Goal: Transaction & Acquisition: Book appointment/travel/reservation

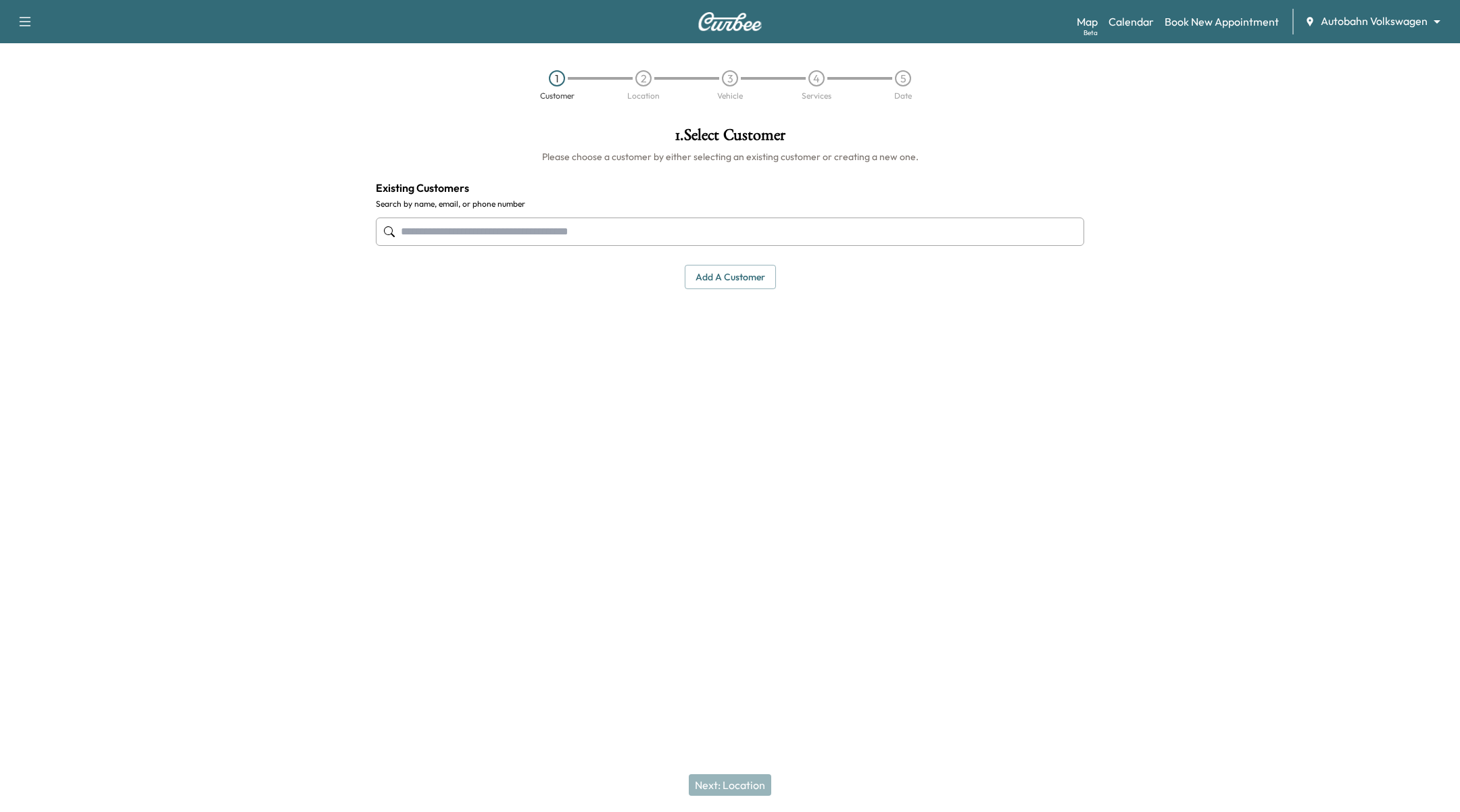
click at [1432, 12] on div "Map Beta Calendar Book New Appointment Autobahn Volkswagen ******** ​" at bounding box center [1263, 21] width 373 height 26
click at [1433, 16] on body "Support Log Out Map Beta Calendar Book New Appointment Autobahn Volkswagen ****…" at bounding box center [730, 406] width 1460 height 812
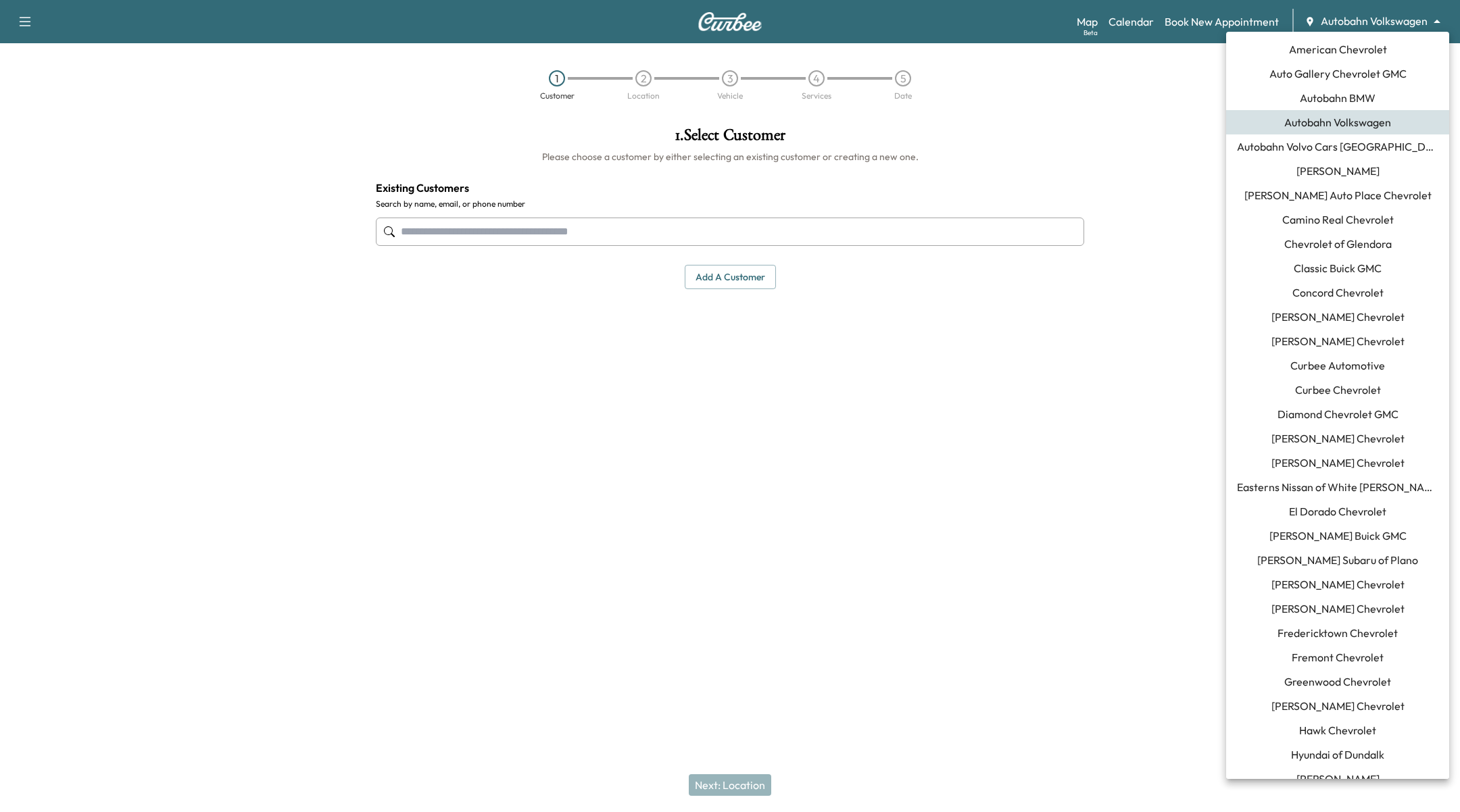
click at [1358, 536] on span "Ewing Buick GMC" at bounding box center [1337, 536] width 137 height 16
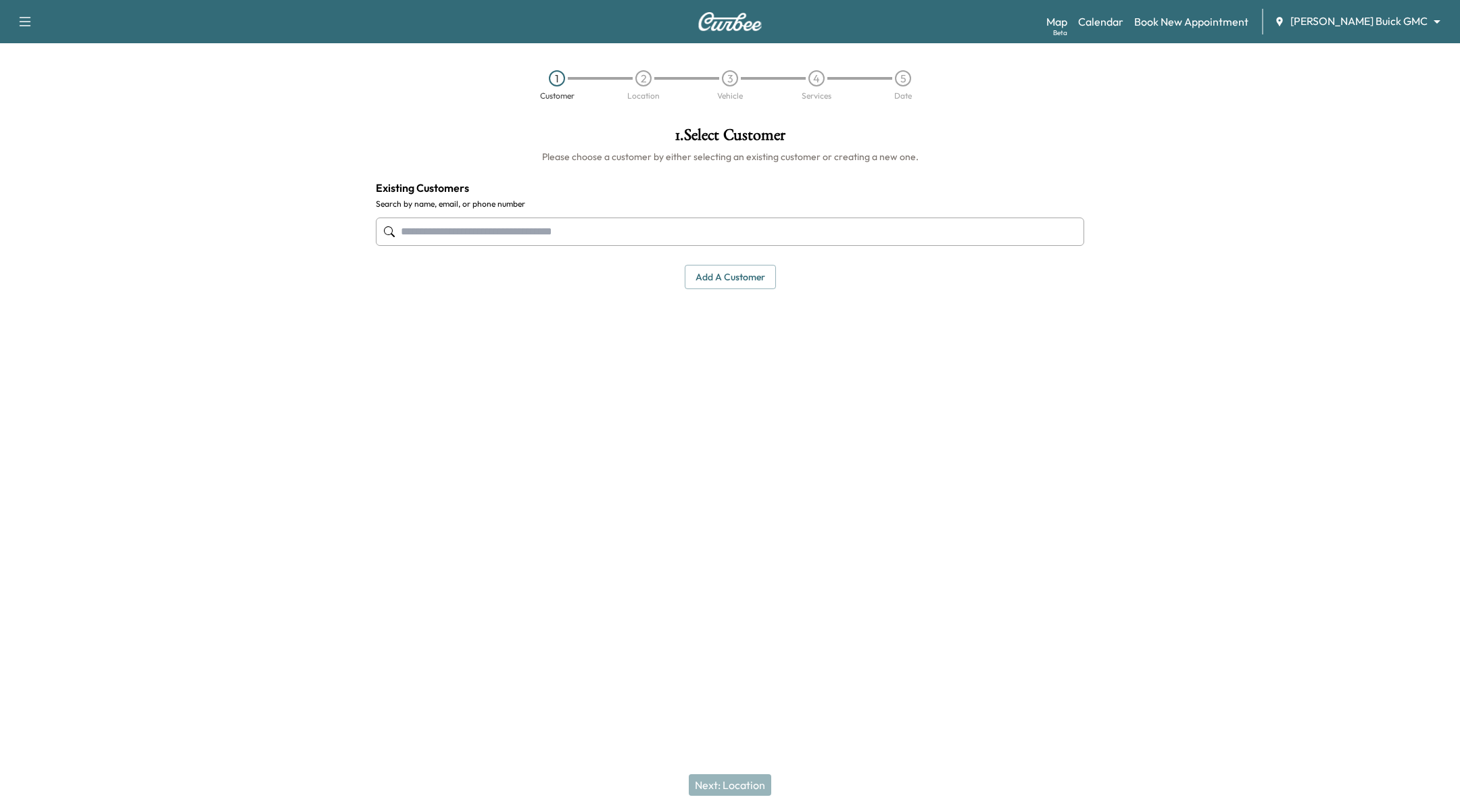
click at [955, 263] on div "1 . Select Customer Please choose a customer by either selecting an existing cu…" at bounding box center [729, 208] width 730 height 184
click at [1123, 20] on link "Calendar" at bounding box center [1100, 21] width 45 height 16
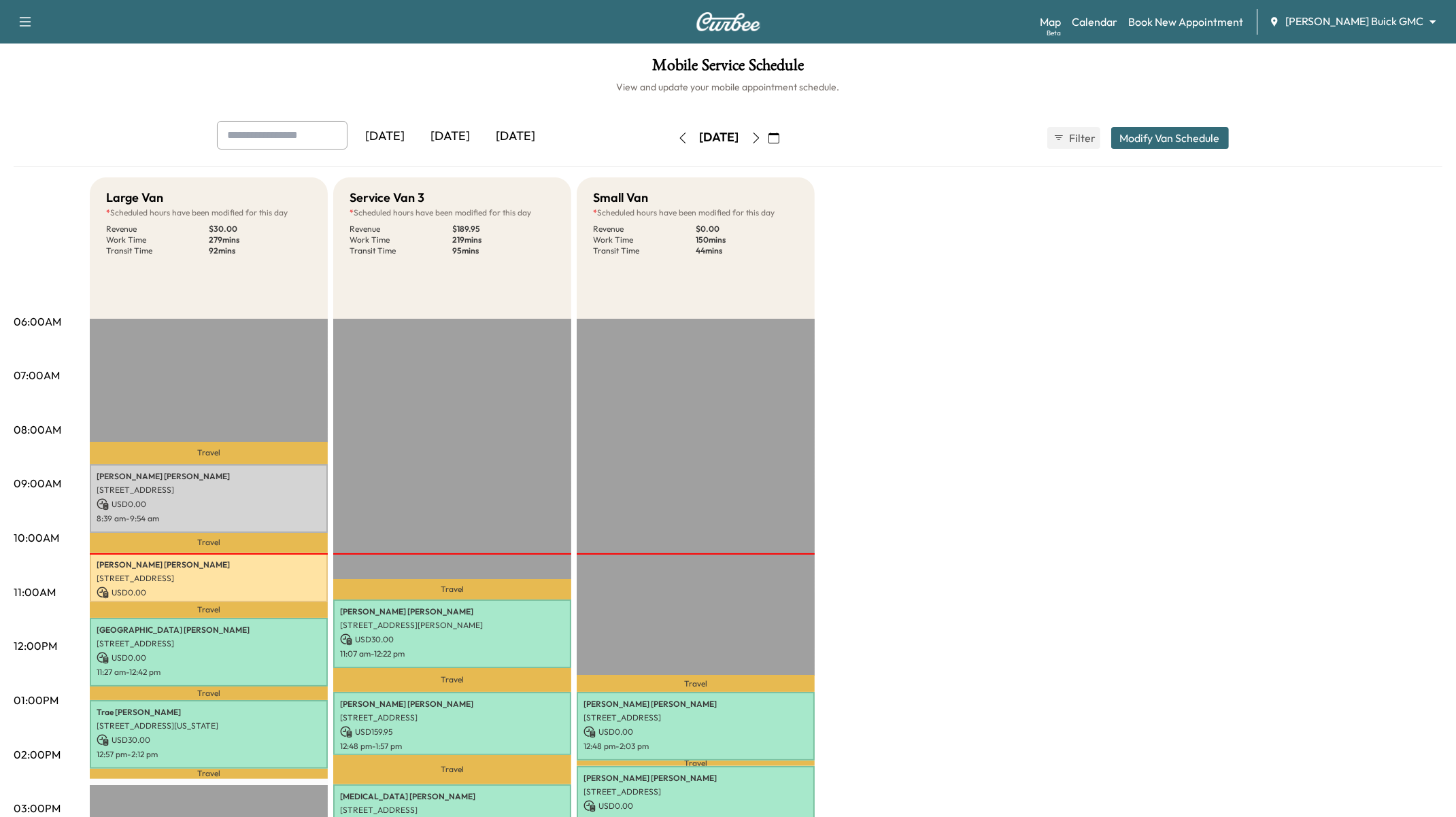
click at [761, 134] on icon "button" at bounding box center [756, 138] width 11 height 11
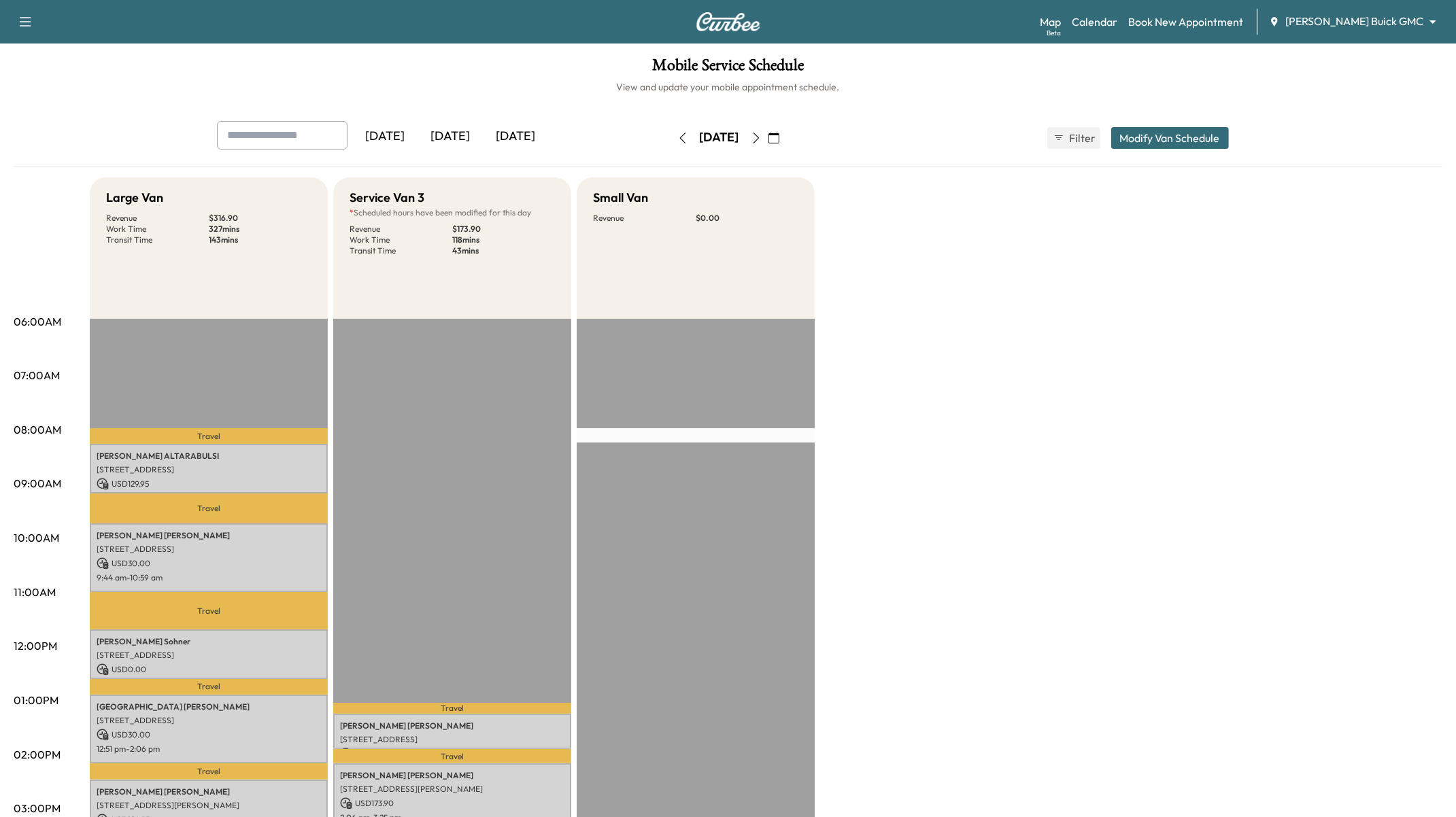
click at [761, 137] on icon "button" at bounding box center [756, 138] width 11 height 11
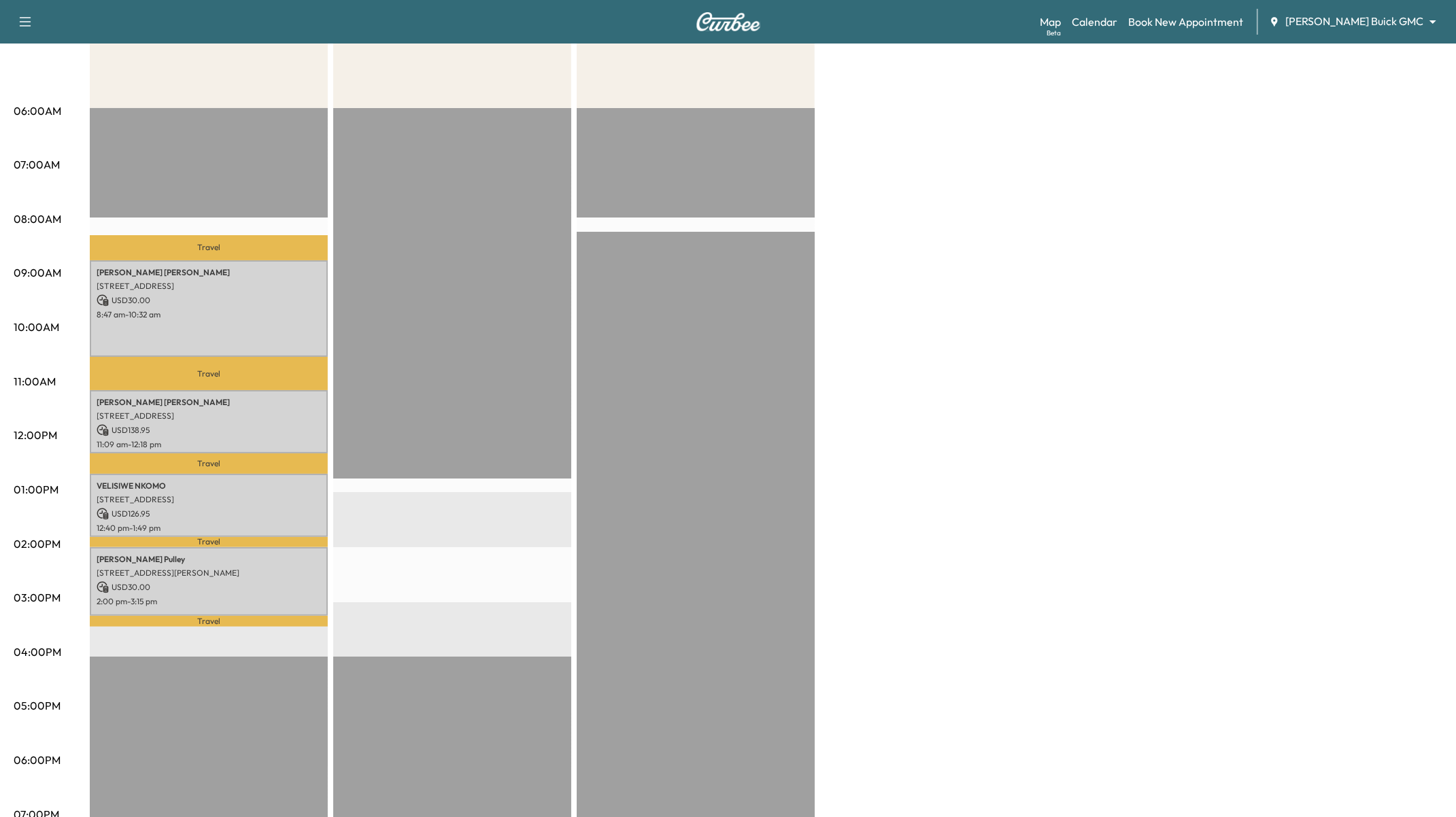
scroll to position [24, 0]
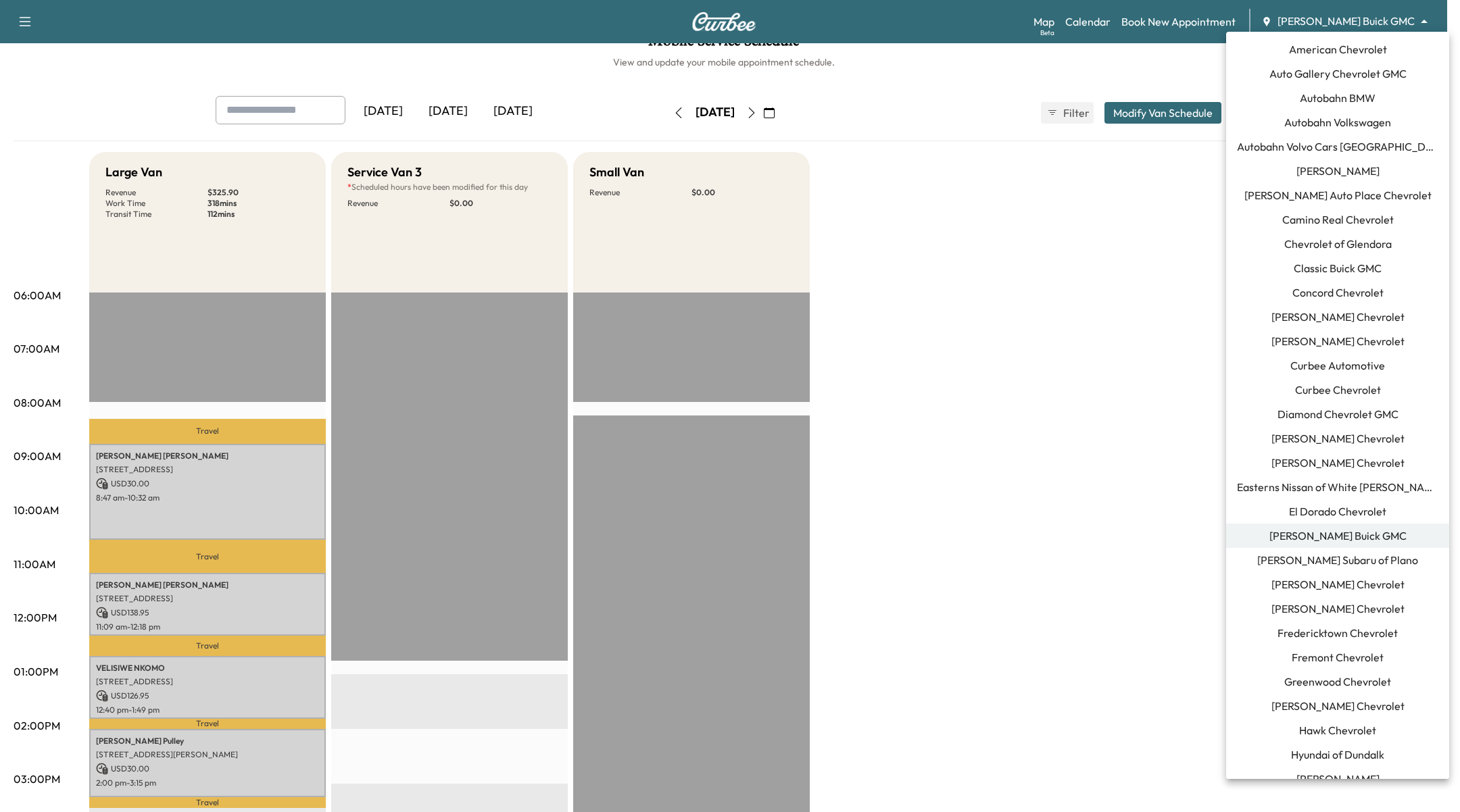
click at [1358, 16] on body "Support Log Out Map Beta Calendar Book New Appointment Ewing Buick GMC ********…" at bounding box center [730, 382] width 1460 height 812
click at [1351, 572] on li "F. H. Dailey Chevrolet" at bounding box center [1337, 584] width 223 height 24
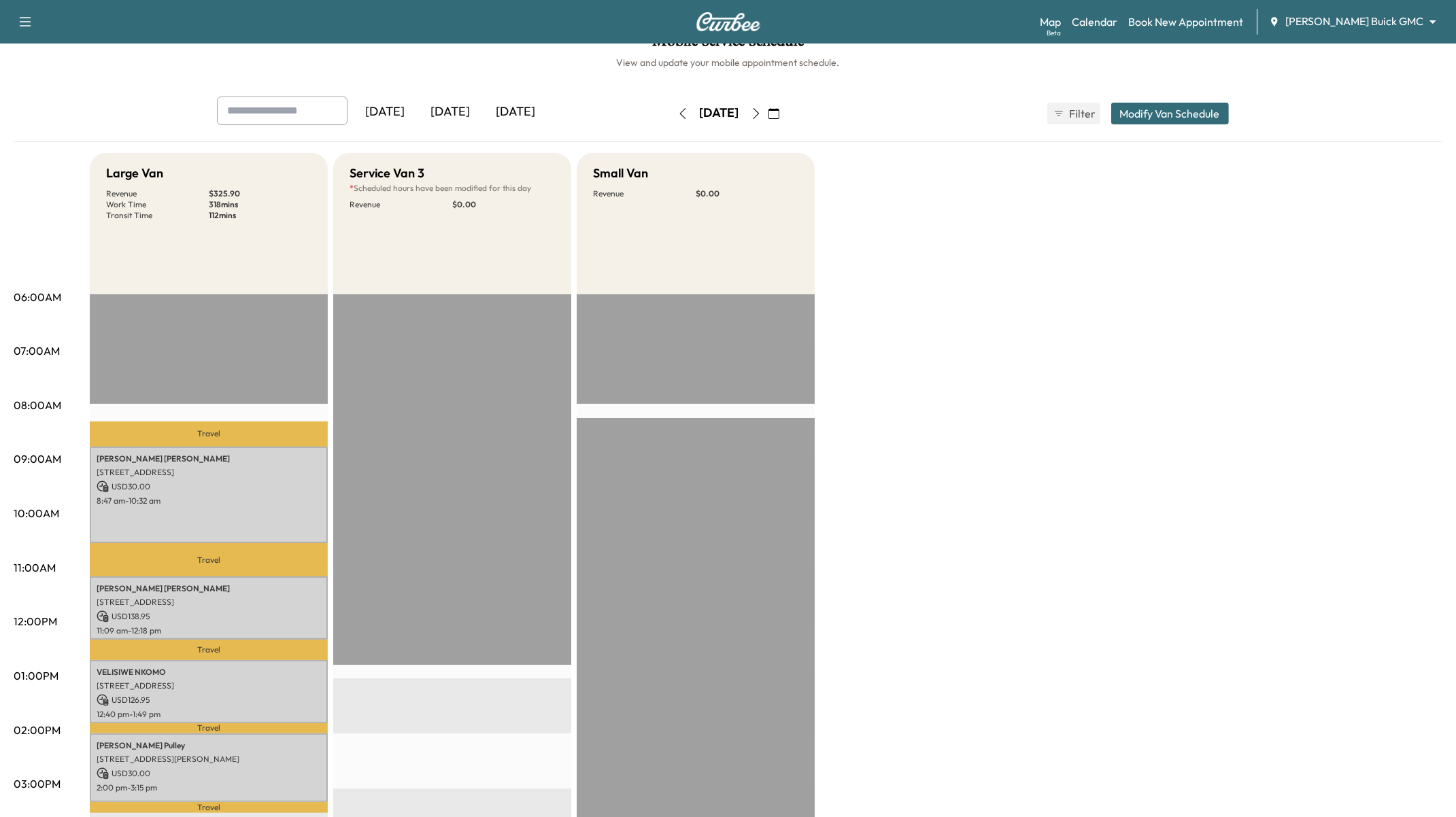
scroll to position [0, 0]
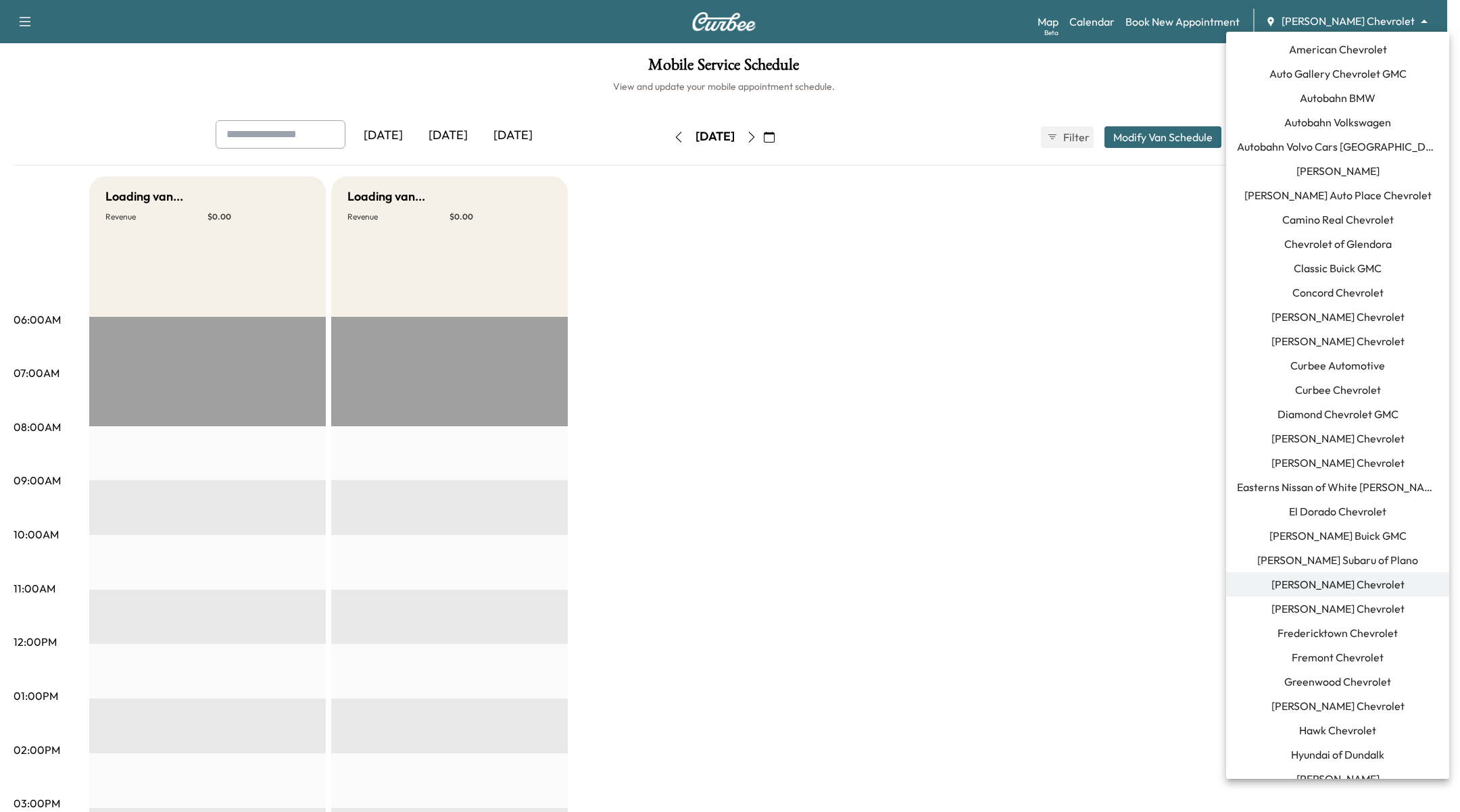
click at [1387, 18] on body "Support Log Out Map Beta Calendar Book New Appointment F. H. Dailey Chevrolet *…" at bounding box center [730, 406] width 1460 height 812
click at [1331, 557] on span "[PERSON_NAME] Subaru of Plano" at bounding box center [1338, 560] width 161 height 16
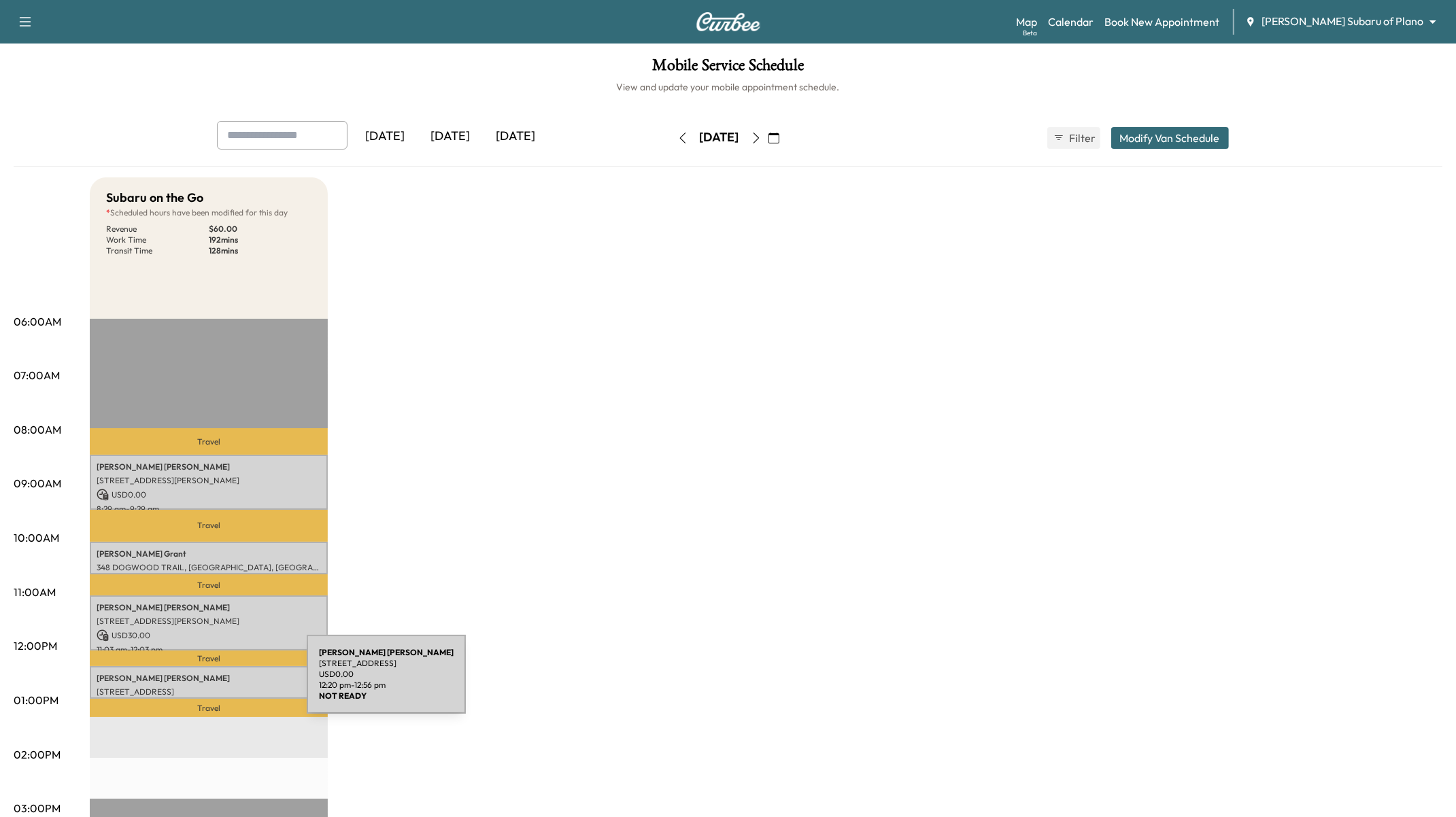
click at [205, 686] on p "[STREET_ADDRESS]" at bounding box center [208, 692] width 224 height 11
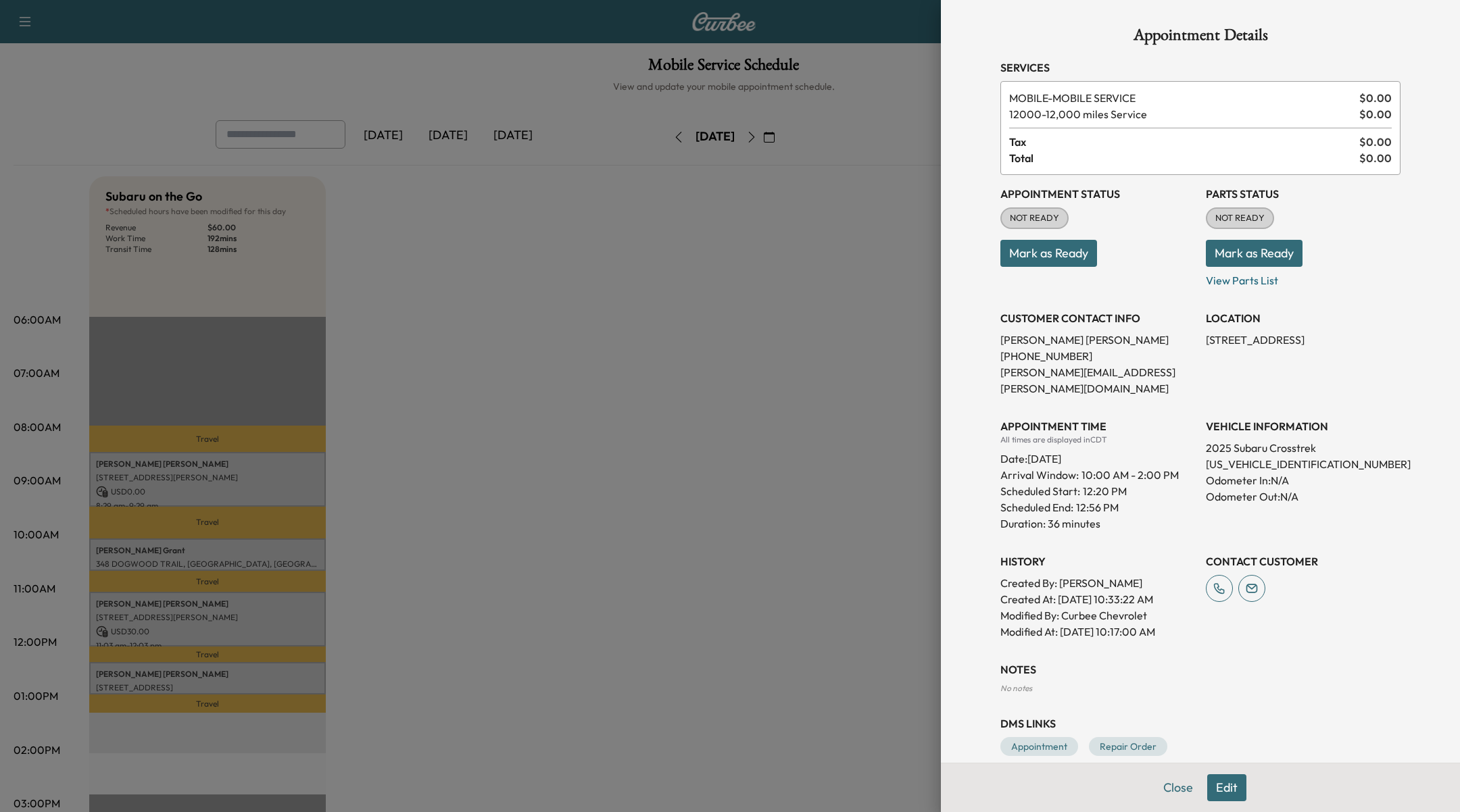
drag, startPoint x: 210, startPoint y: 653, endPoint x: 213, endPoint y: 642, distance: 11.4
click at [211, 652] on div at bounding box center [730, 406] width 1460 height 812
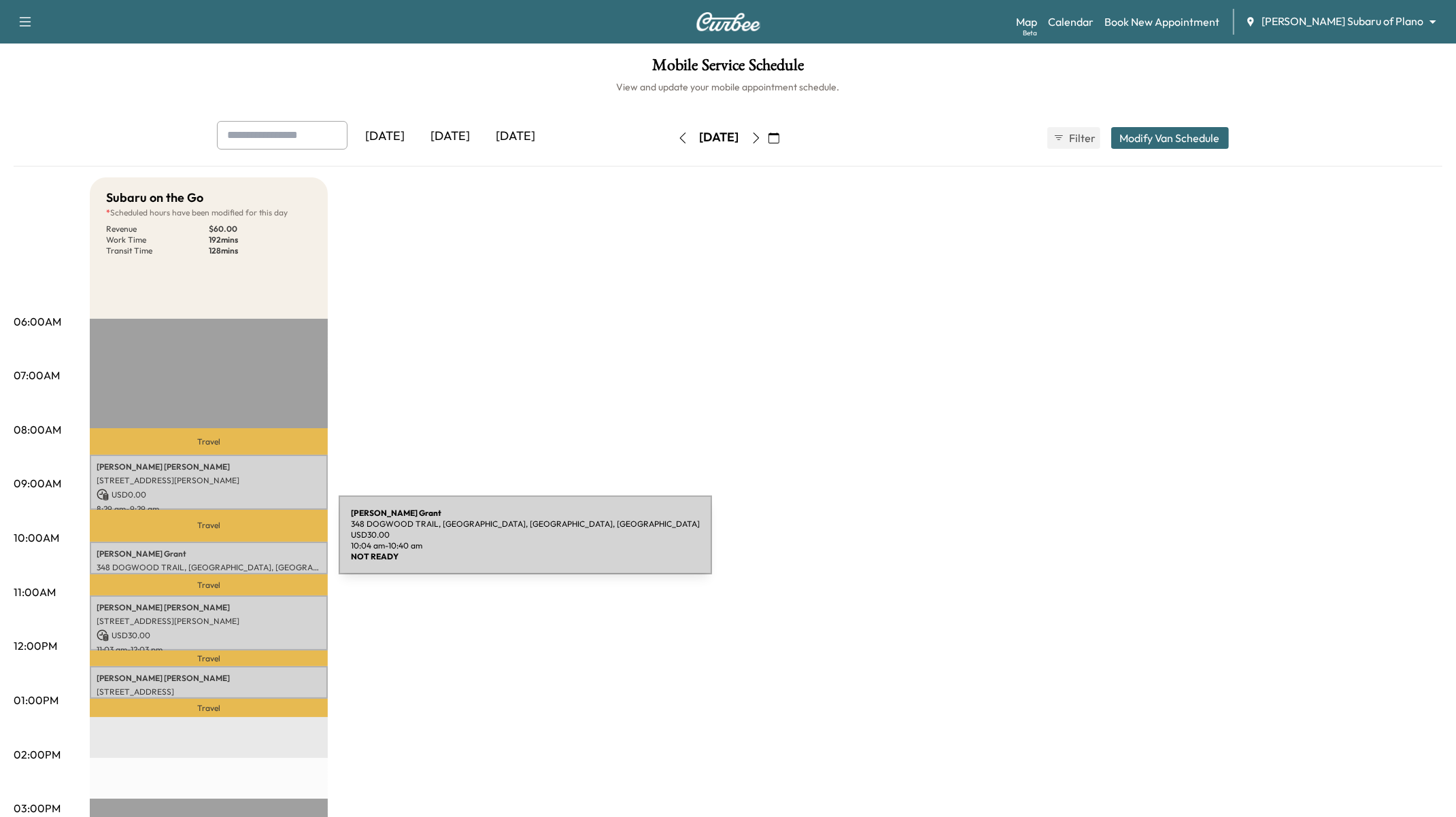
click at [237, 543] on div "Kimberly Grant 348 DOGWOOD TRAIL, COPPELL, TX 75019, USA USD 30.00 10:04 am - 1…" at bounding box center [208, 558] width 238 height 33
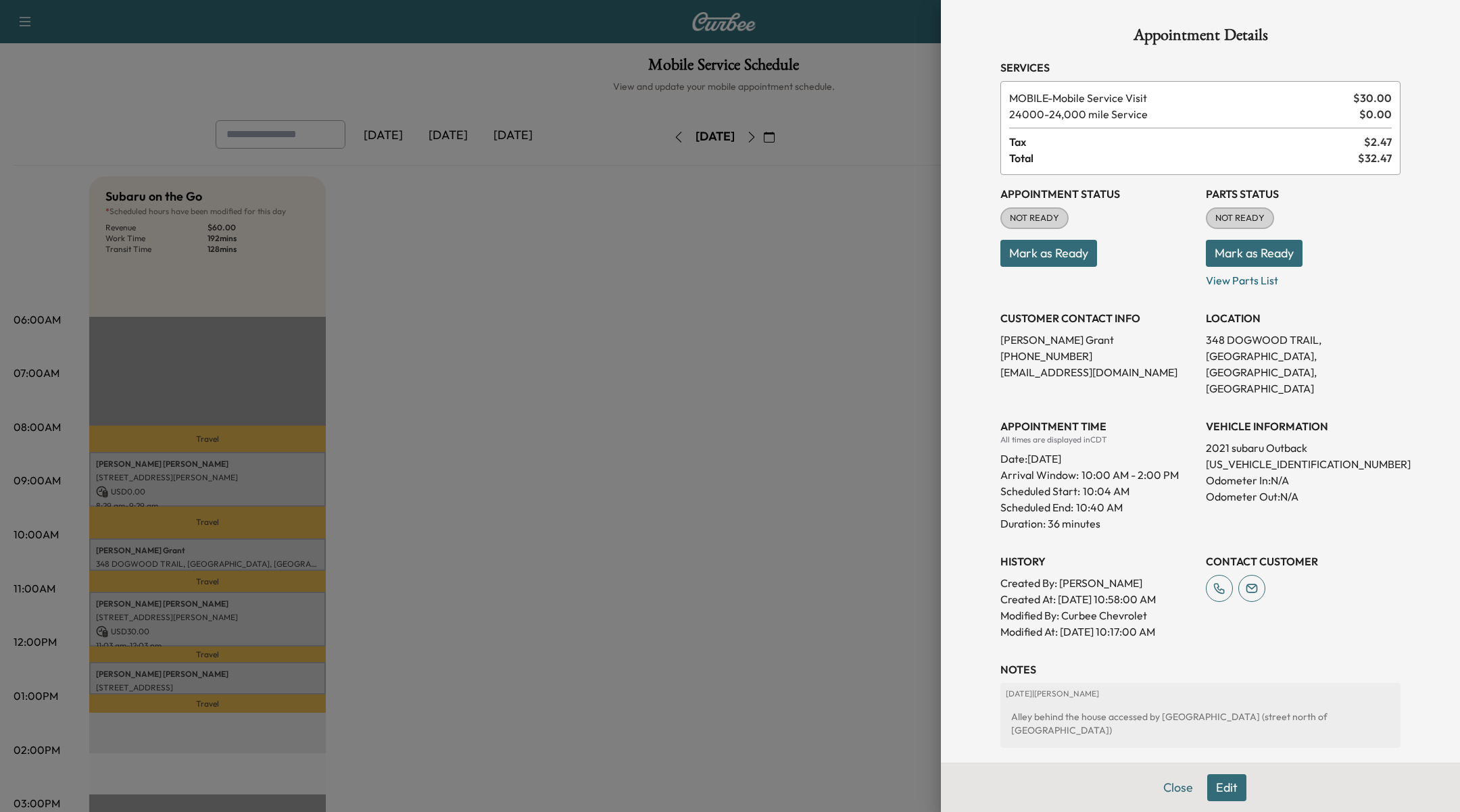
click at [236, 548] on div at bounding box center [730, 406] width 1460 height 812
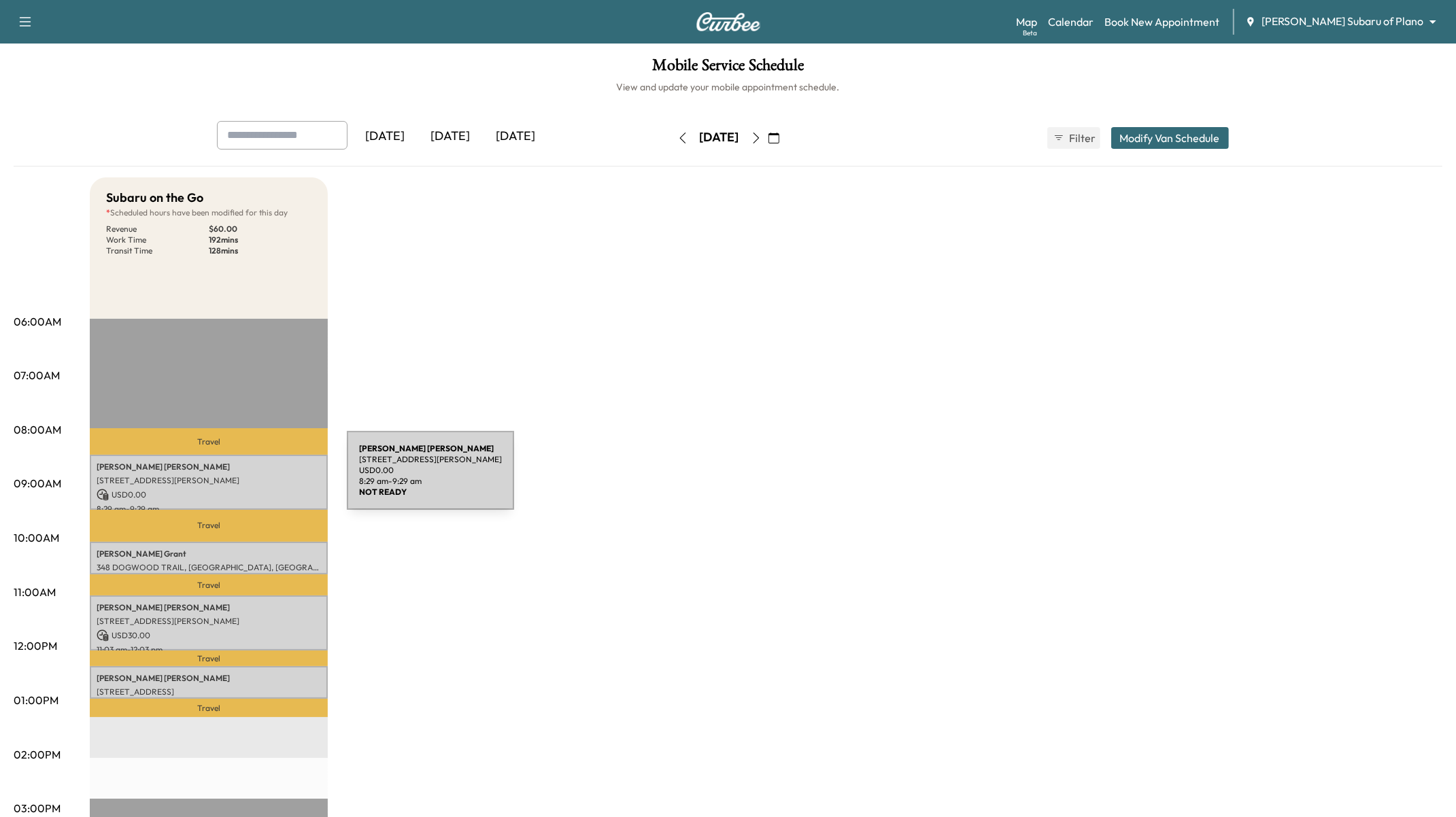
click at [246, 475] on p "[STREET_ADDRESS][PERSON_NAME]" at bounding box center [208, 481] width 224 height 11
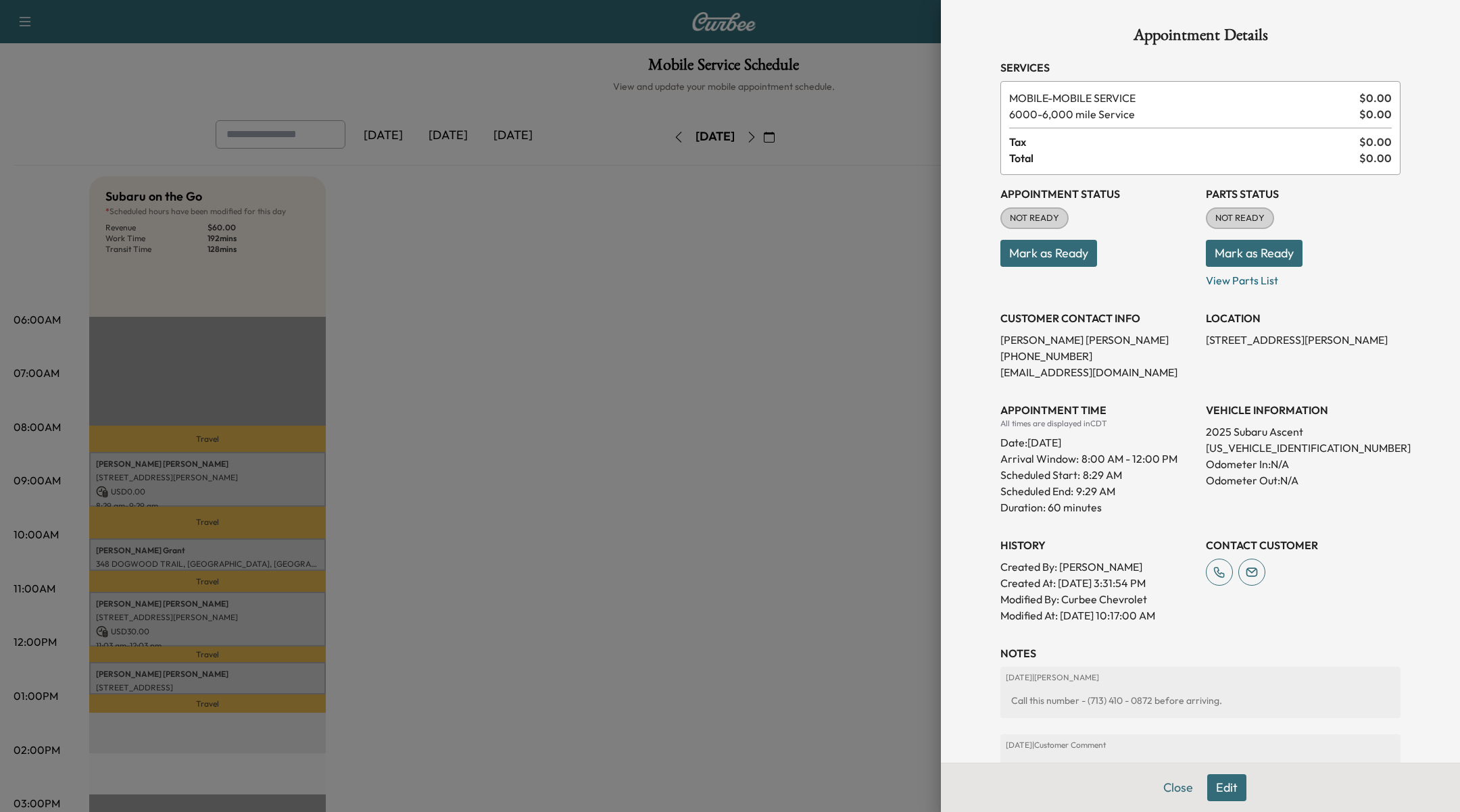
click at [265, 563] on div at bounding box center [730, 406] width 1460 height 812
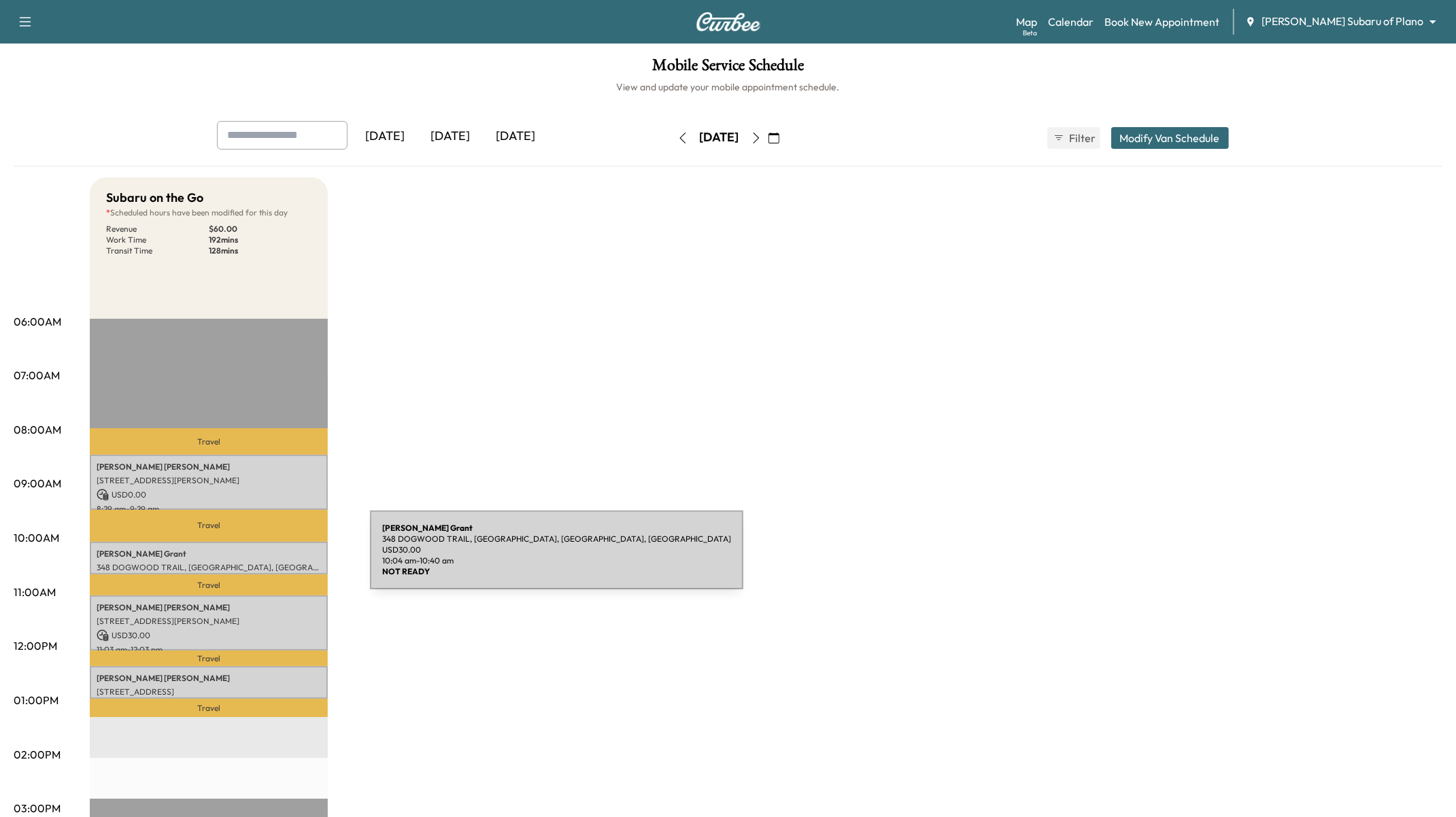
click at [268, 562] on p "348 DOGWOOD TRAIL, [GEOGRAPHIC_DATA], [GEOGRAPHIC_DATA], [GEOGRAPHIC_DATA]" at bounding box center [208, 568] width 224 height 11
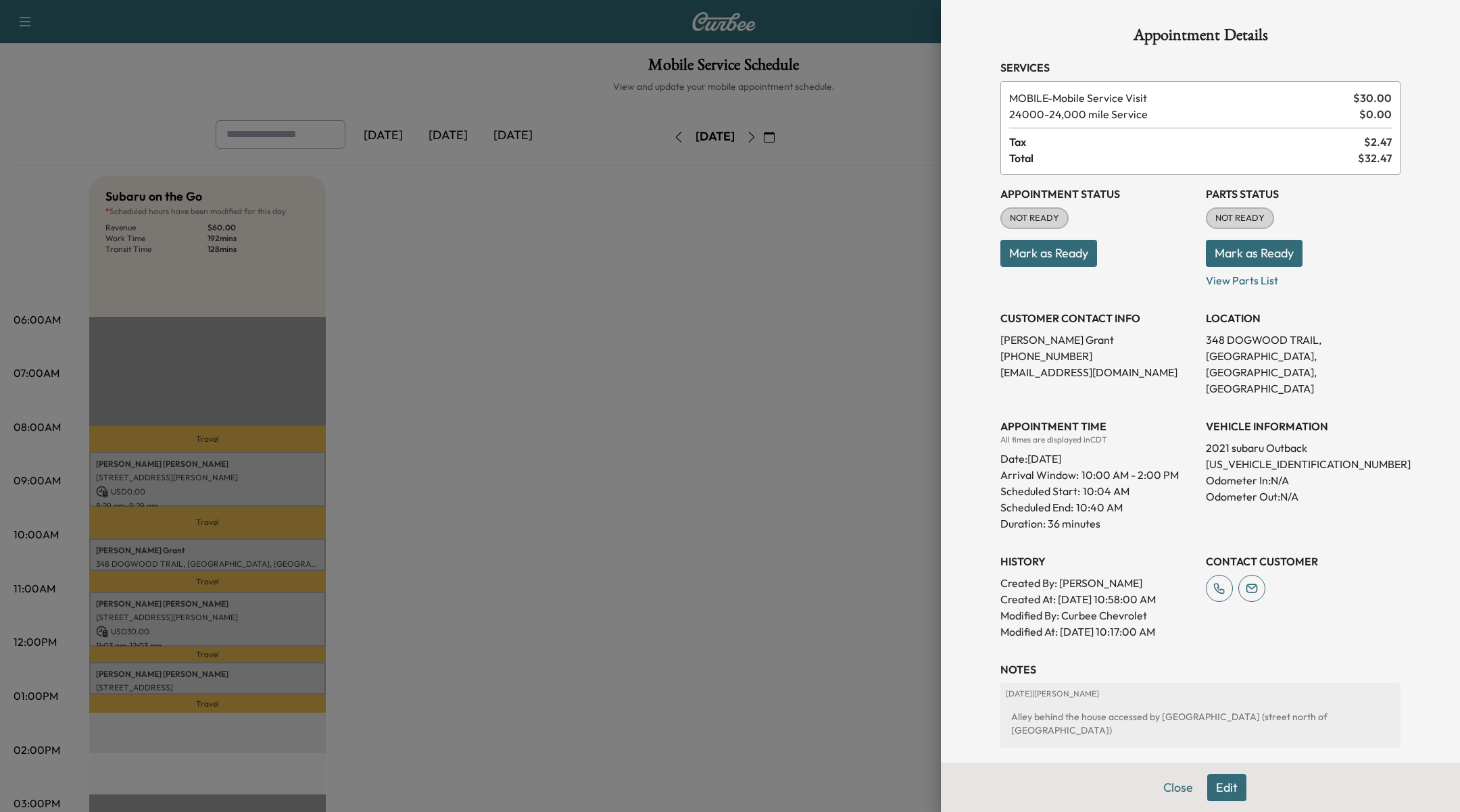
click at [243, 669] on div at bounding box center [730, 406] width 1460 height 812
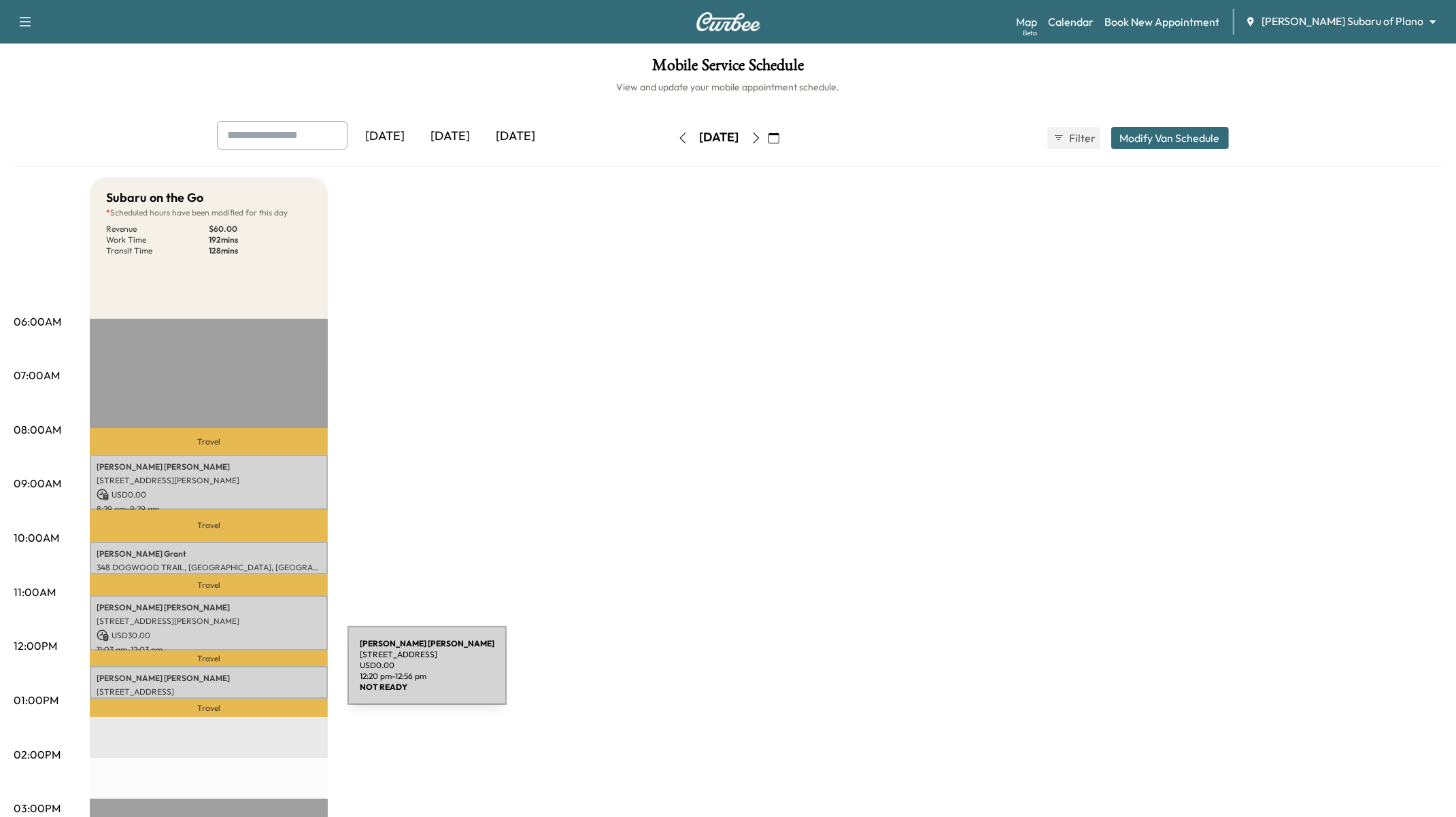
click at [246, 674] on p "Anna Fagan" at bounding box center [208, 678] width 224 height 11
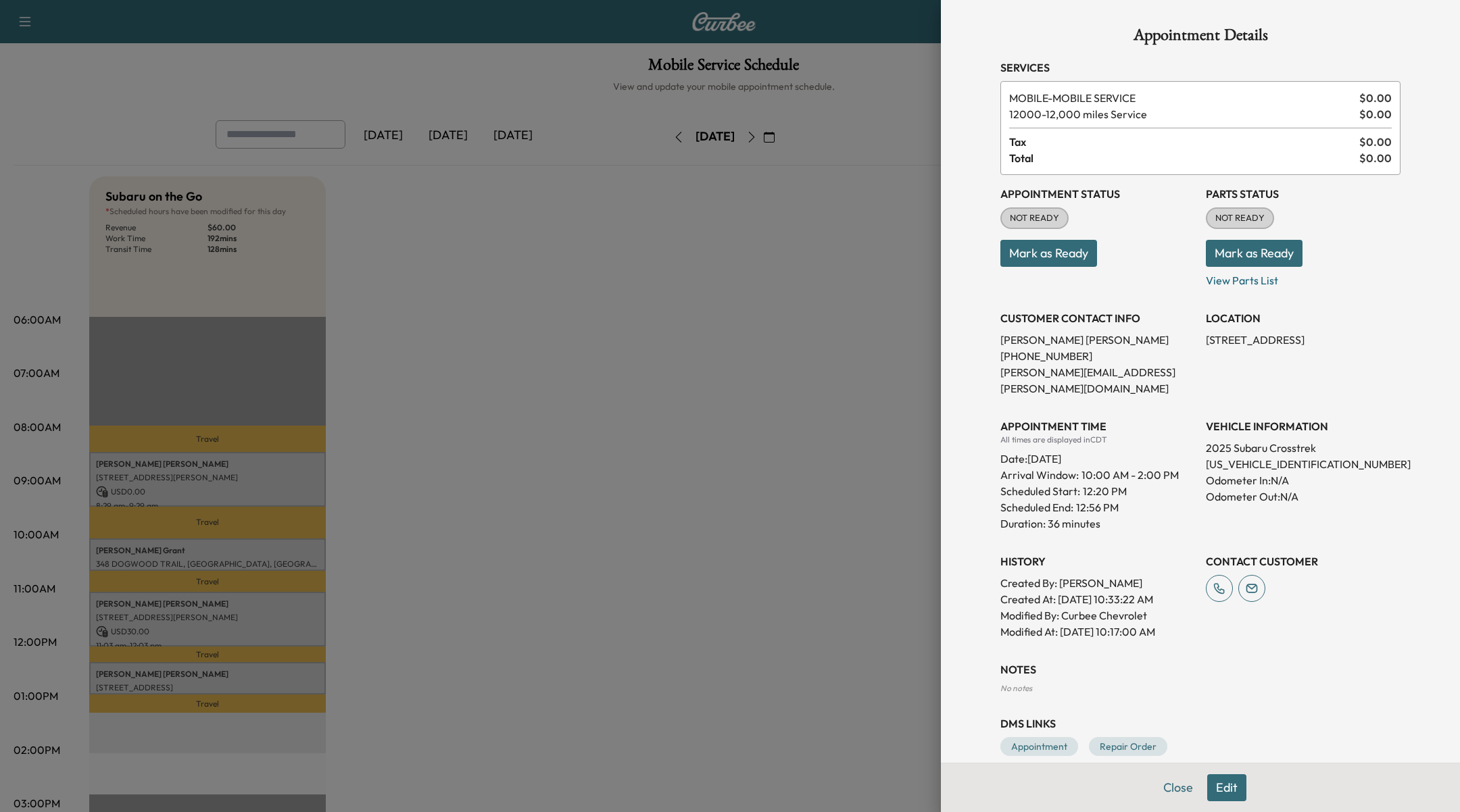
click at [252, 624] on div at bounding box center [730, 406] width 1460 height 812
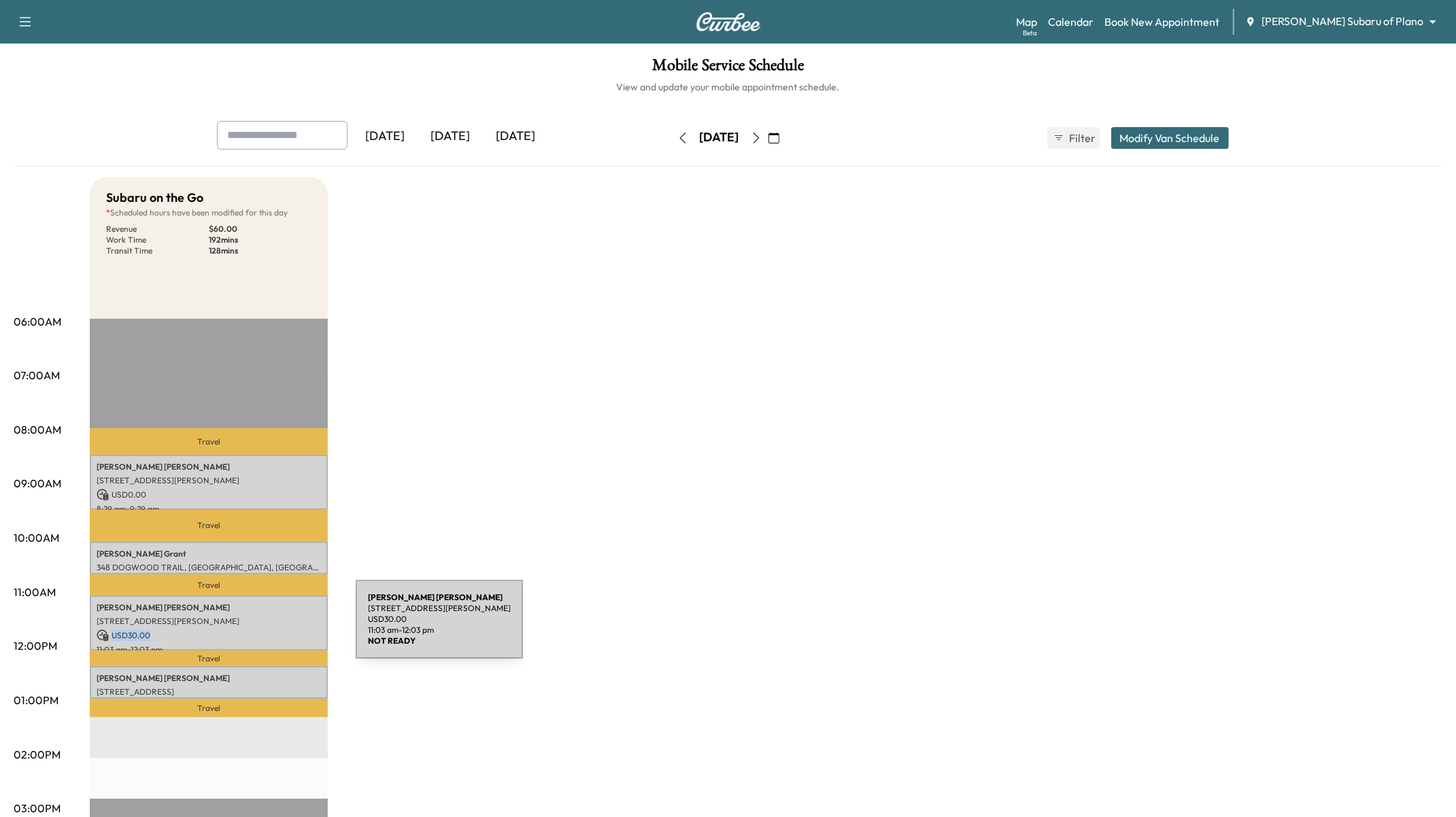
click at [254, 629] on p "USD 30.00" at bounding box center [208, 635] width 224 height 12
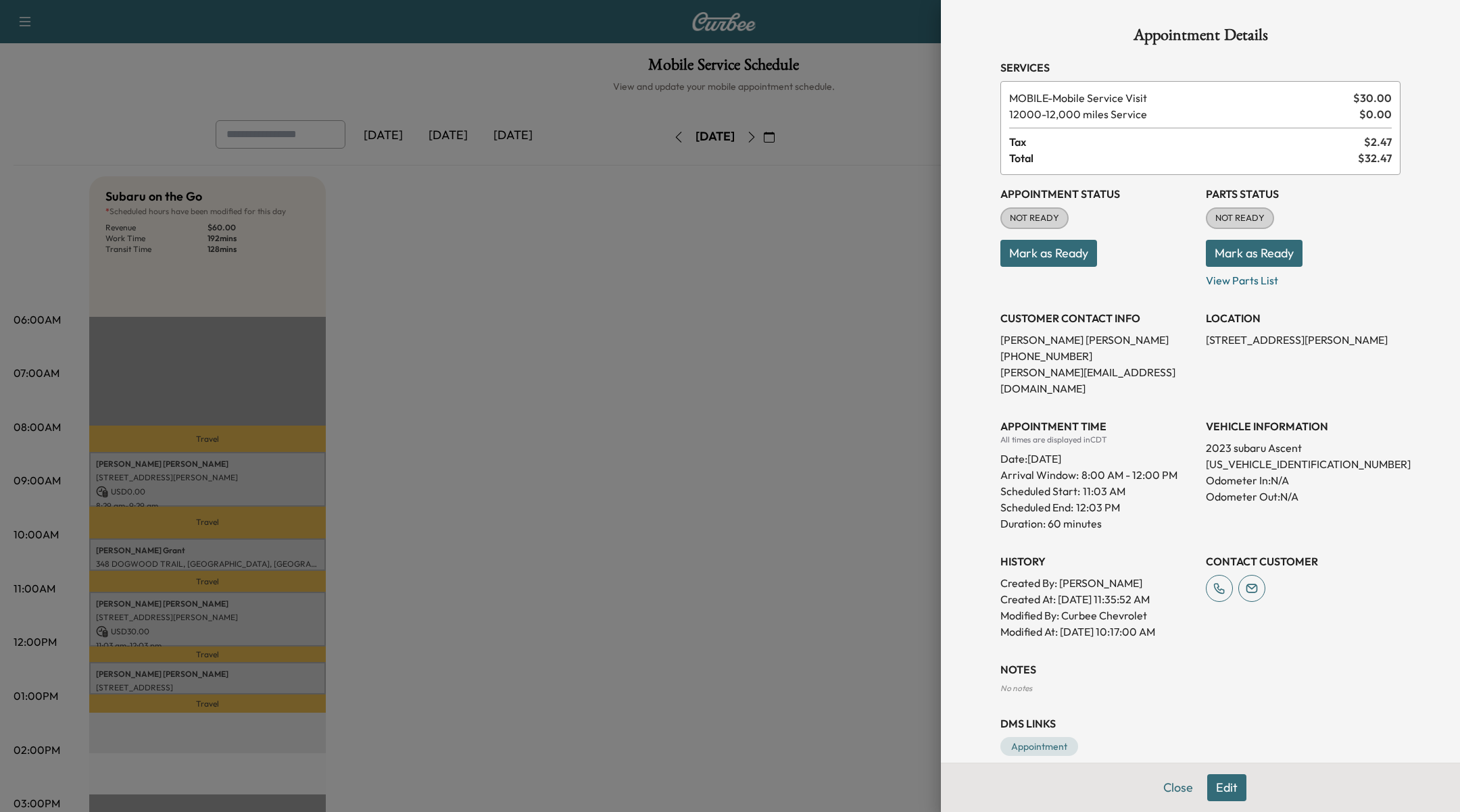
click at [214, 468] on div at bounding box center [730, 406] width 1460 height 812
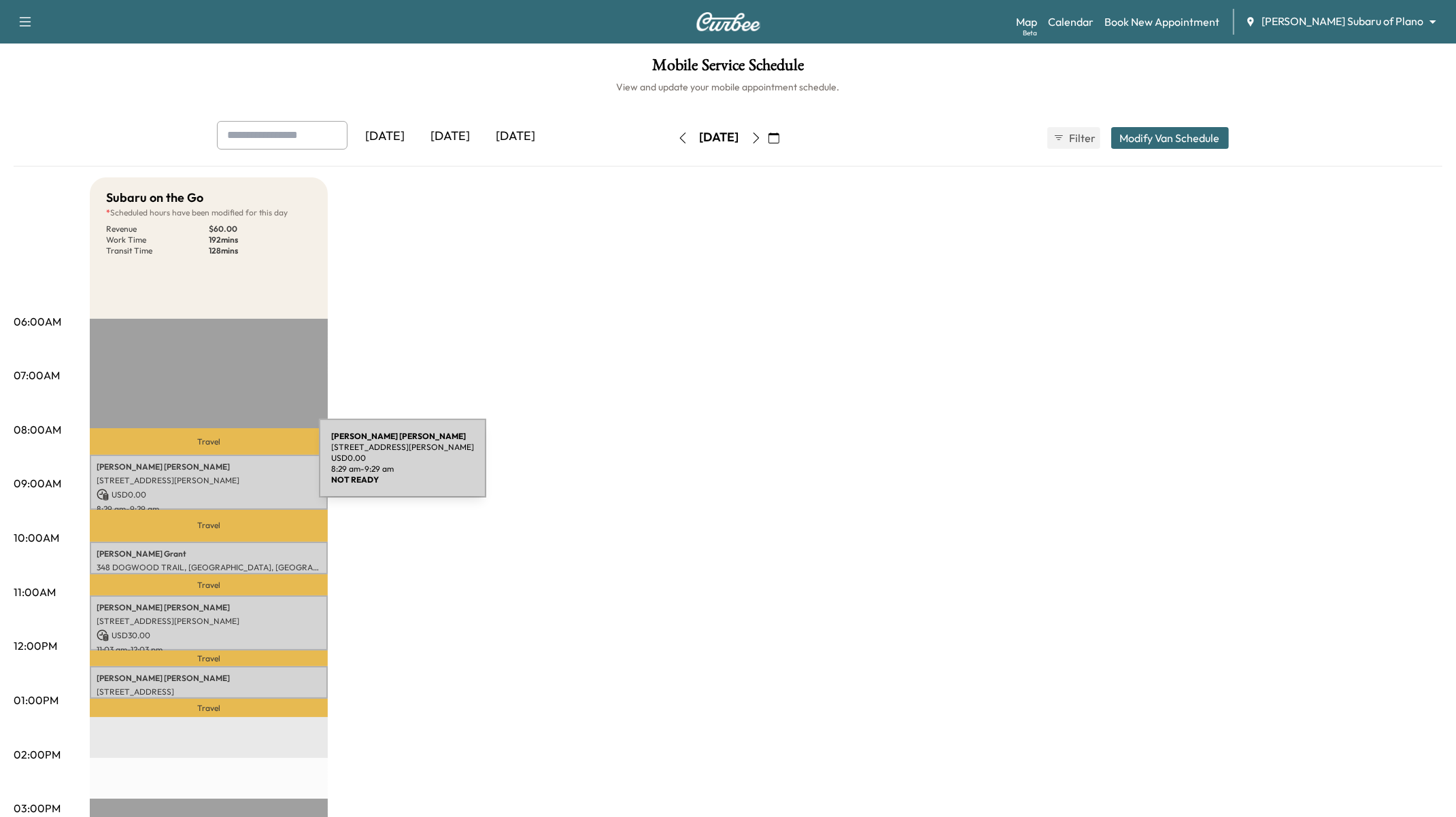
click at [217, 466] on p "Sidney LATOUR" at bounding box center [208, 467] width 224 height 11
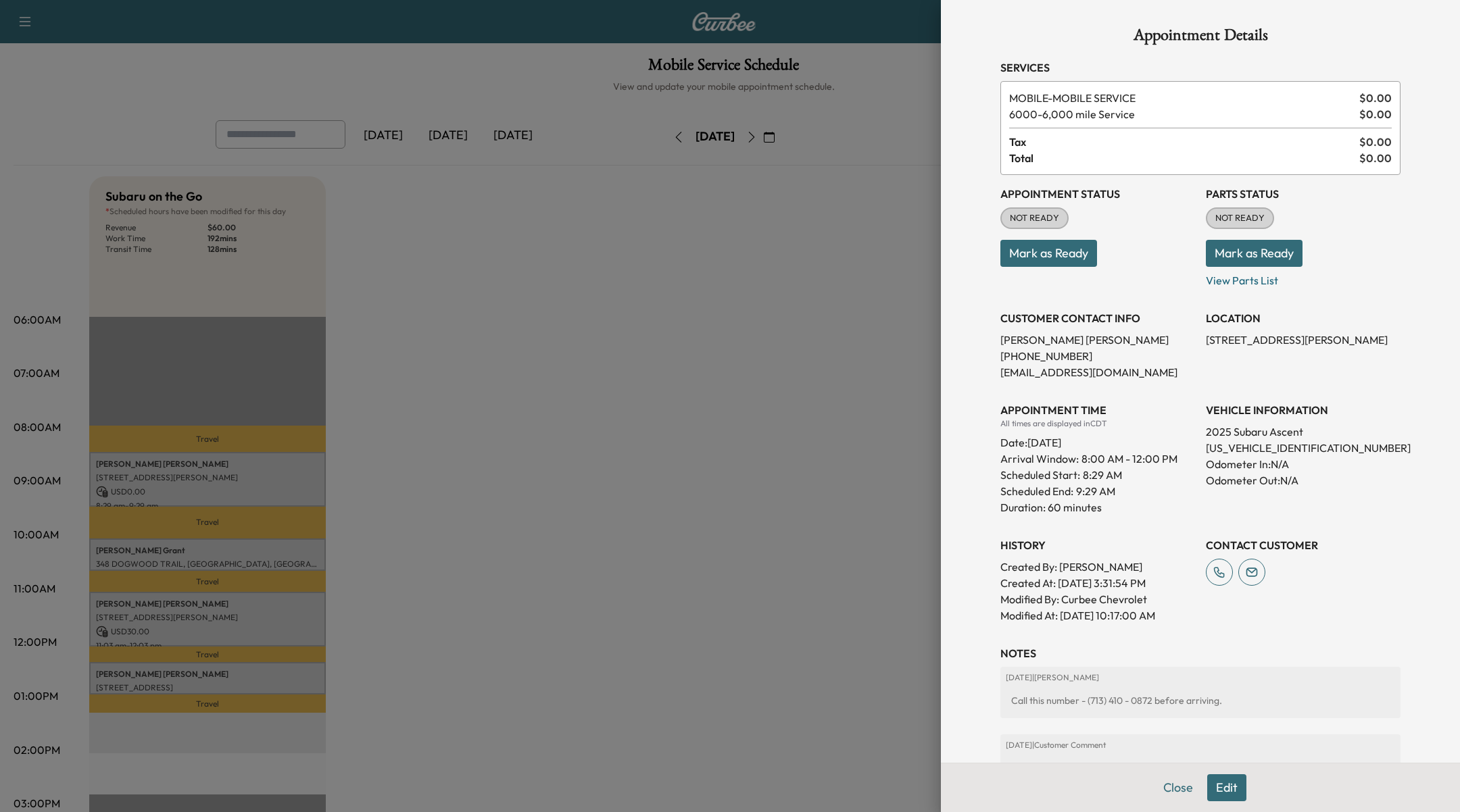
click at [645, 426] on div at bounding box center [730, 406] width 1460 height 812
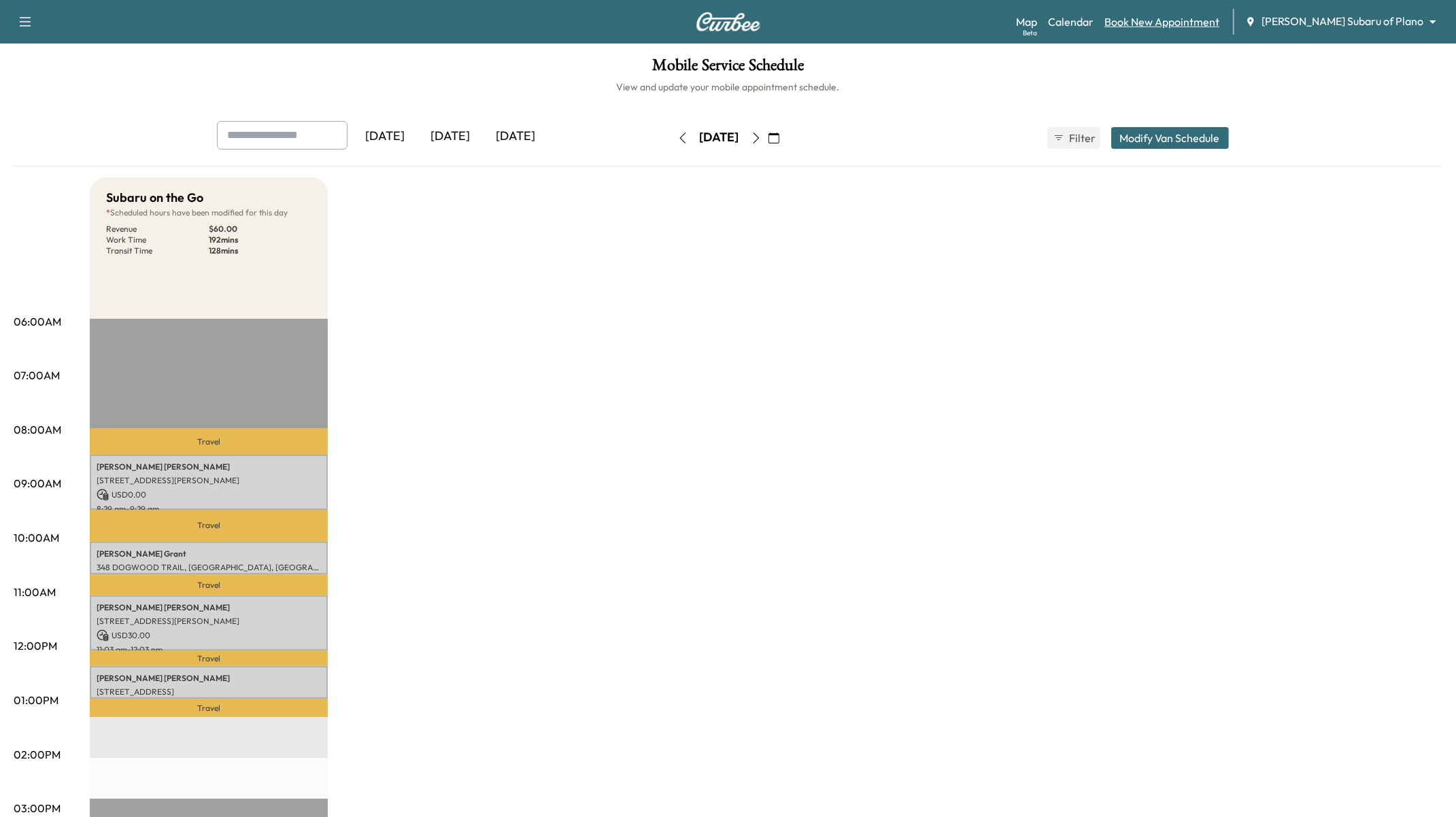
click at [1196, 20] on link "Book New Appointment" at bounding box center [1161, 21] width 115 height 16
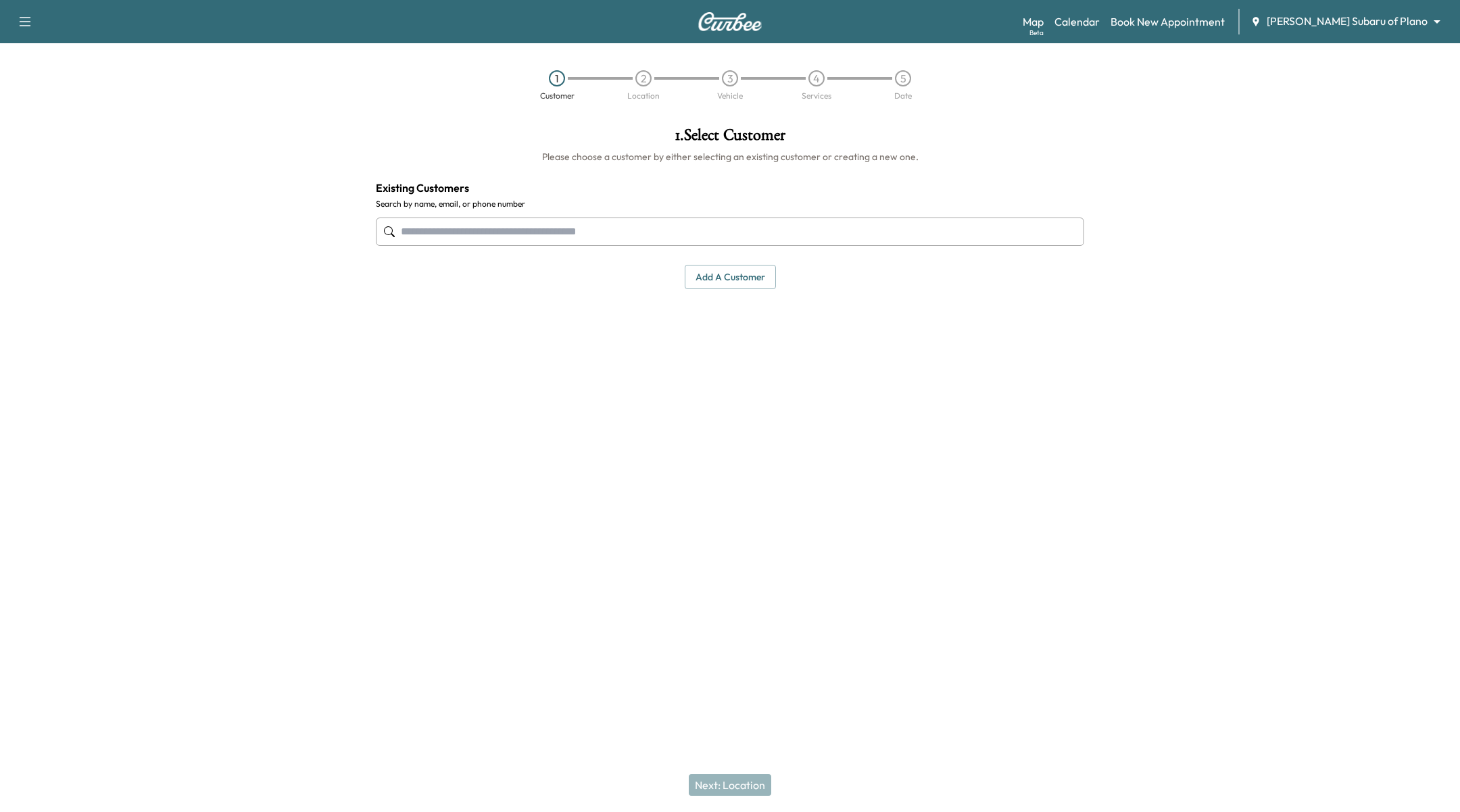
click at [655, 239] on input "text" at bounding box center [730, 232] width 708 height 28
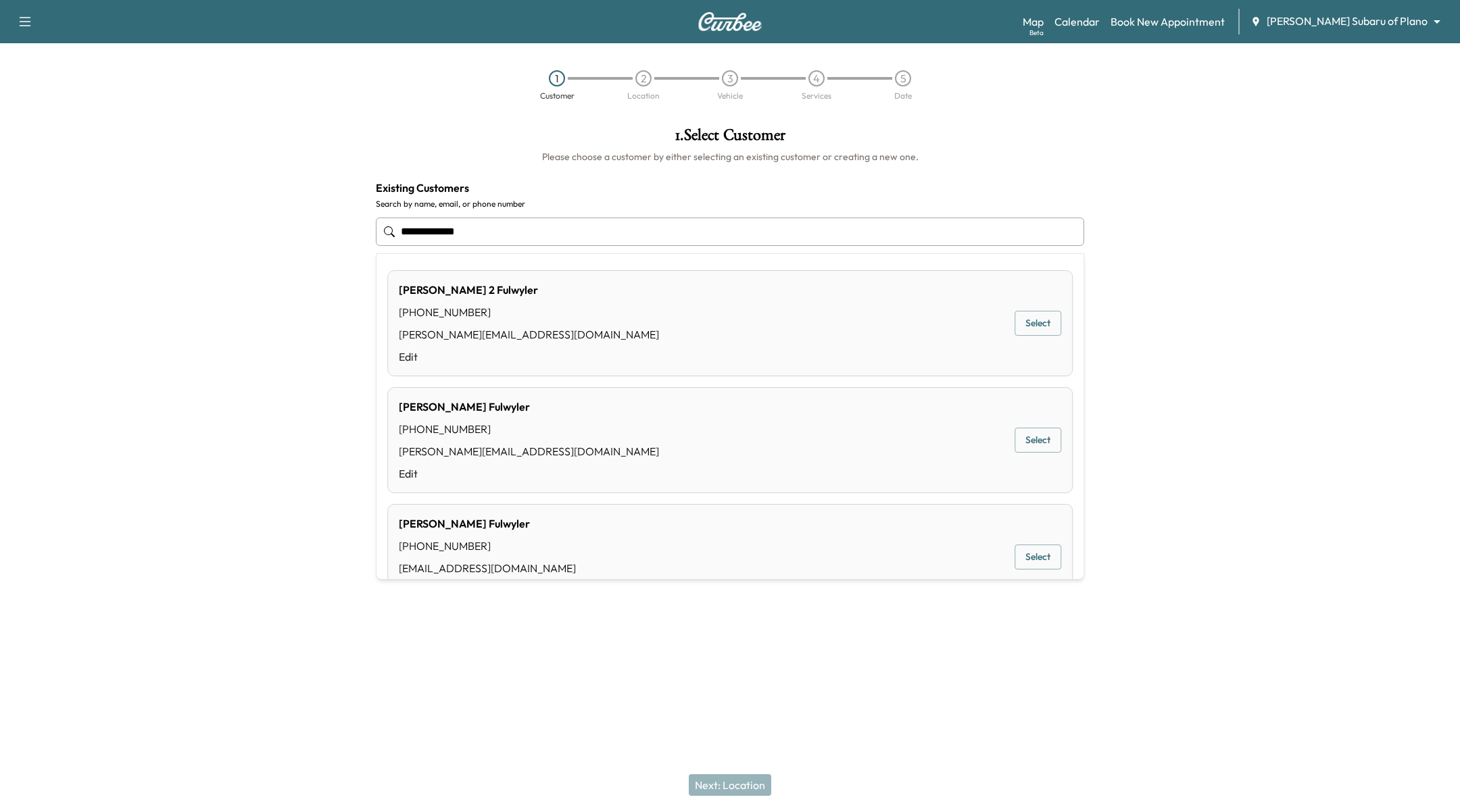
click at [1041, 455] on div "Paul Fulwyler (661) 477-9974 paul@curbee.com Edit Select" at bounding box center [730, 440] width 685 height 106
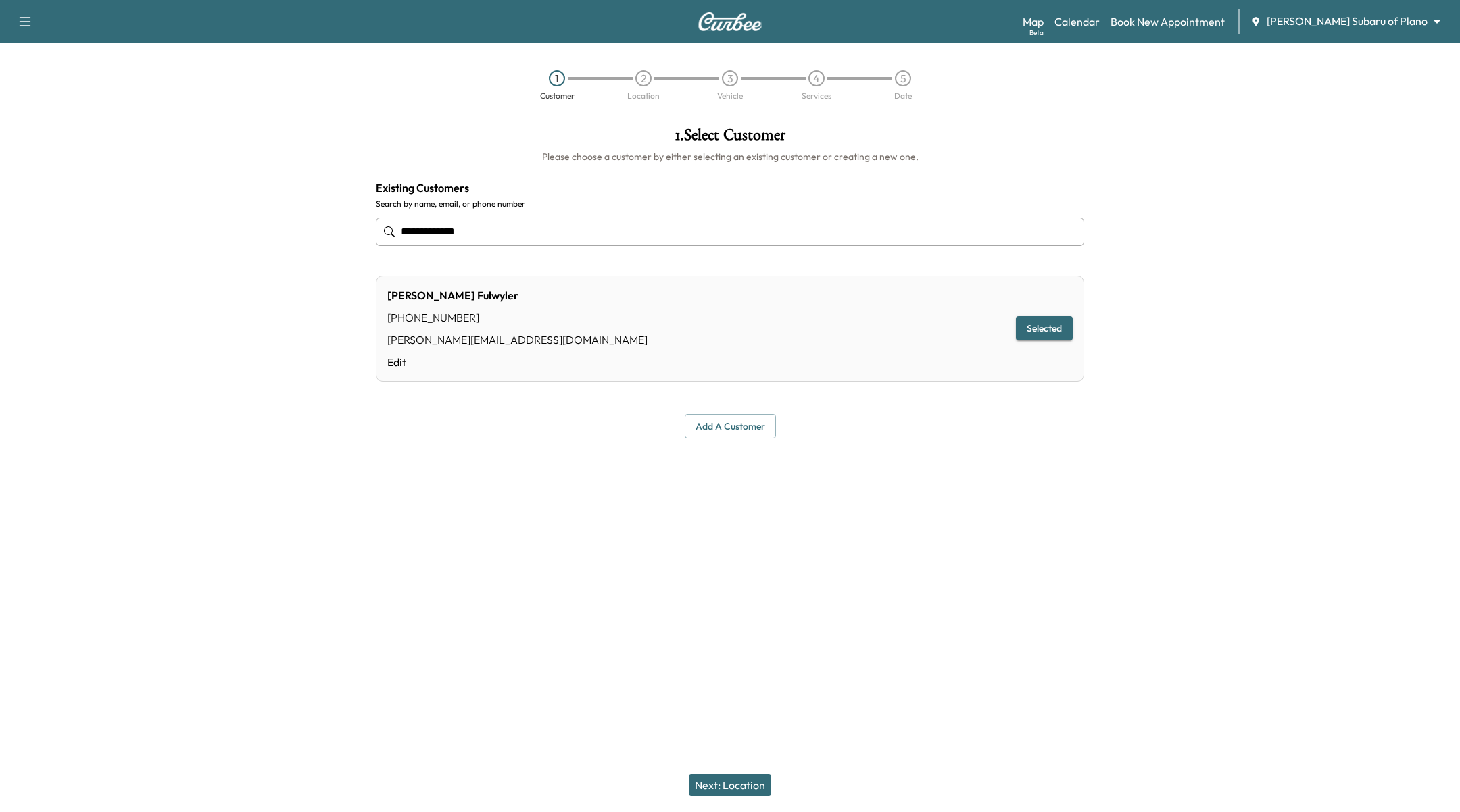
type input "**********"
click at [669, 779] on div "Next: Location" at bounding box center [730, 785] width 1460 height 54
click at [733, 777] on button "Next: Location" at bounding box center [729, 785] width 82 height 21
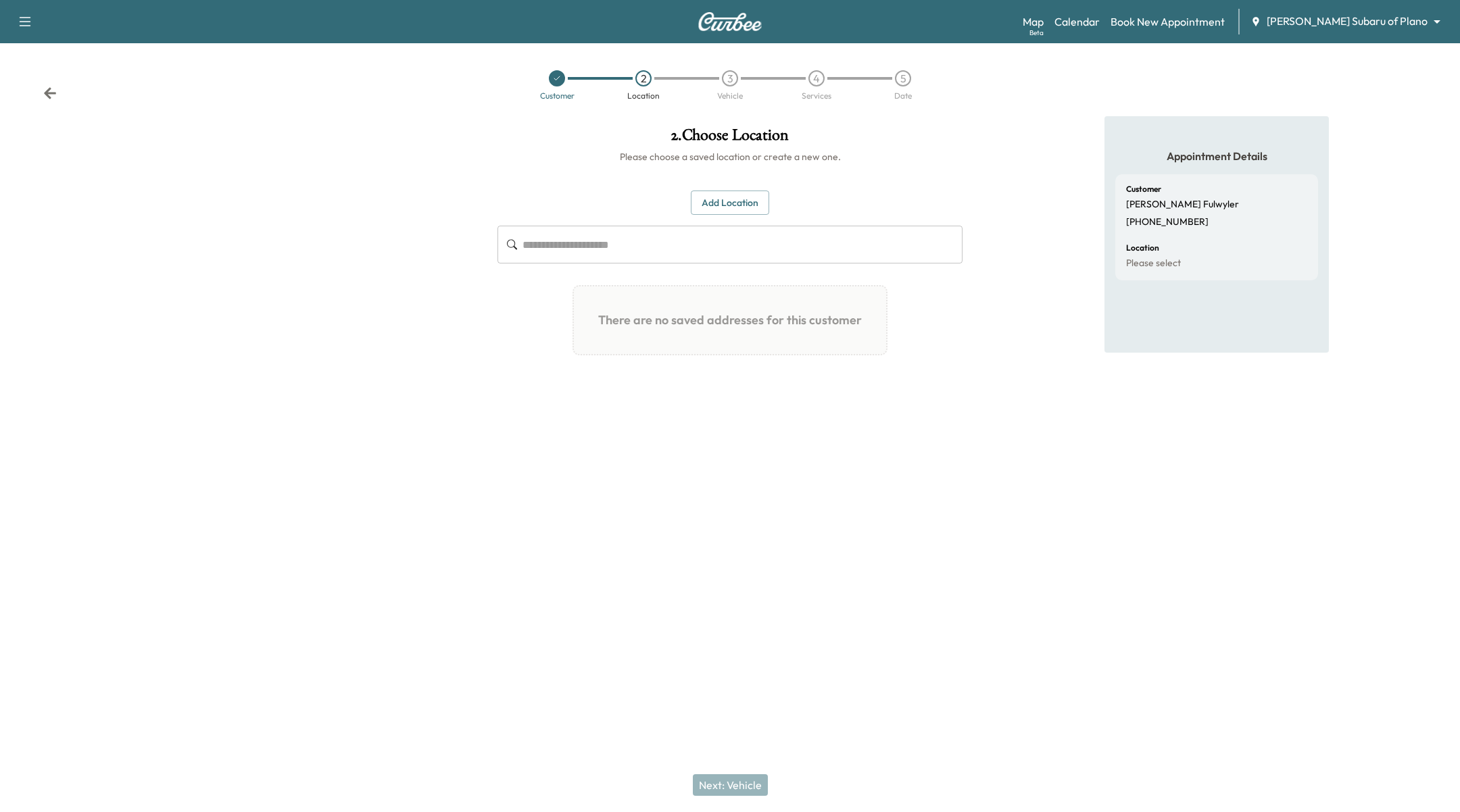
click at [737, 206] on button "Add Location" at bounding box center [730, 203] width 79 height 25
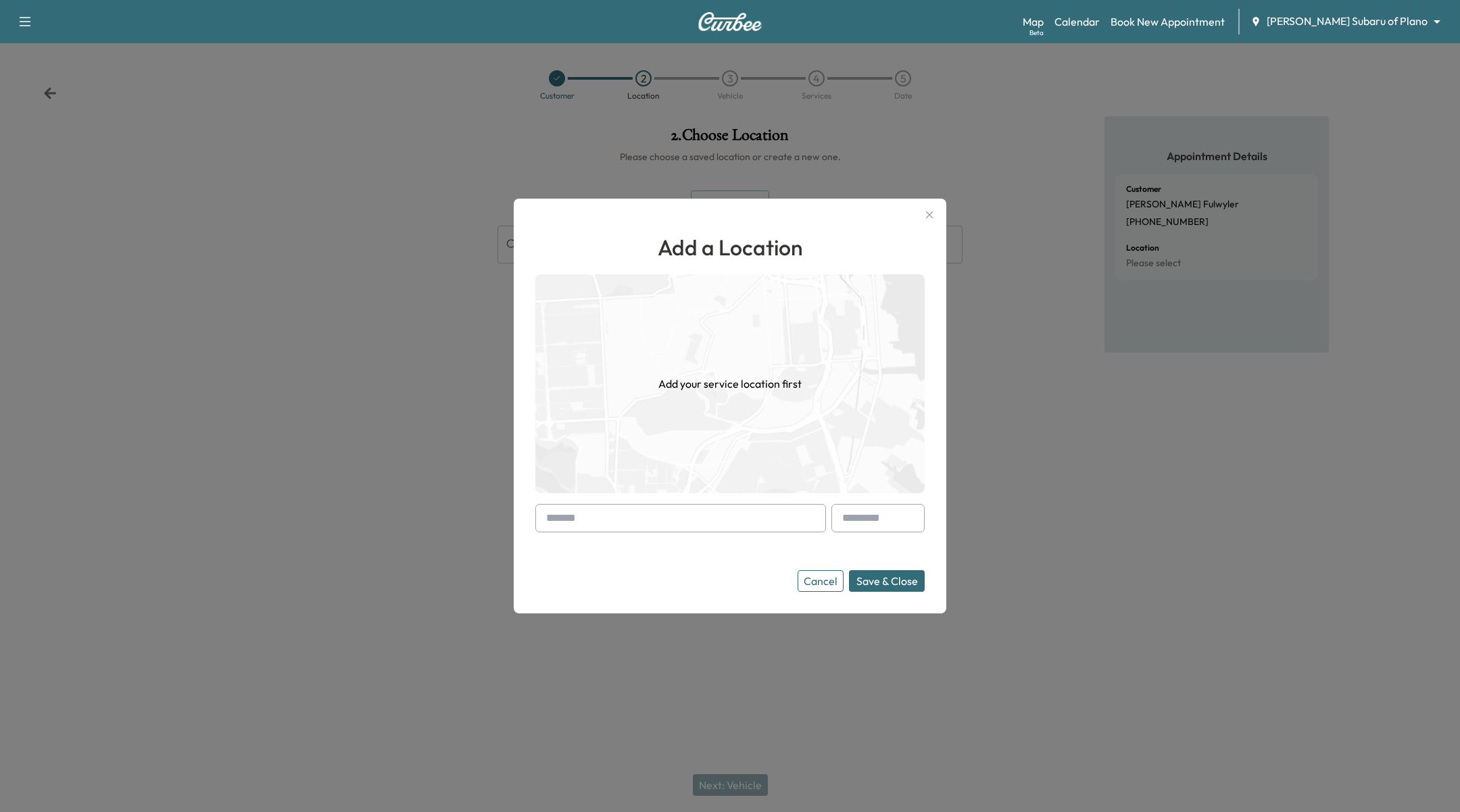
click at [684, 506] on input "text" at bounding box center [680, 518] width 290 height 28
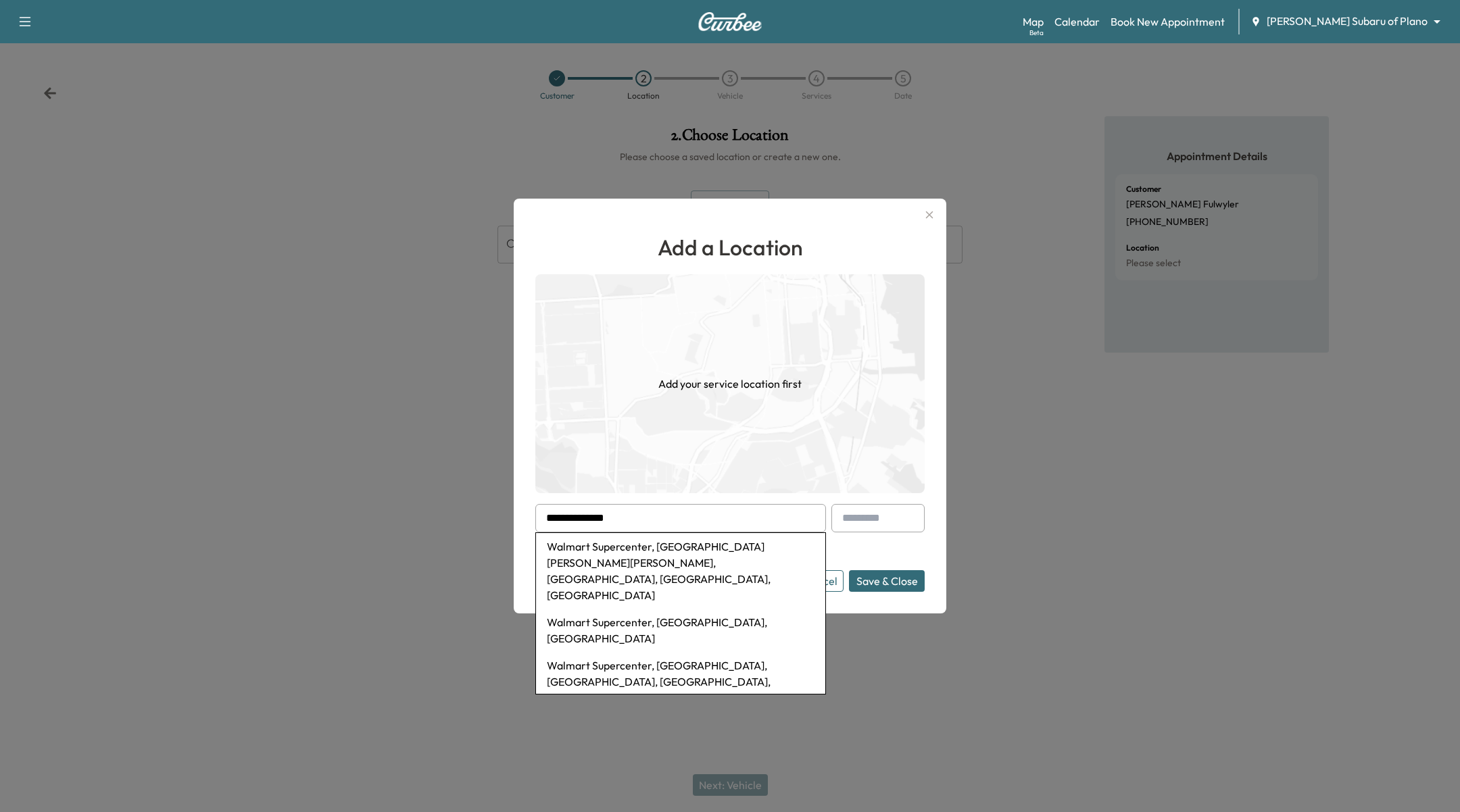
click at [665, 609] on li "Walmart Supercenter, Retail Road, Dallas, TX, USA" at bounding box center [680, 630] width 289 height 43
type input "**********"
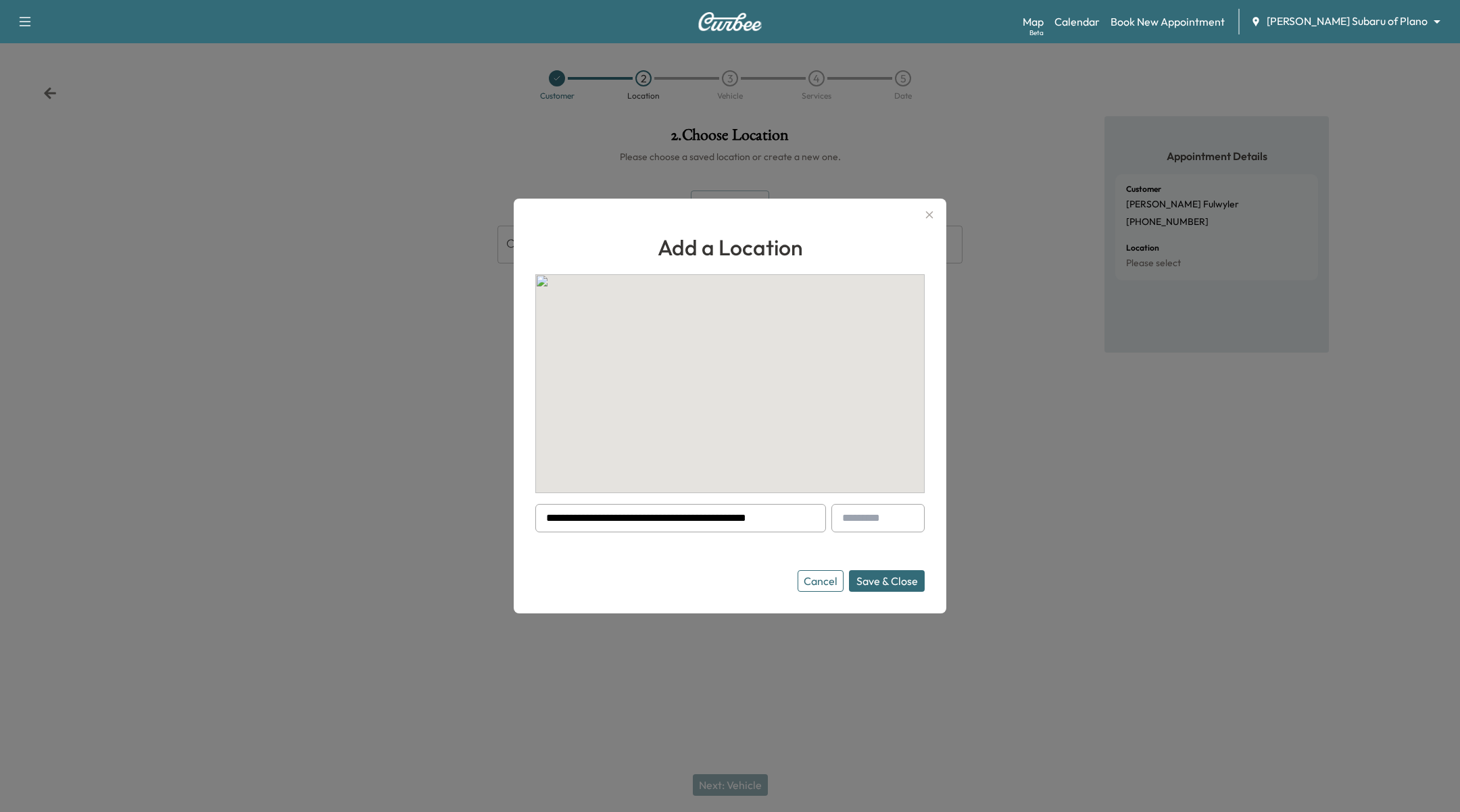
click at [900, 579] on button "Save & Close" at bounding box center [887, 581] width 76 height 21
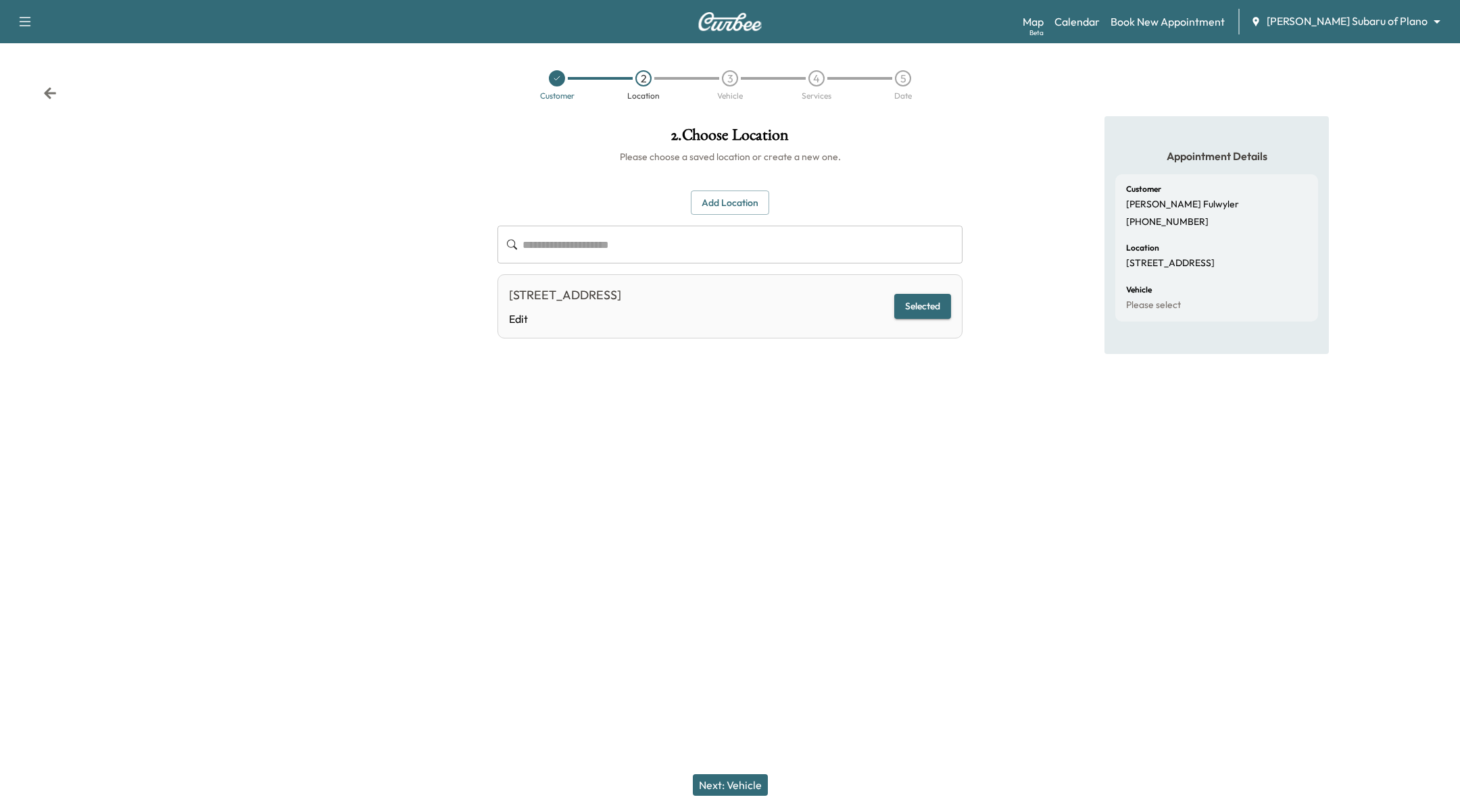
drag, startPoint x: 711, startPoint y: 781, endPoint x: 716, endPoint y: 765, distance: 16.8
click at [711, 781] on button "Next: Vehicle" at bounding box center [730, 785] width 75 height 21
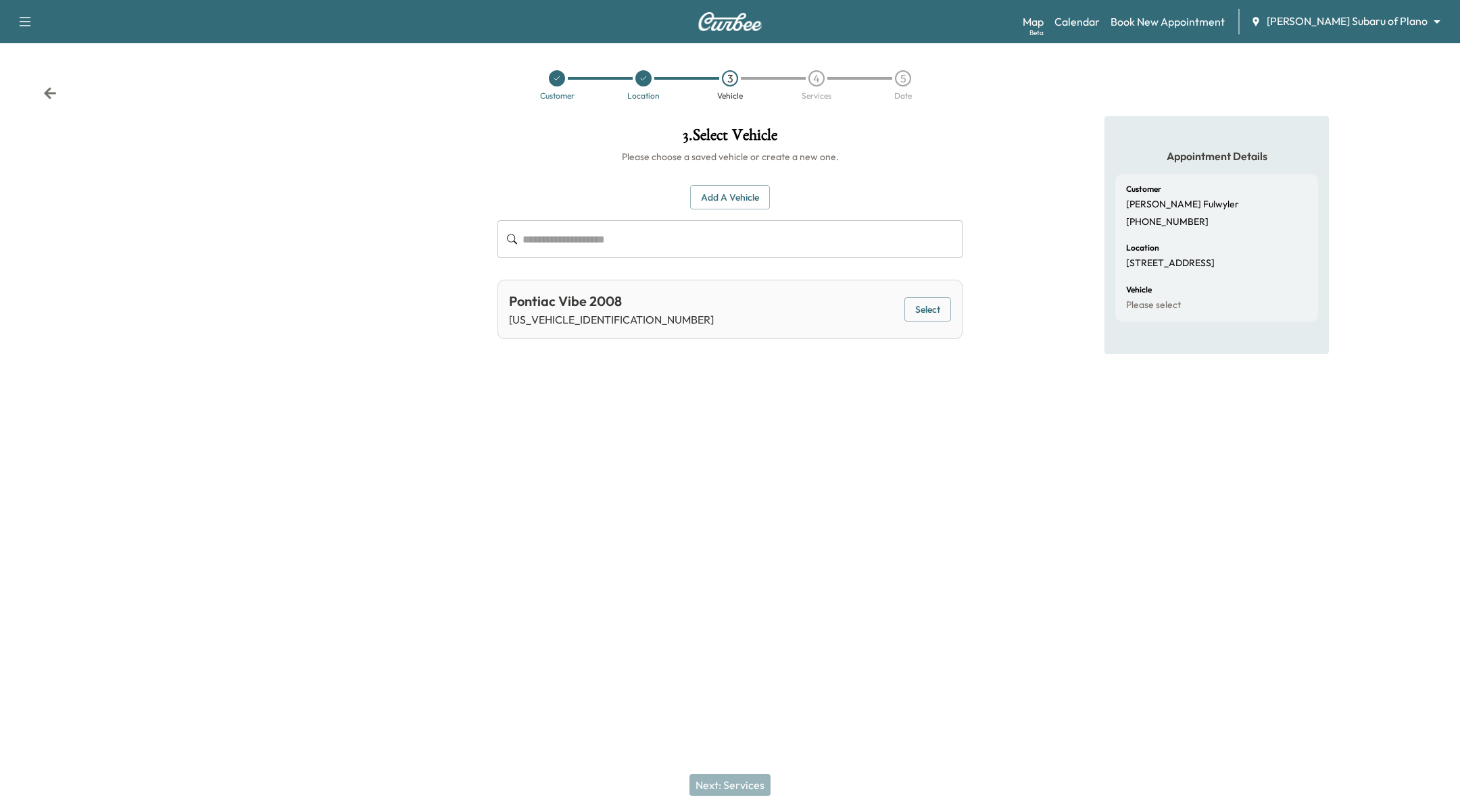
click at [971, 310] on div "3 . Select Vehicle Please choose a saved vehicle or create a new one. Add a Veh…" at bounding box center [730, 318] width 1460 height 406
click at [939, 308] on button "Select" at bounding box center [927, 310] width 47 height 25
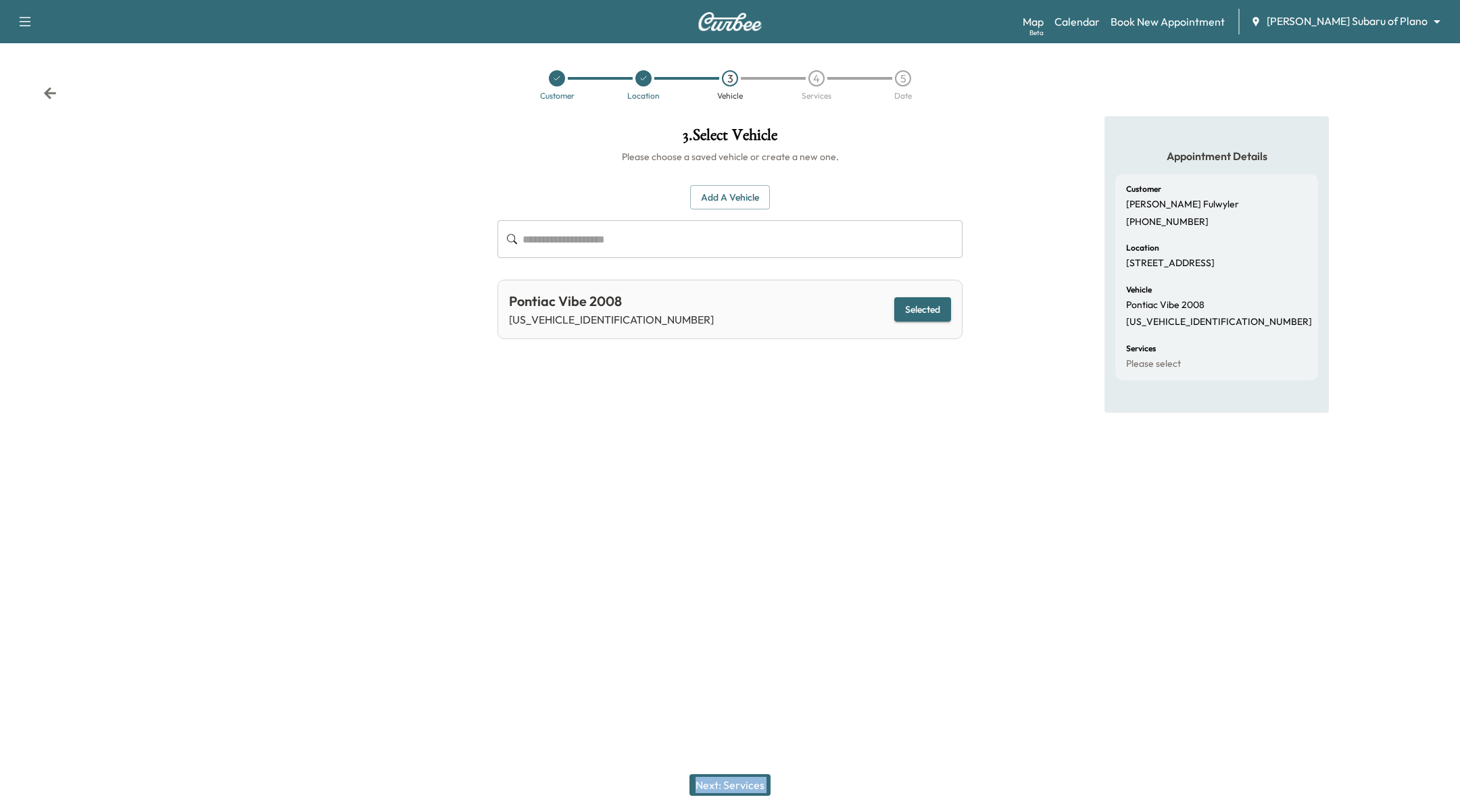
click at [742, 791] on button "Next: Services" at bounding box center [730, 785] width 81 height 21
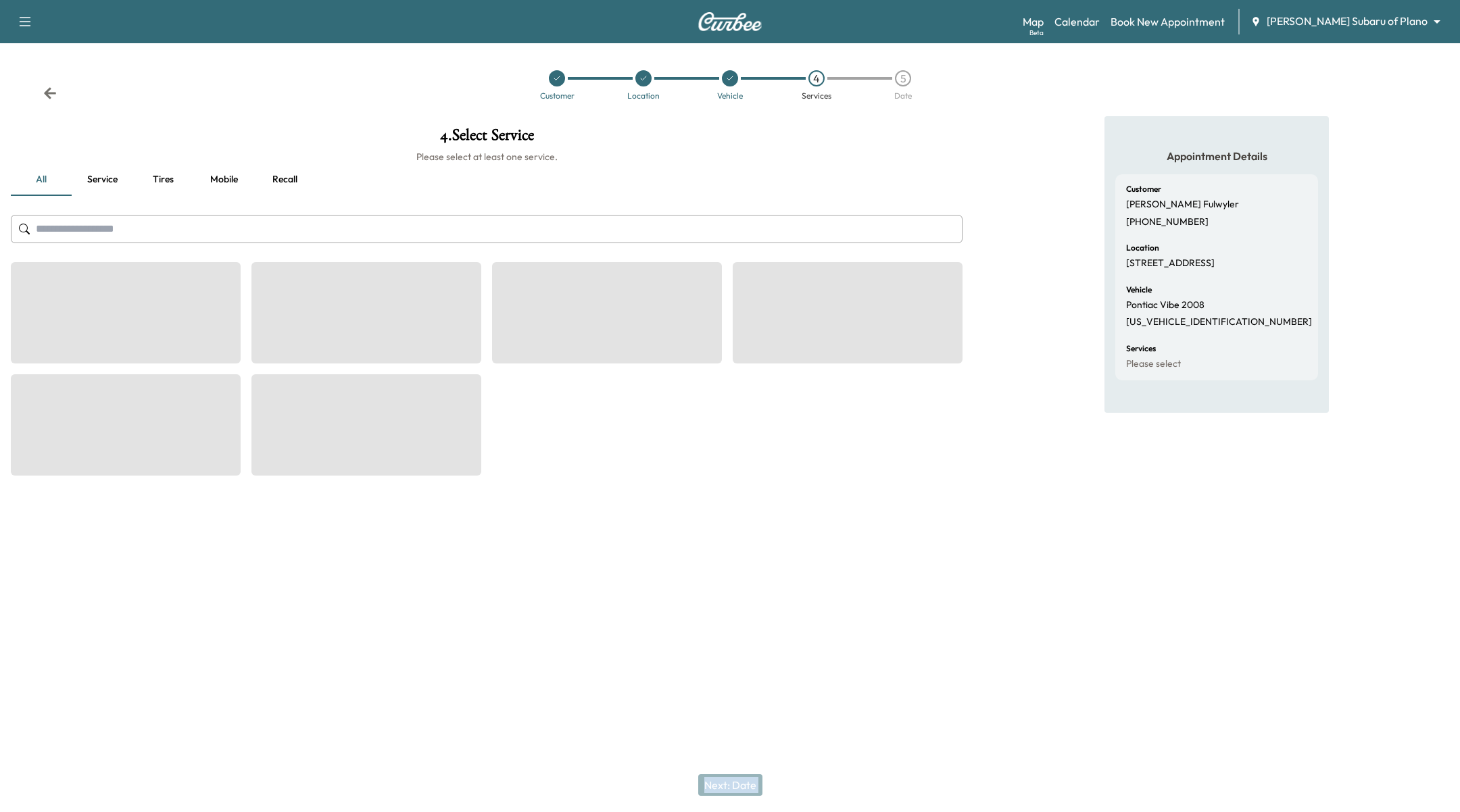
click at [742, 785] on div "Next: Date" at bounding box center [730, 785] width 1460 height 54
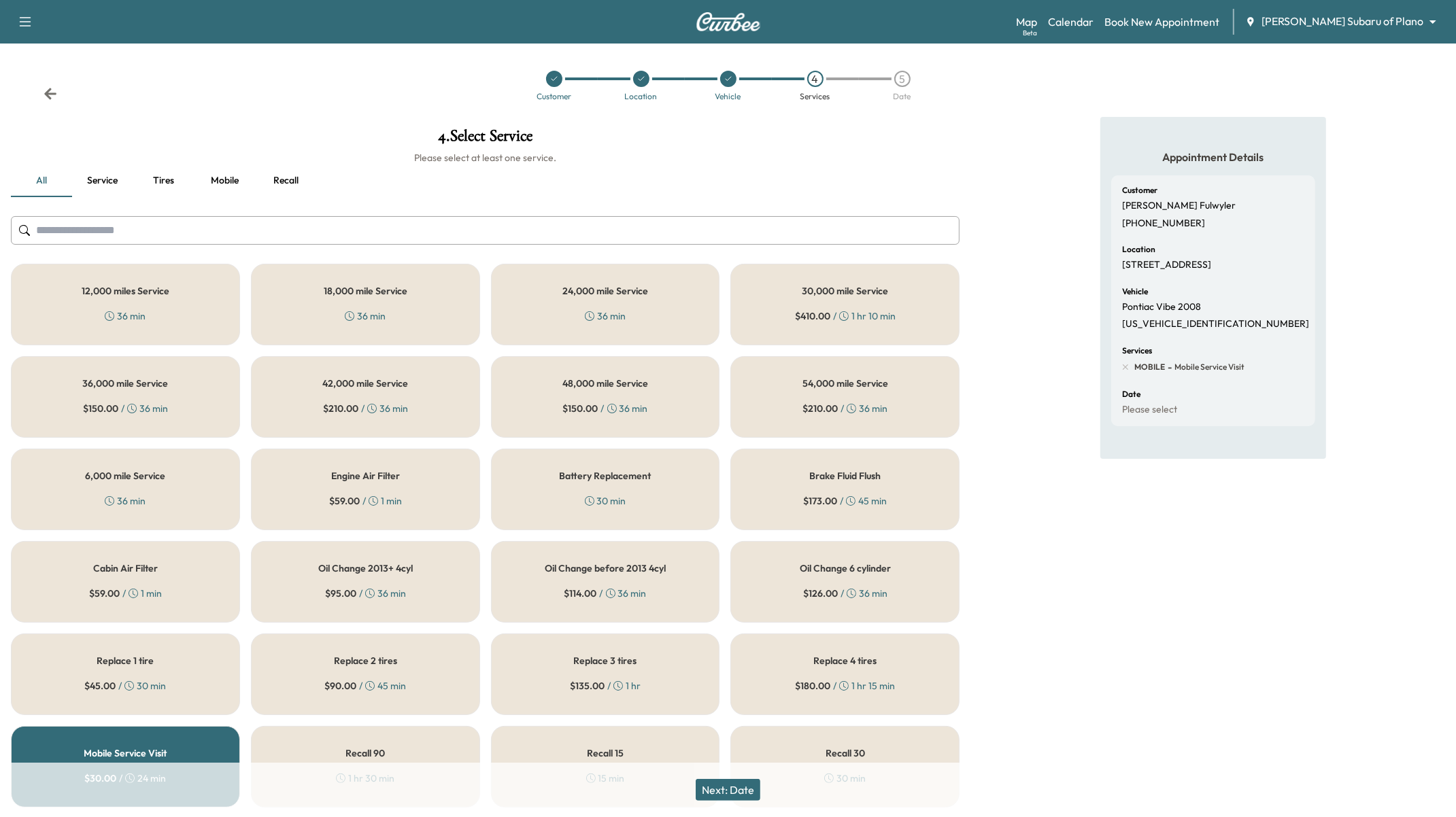
click at [157, 310] on div "12,000 miles Service 36 min" at bounding box center [125, 304] width 229 height 82
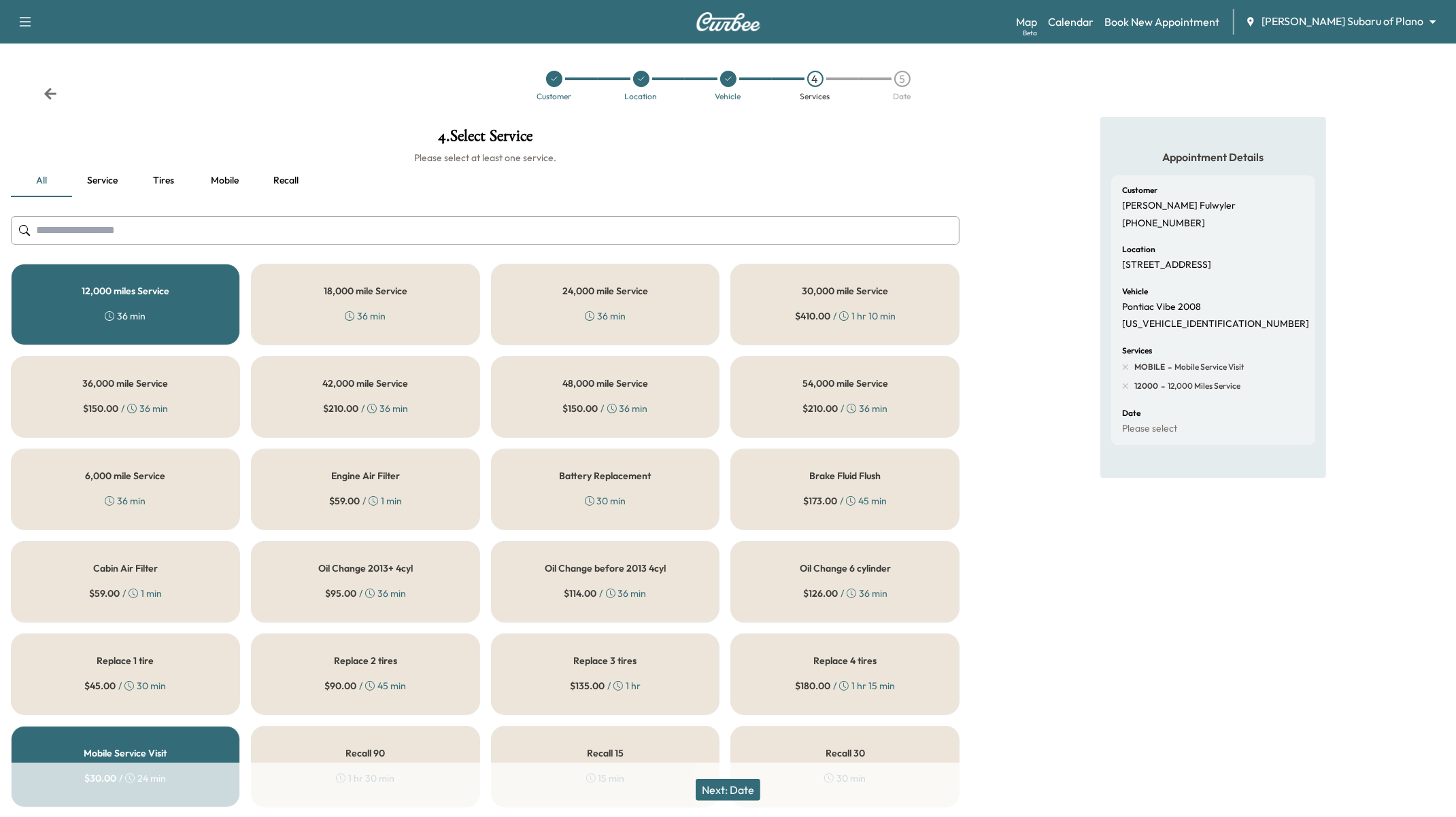
click at [1176, 366] on span "Mobile Service Visit" at bounding box center [1208, 367] width 73 height 11
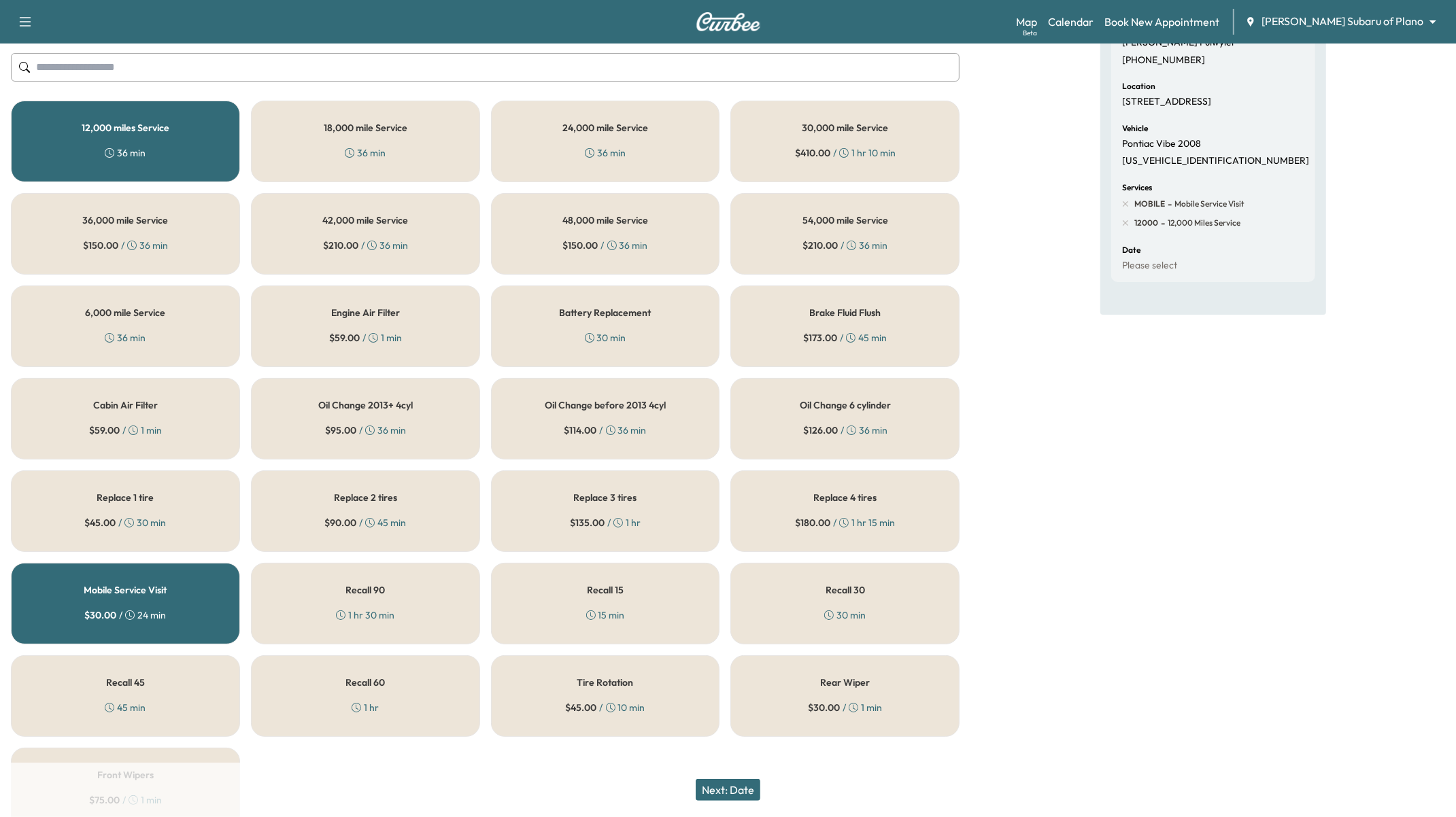
scroll to position [162, 0]
drag, startPoint x: 724, startPoint y: 793, endPoint x: 735, endPoint y: 793, distance: 11.0
click at [729, 793] on button "Next: Date" at bounding box center [728, 789] width 65 height 21
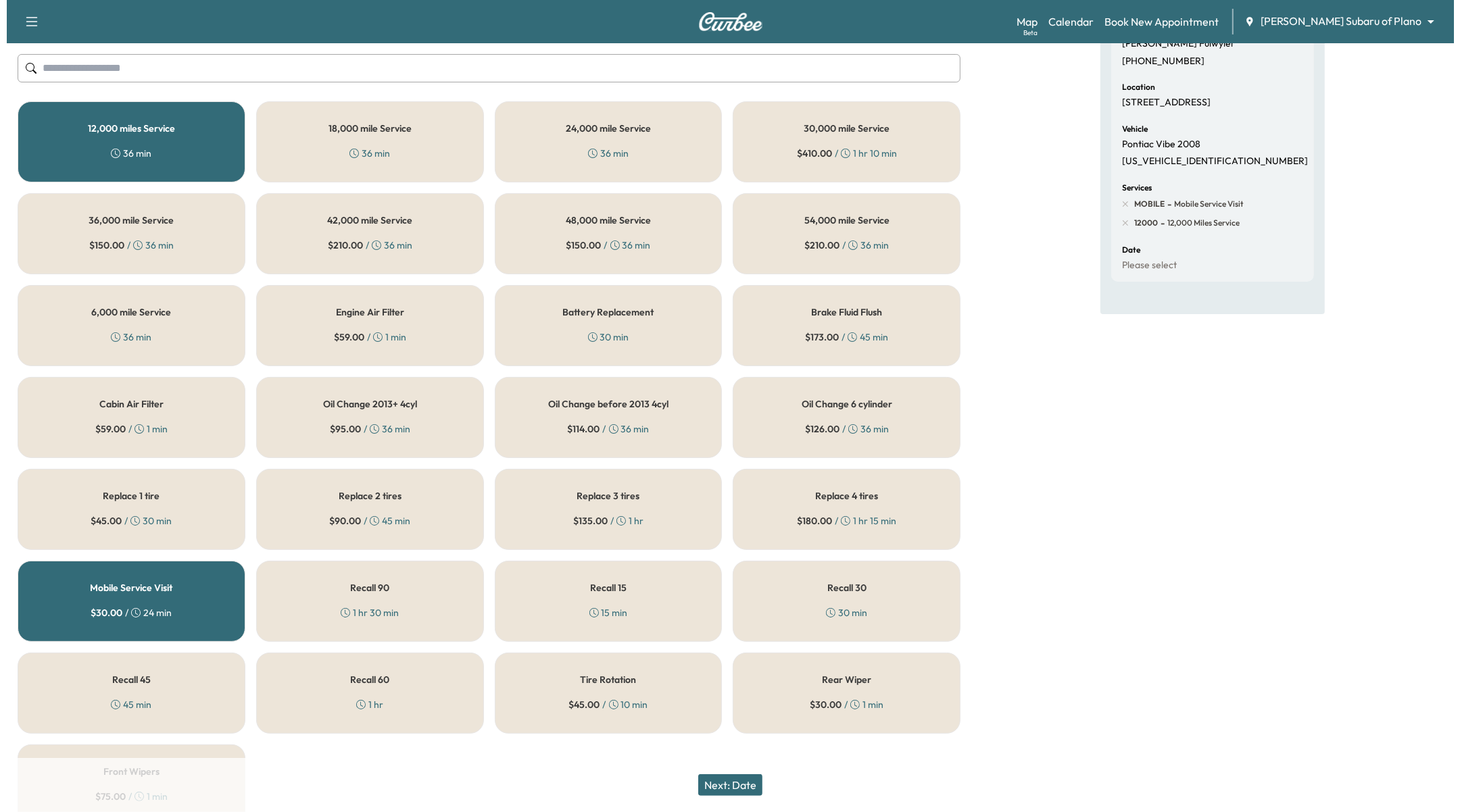
scroll to position [0, 0]
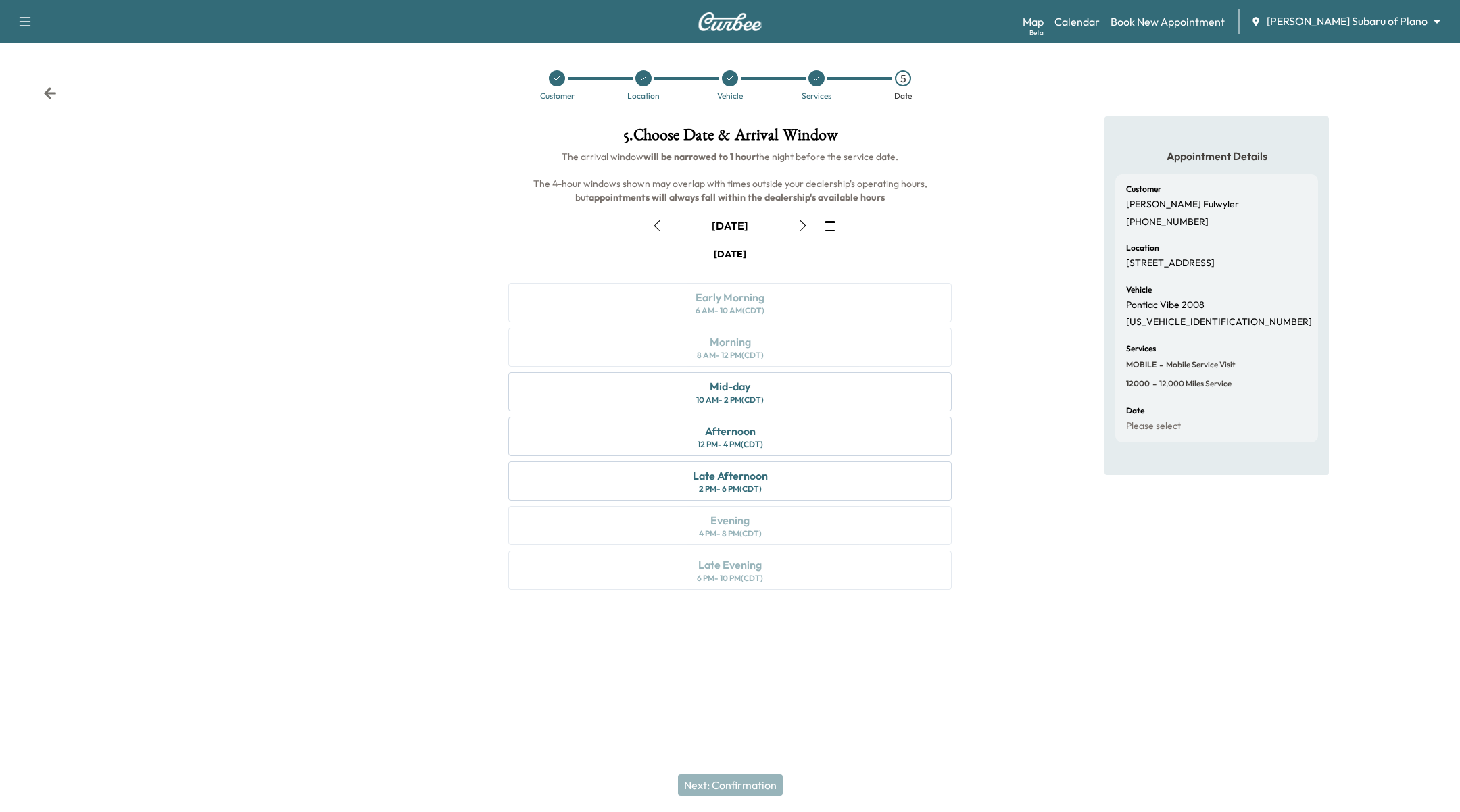
click at [1014, 385] on div "Appointment Details Customer Paul Fulwyler (661) 477-9974 Location 6185 Retail …" at bounding box center [1217, 361] width 487 height 490
drag, startPoint x: 766, startPoint y: 13, endPoint x: 757, endPoint y: 16, distance: 9.5
click at [757, 16] on div "Support Log Out Map Beta Calendar Book New Appointment Ewing Subaru of Plano **…" at bounding box center [730, 21] width 1460 height 43
click at [742, 29] on img at bounding box center [729, 21] width 65 height 19
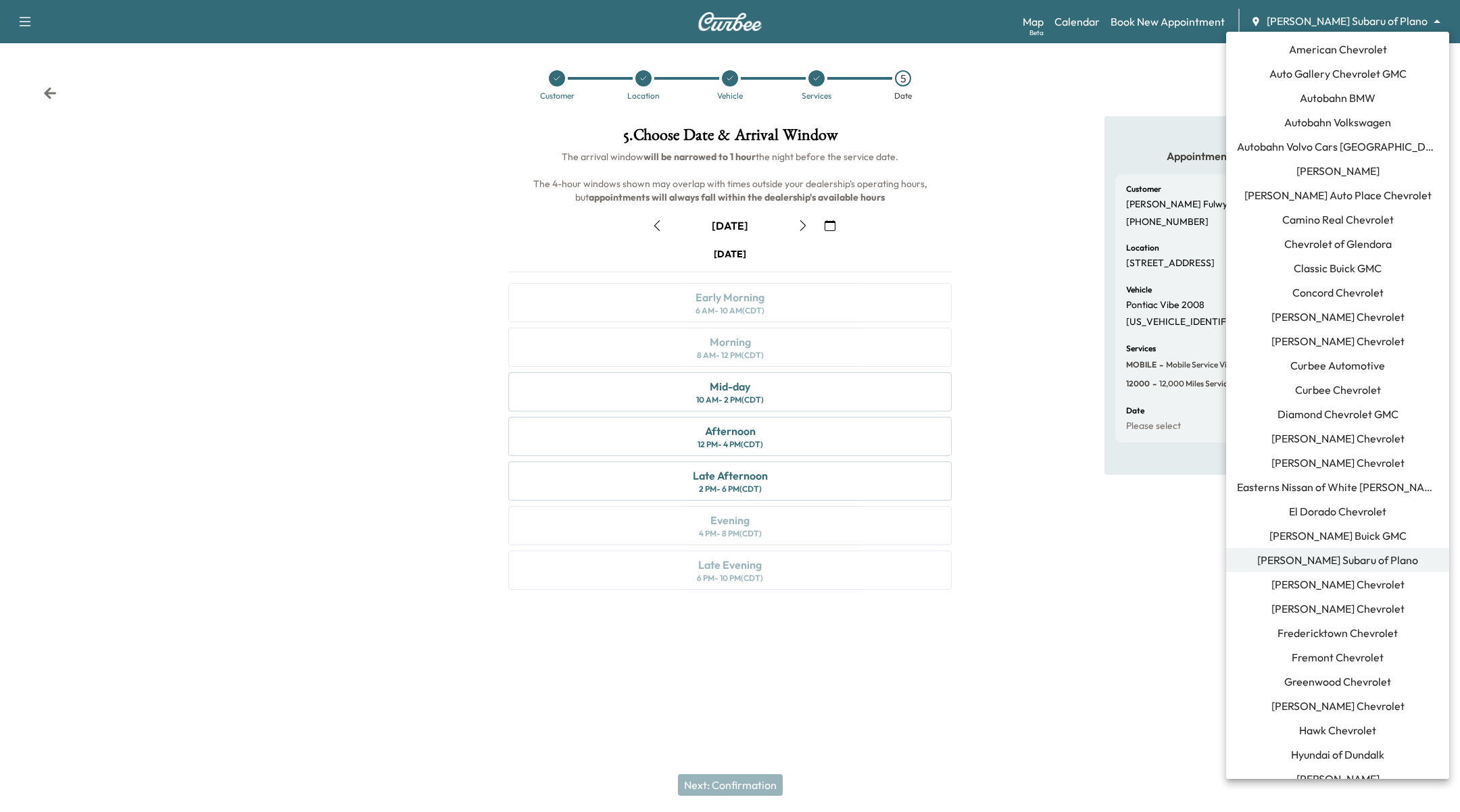
click at [1365, 26] on body "Support Log Out Map Beta Calendar Book New Appointment Ewing Subaru of Plano **…" at bounding box center [730, 406] width 1460 height 812
drag, startPoint x: 1218, startPoint y: 14, endPoint x: 1211, endPoint y: 27, distance: 14.8
click at [1218, 14] on div at bounding box center [730, 406] width 1460 height 812
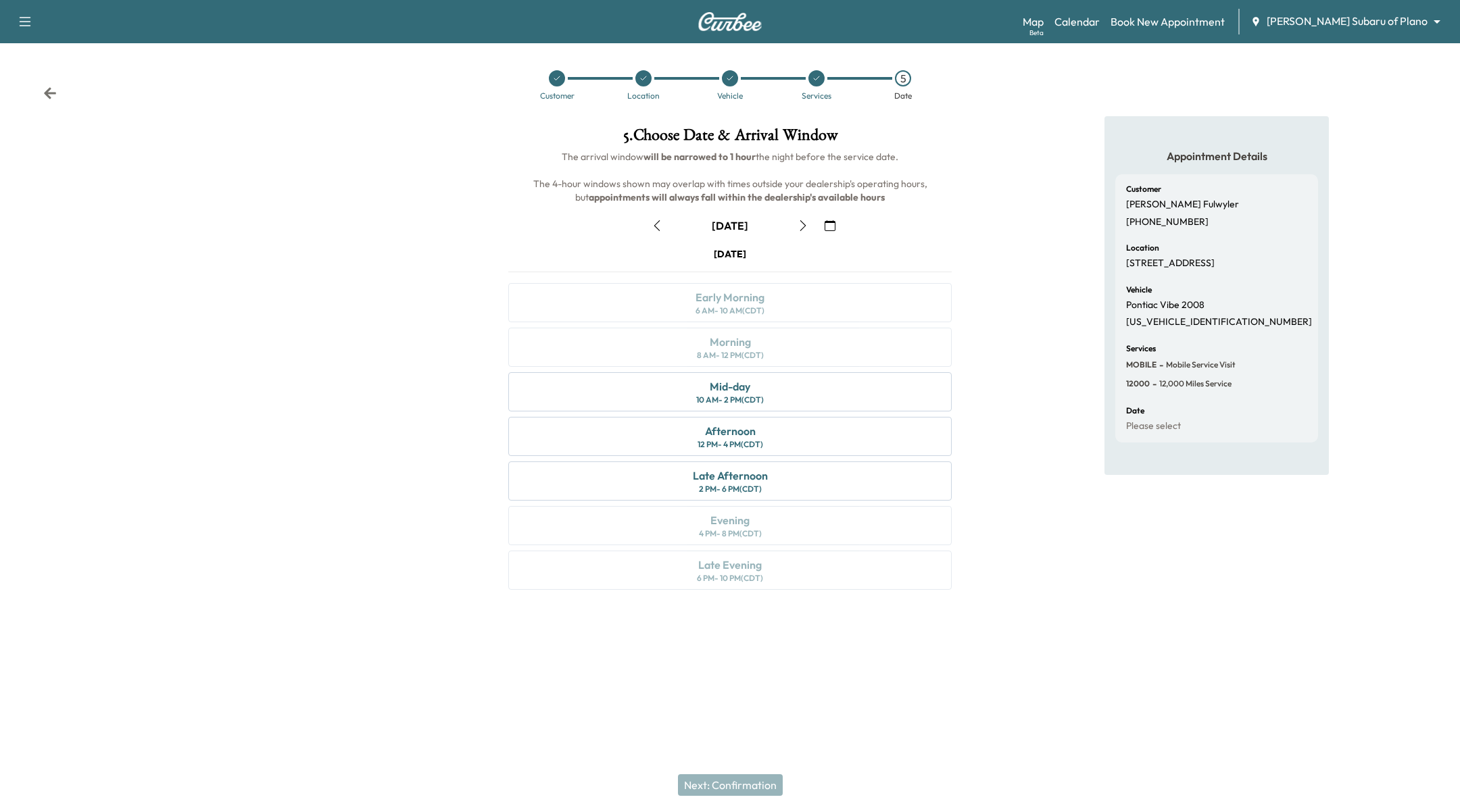
click at [1210, 27] on div "American Chevrolet Auto Gallery Chevrolet GMC Autobahn BMW Autobahn Volkswagen …" at bounding box center [730, 406] width 1460 height 812
click at [1213, 21] on link "Book New Appointment" at bounding box center [1167, 21] width 114 height 16
drag, startPoint x: 1155, startPoint y: 50, endPoint x: 1329, endPoint y: 18, distance: 176.9
click at [1155, 50] on div "Customer Location Vehicle Services 5 Date" at bounding box center [730, 80] width 1460 height 73
click at [1389, 7] on div "Support Log Out Map Beta Calendar Book New Appointment Ewing Subaru of Plano **…" at bounding box center [730, 21] width 1460 height 43
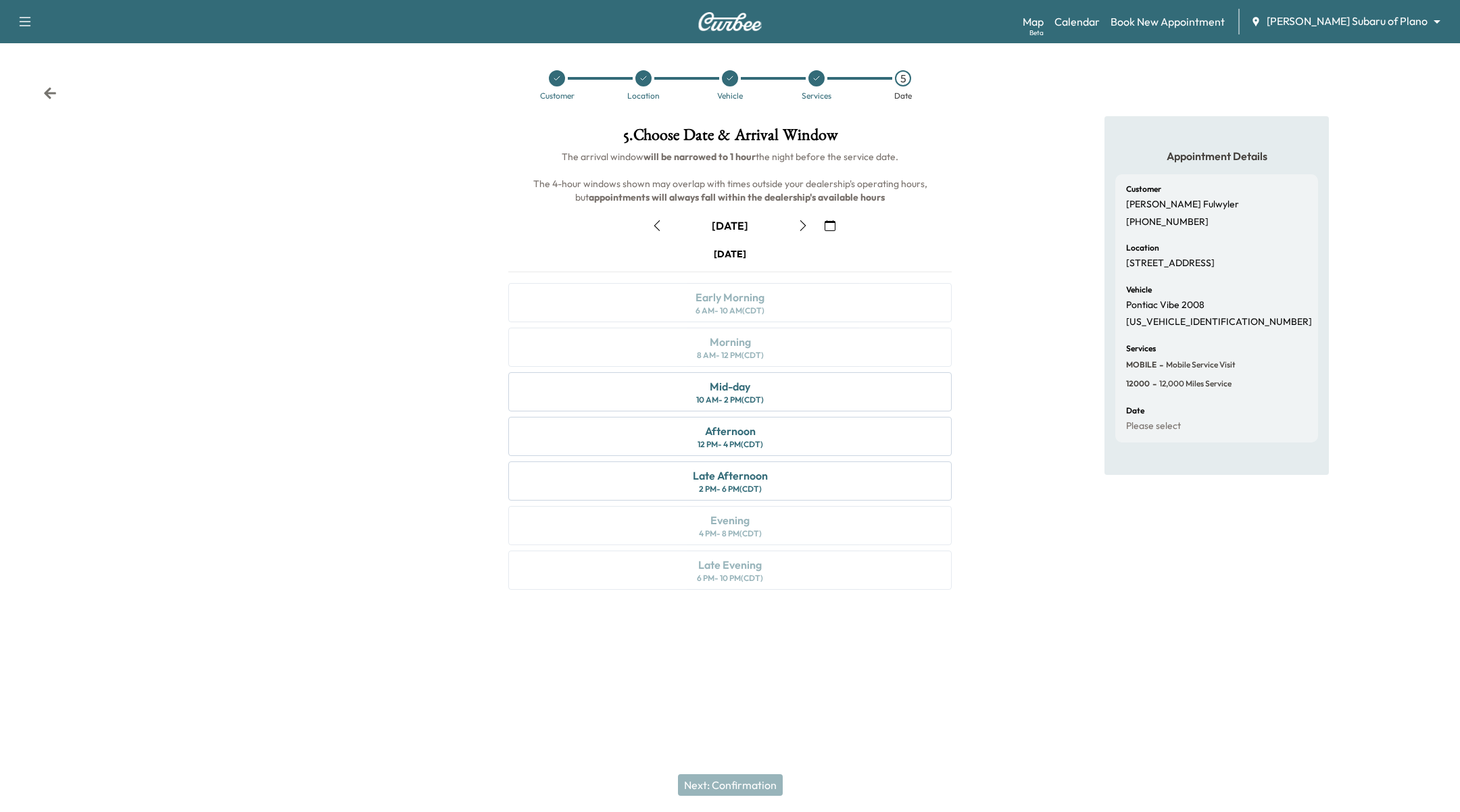
click at [1383, 16] on body "Support Log Out Map Beta Calendar Book New Appointment Ewing Subaru of Plano **…" at bounding box center [730, 406] width 1460 height 812
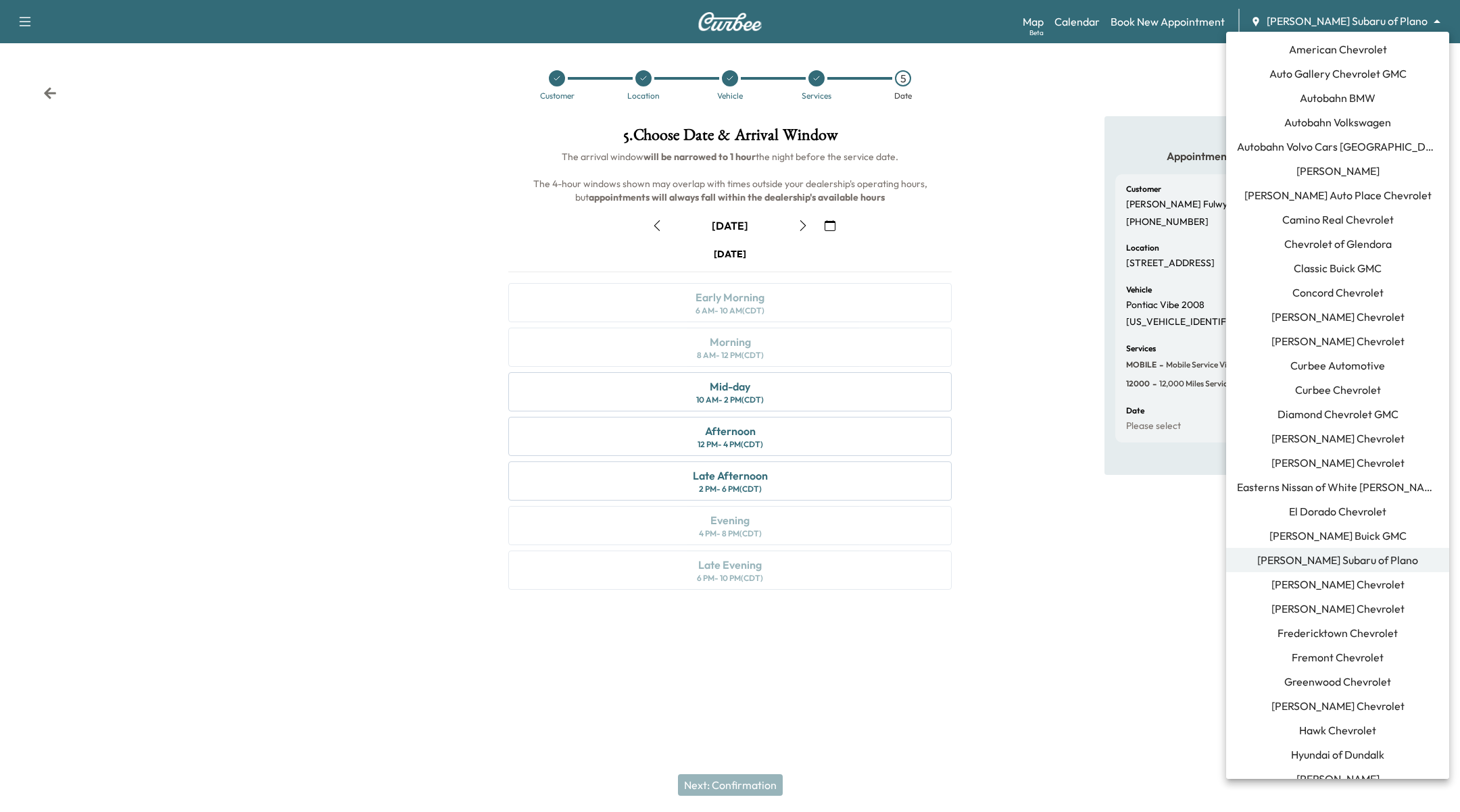
click at [933, 110] on div at bounding box center [730, 406] width 1460 height 812
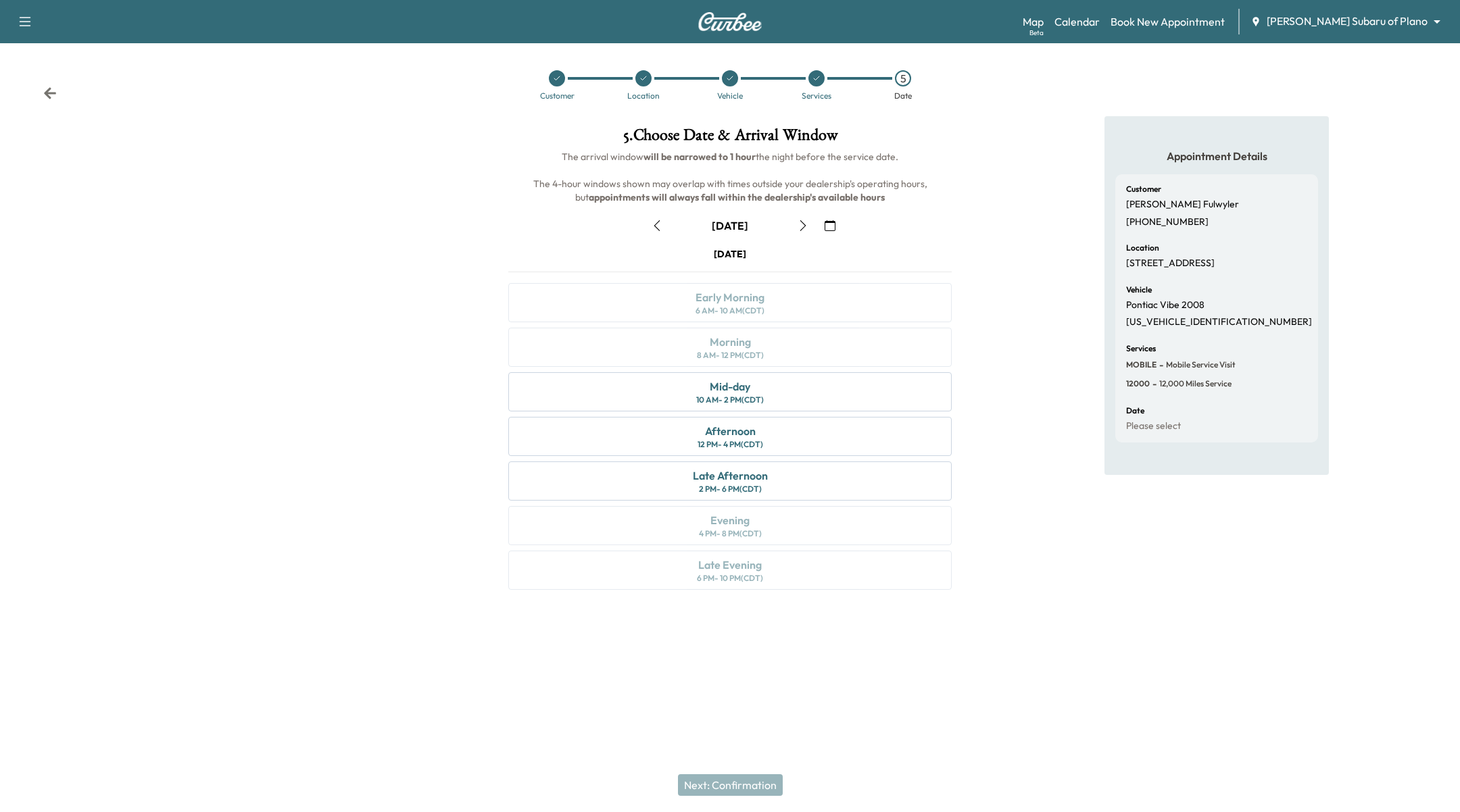
click at [324, 425] on div at bounding box center [243, 361] width 487 height 490
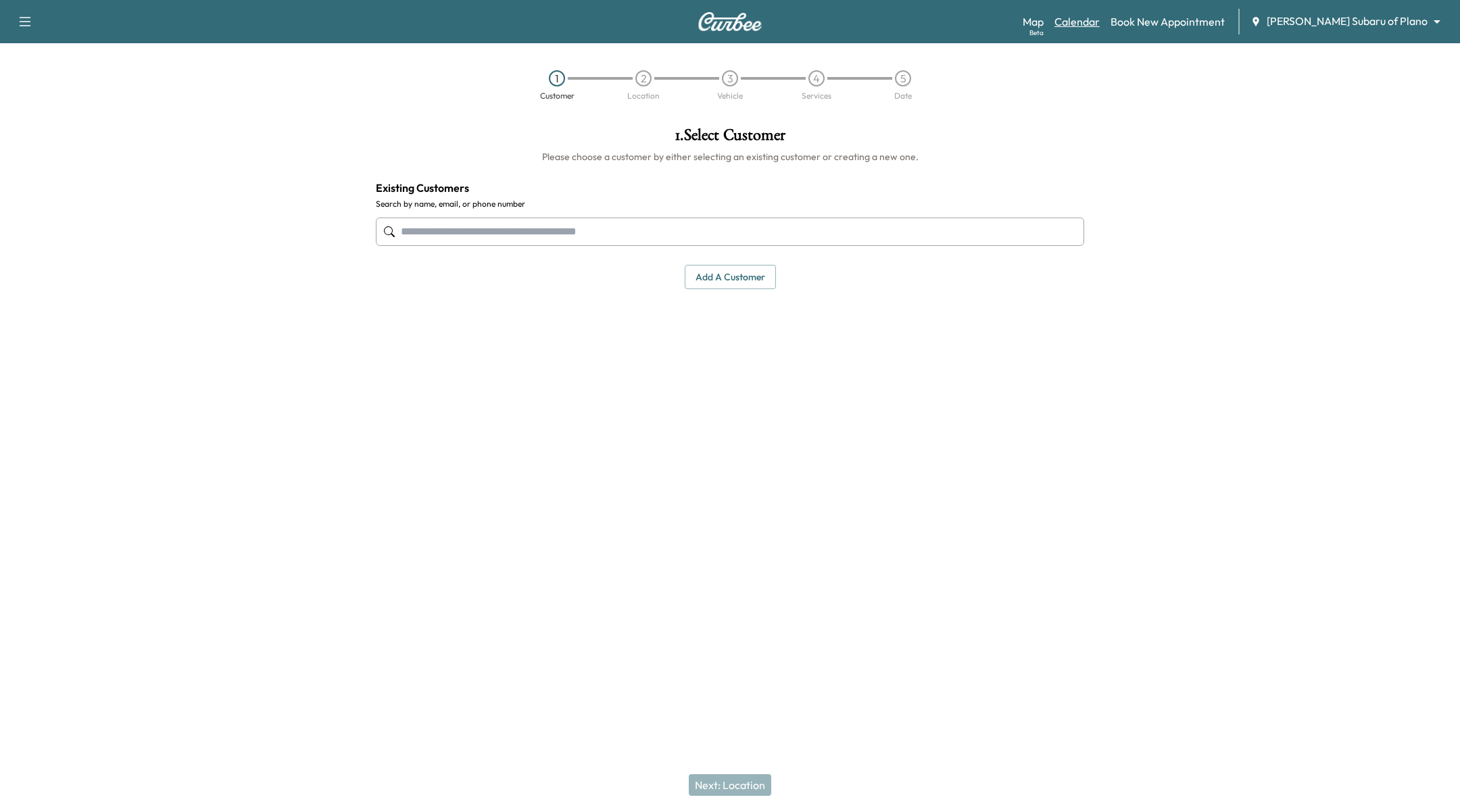
click at [1100, 21] on link "Calendar" at bounding box center [1076, 21] width 45 height 16
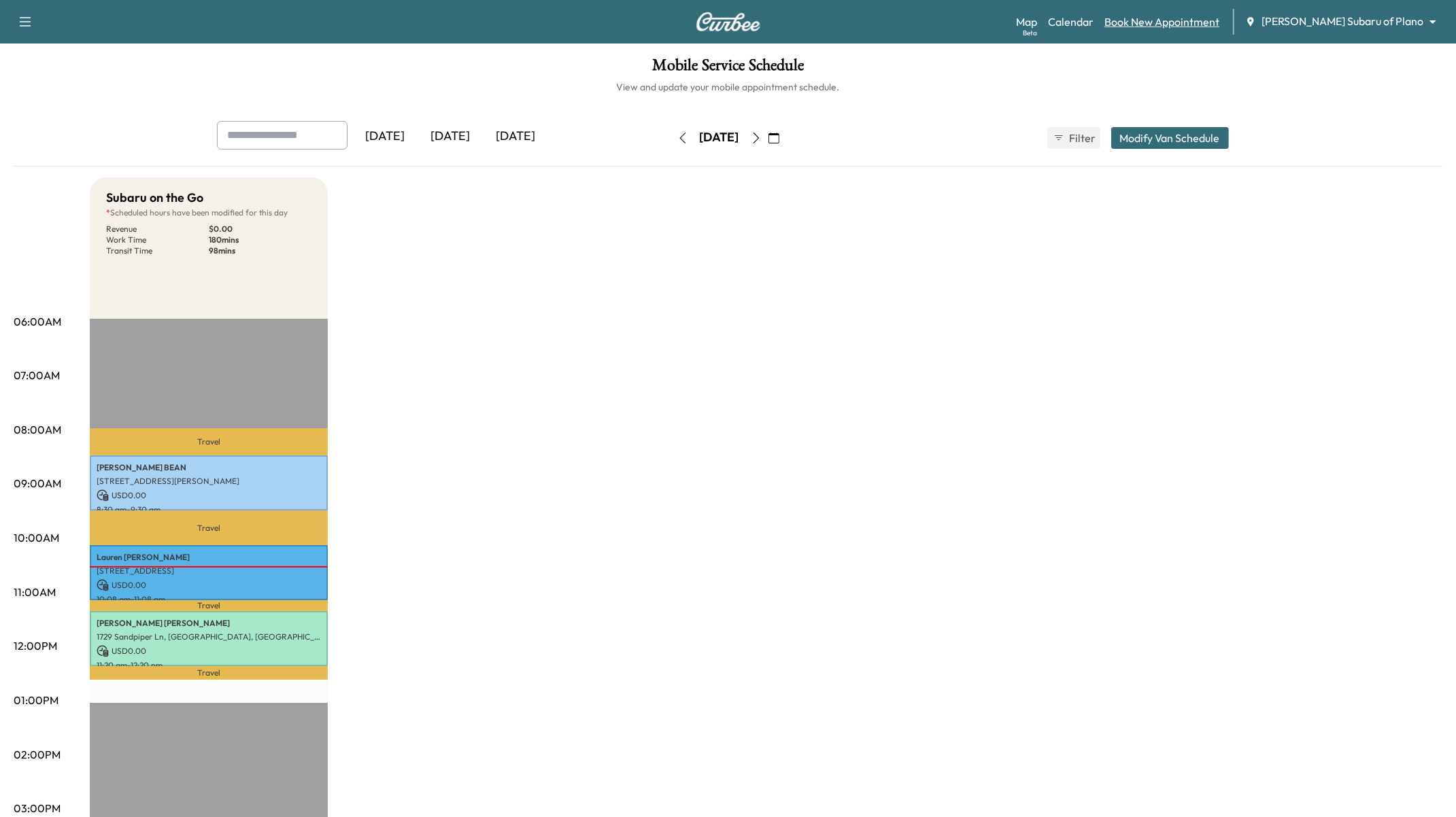
click at [1196, 26] on link "Book New Appointment" at bounding box center [1161, 21] width 115 height 16
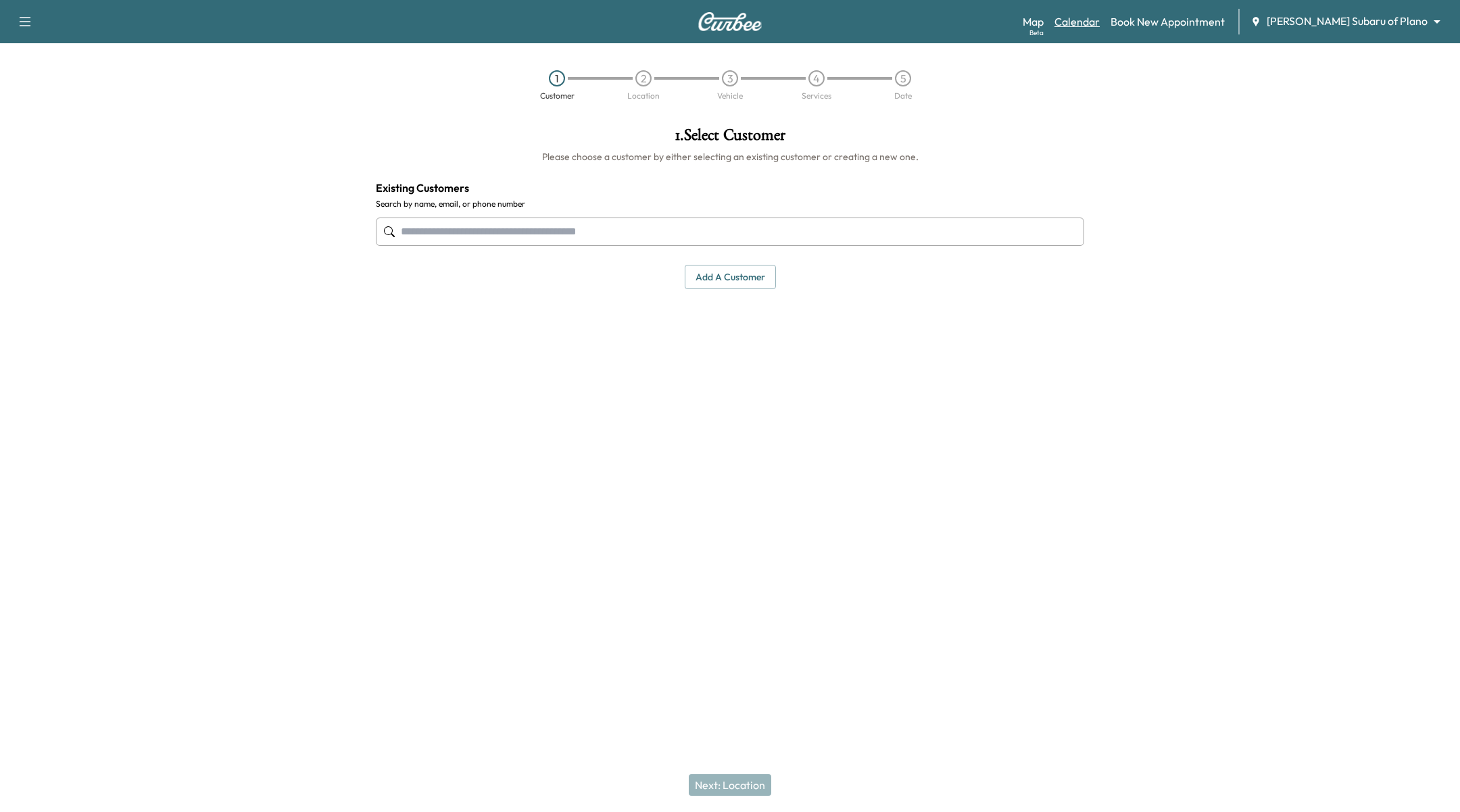
click at [1100, 19] on link "Calendar" at bounding box center [1076, 21] width 45 height 16
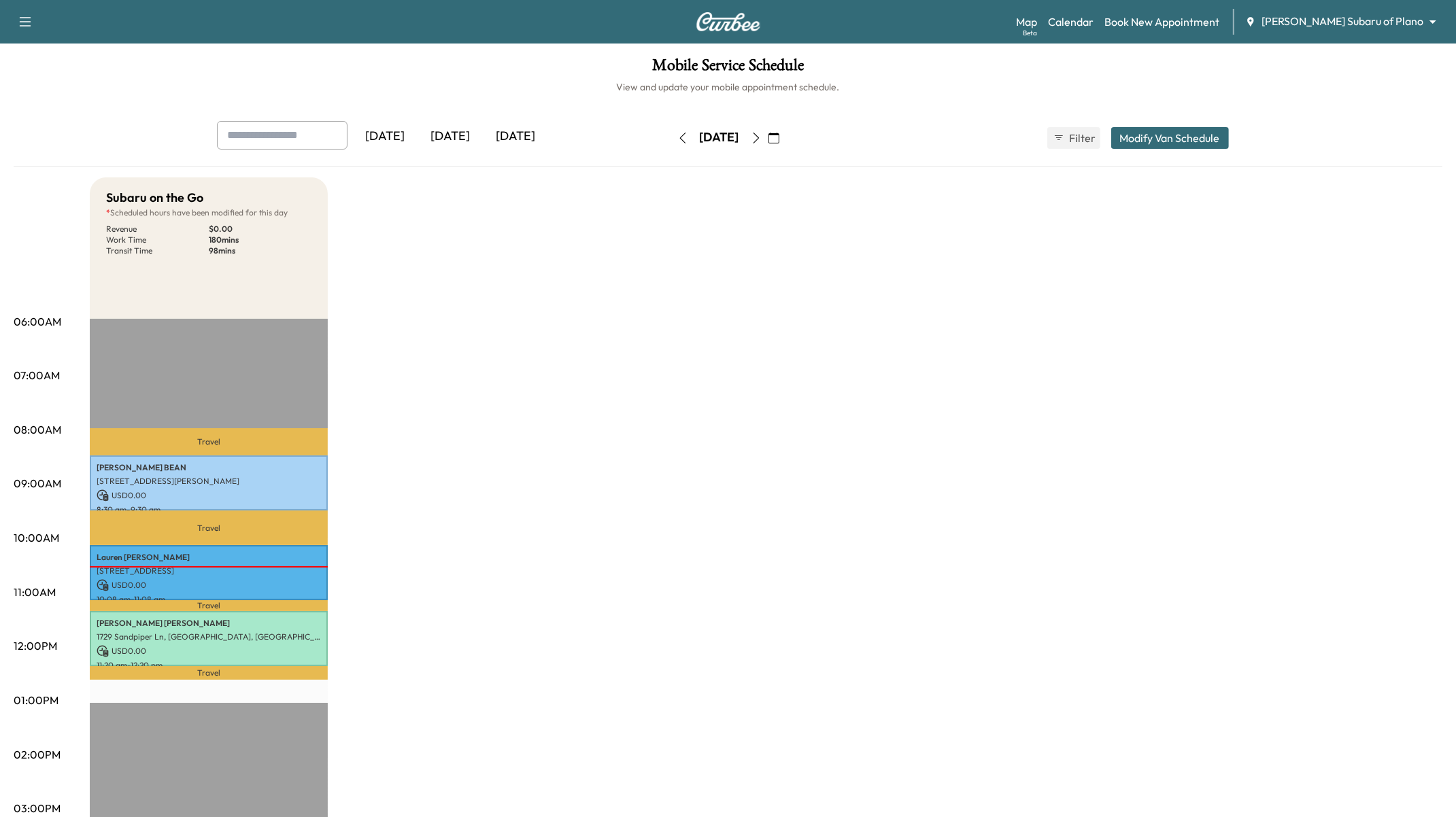
click at [839, 508] on div "Subaru on the Go * Scheduled hours have been modified for this day Revenue $ 0.…" at bounding box center [766, 687] width 1353 height 1020
click at [661, 573] on div "Subaru on the Go * Scheduled hours have been modified for this day Revenue $ 0.…" at bounding box center [766, 687] width 1353 height 1020
click at [761, 140] on icon "button" at bounding box center [756, 138] width 11 height 11
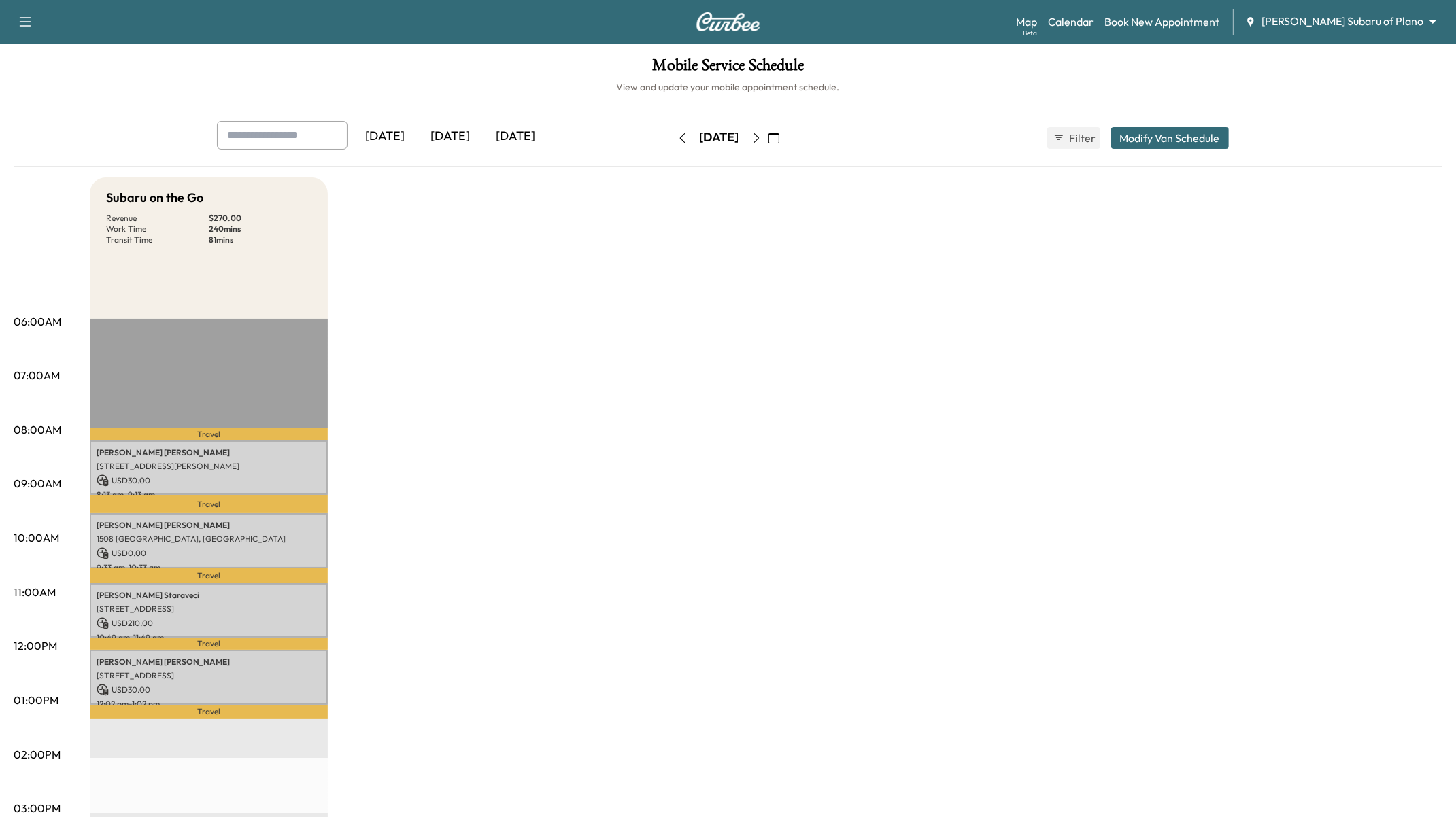
click at [761, 140] on icon "button" at bounding box center [756, 138] width 11 height 11
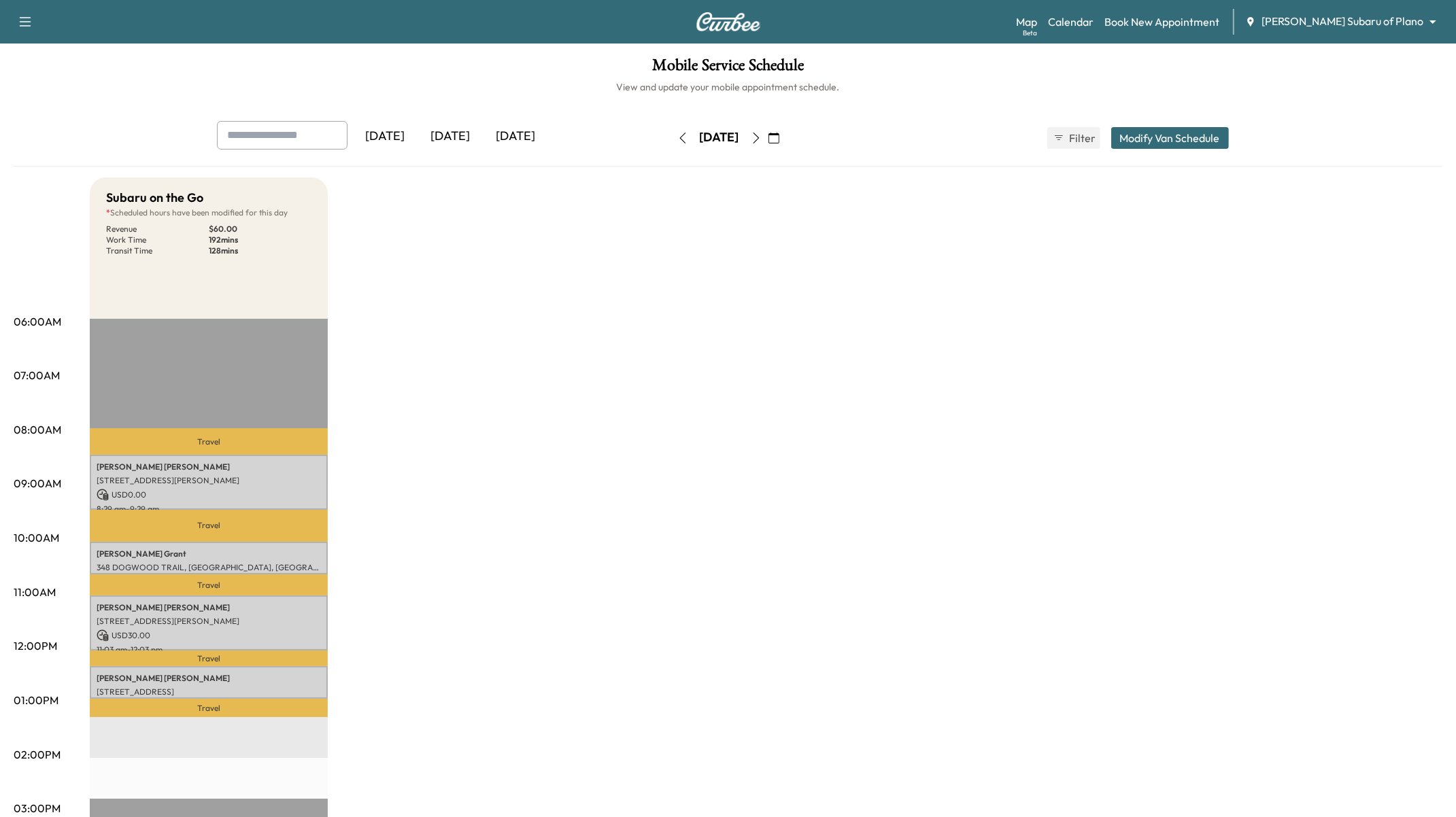
click at [779, 133] on icon "button" at bounding box center [774, 138] width 11 height 11
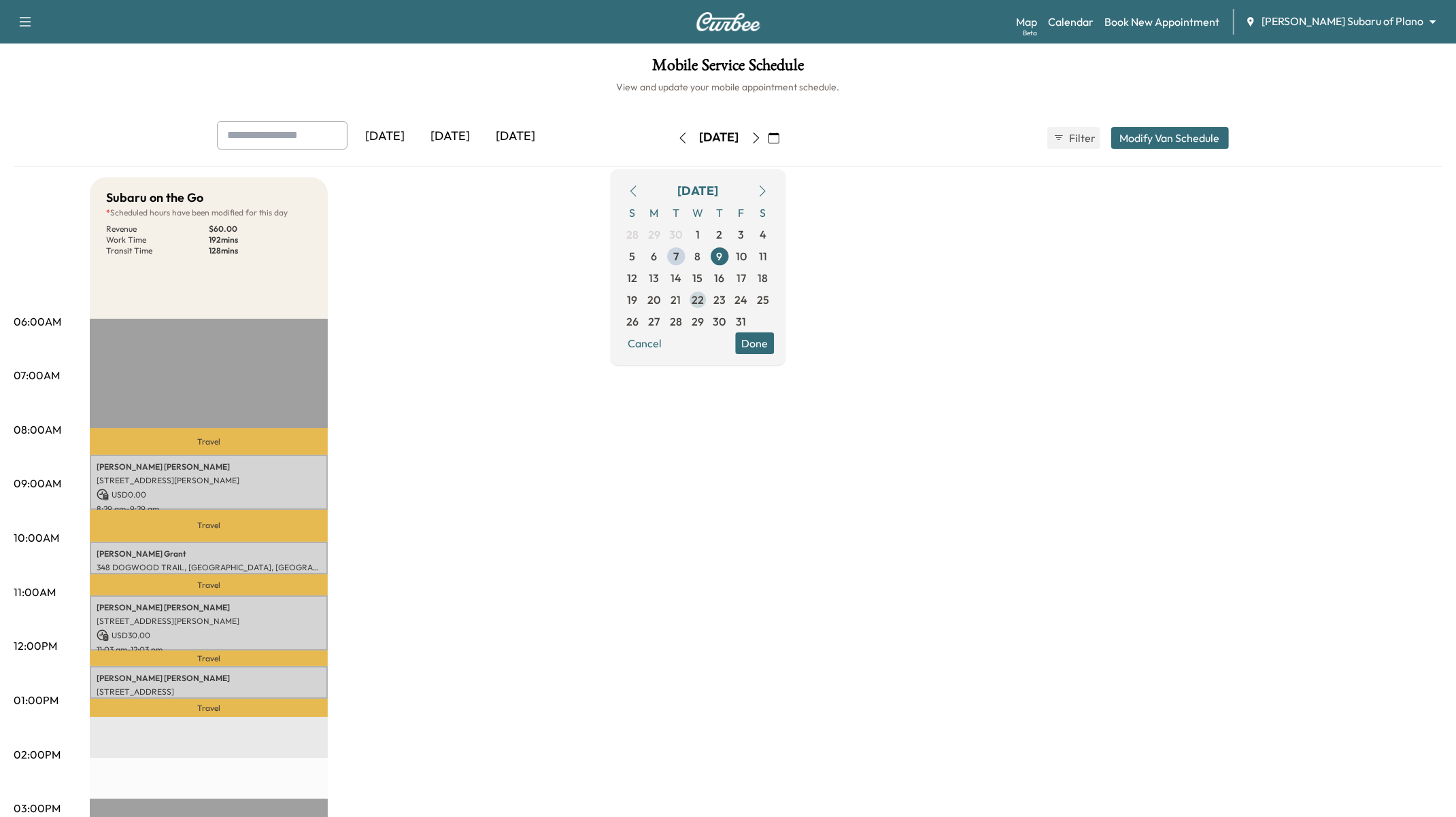
click at [704, 304] on span "22" at bounding box center [698, 300] width 12 height 16
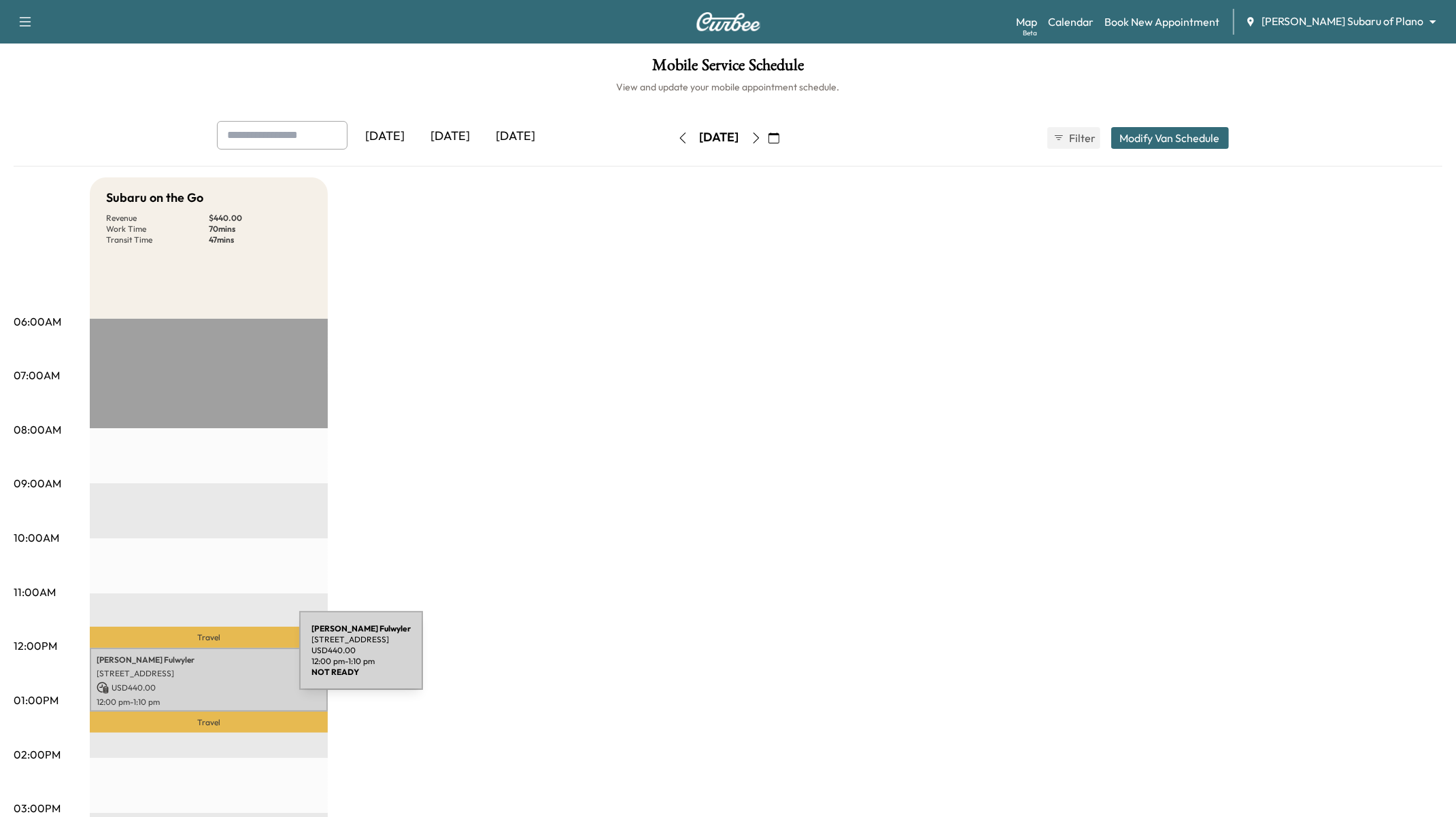
click at [198, 659] on p "[PERSON_NAME]" at bounding box center [208, 660] width 224 height 11
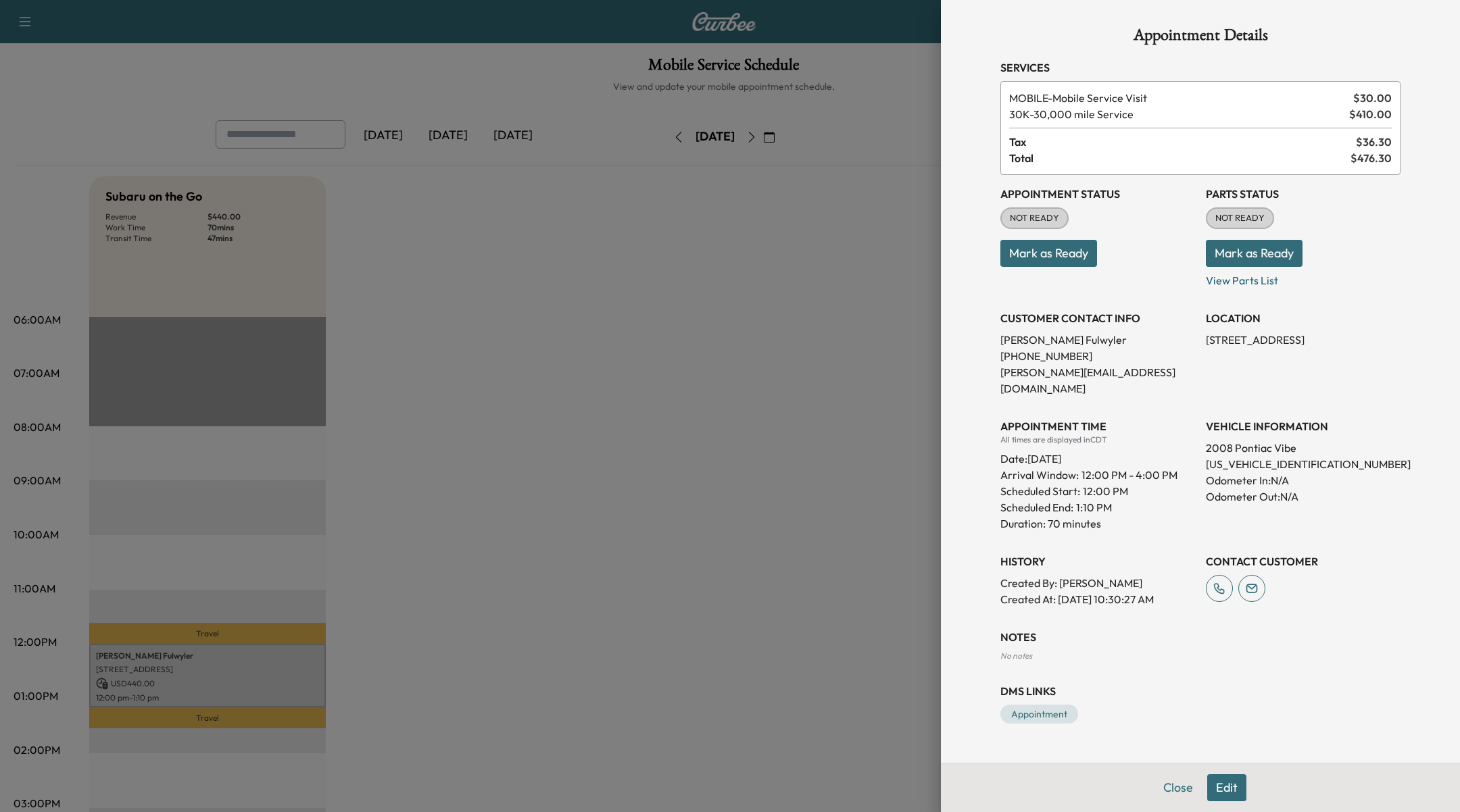
drag, startPoint x: 841, startPoint y: 153, endPoint x: 894, endPoint y: 88, distance: 83.9
click at [844, 150] on div at bounding box center [730, 406] width 1460 height 812
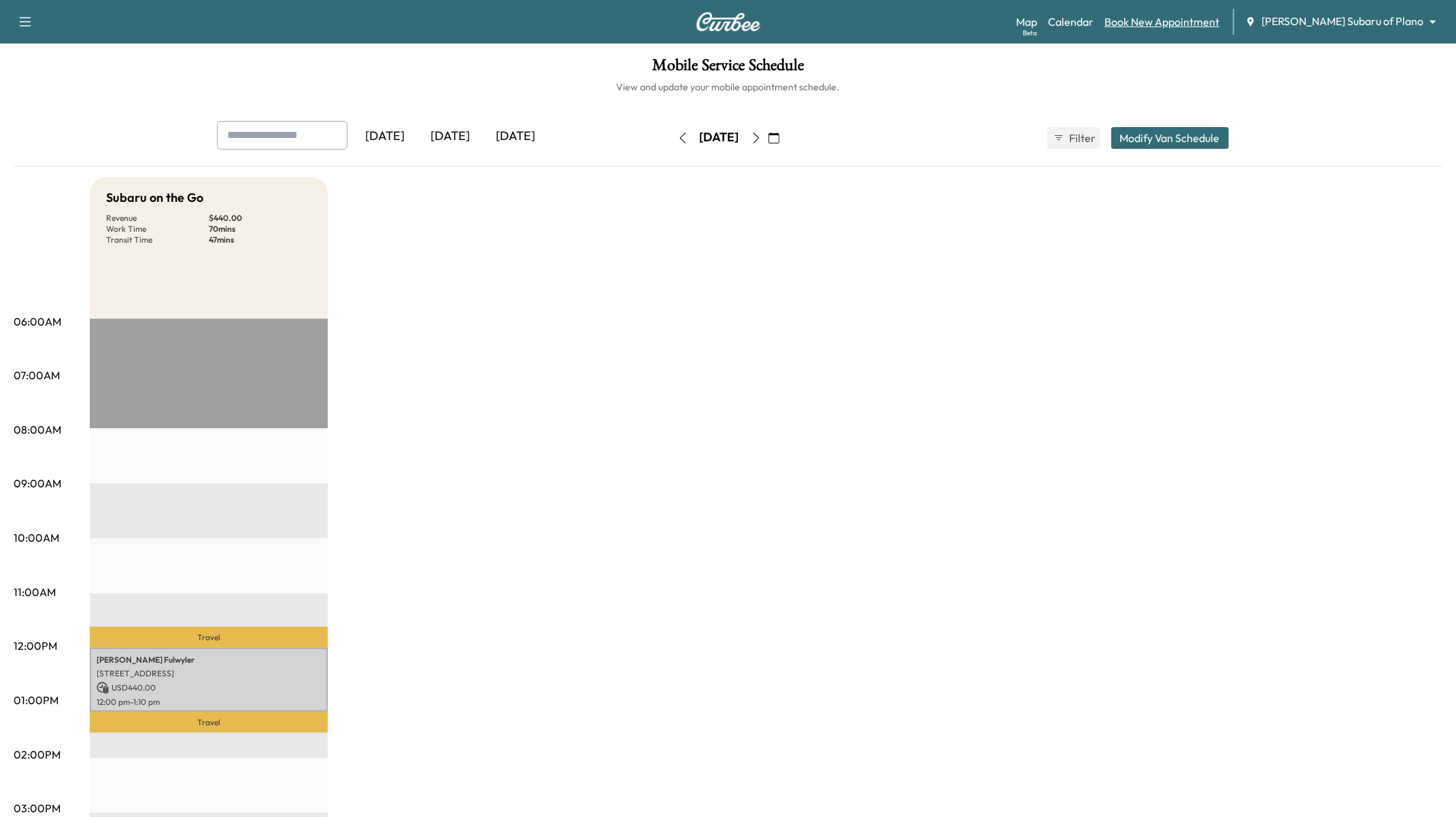
click at [1205, 20] on link "Book New Appointment" at bounding box center [1161, 21] width 115 height 16
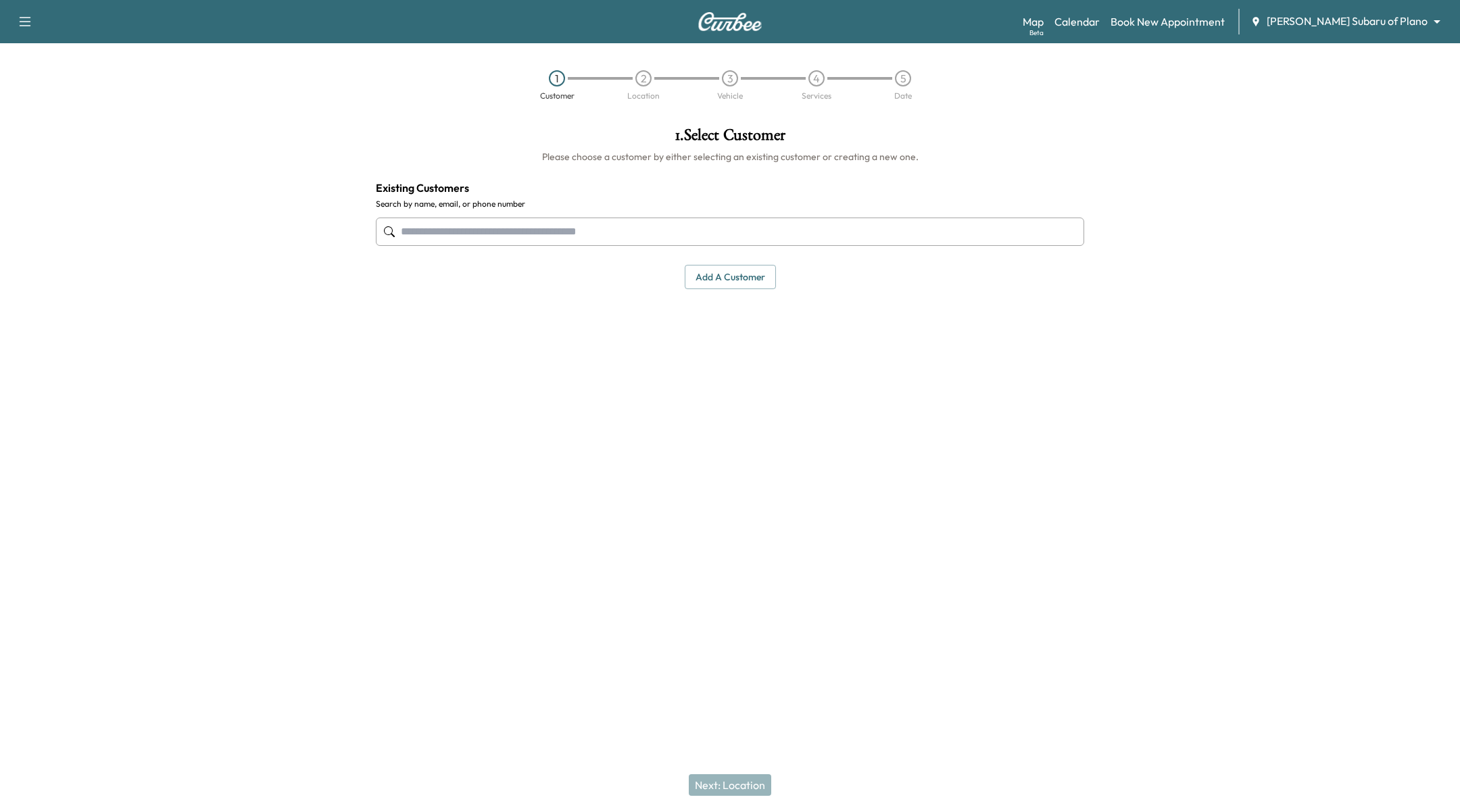
click at [589, 234] on input "text" at bounding box center [730, 232] width 708 height 28
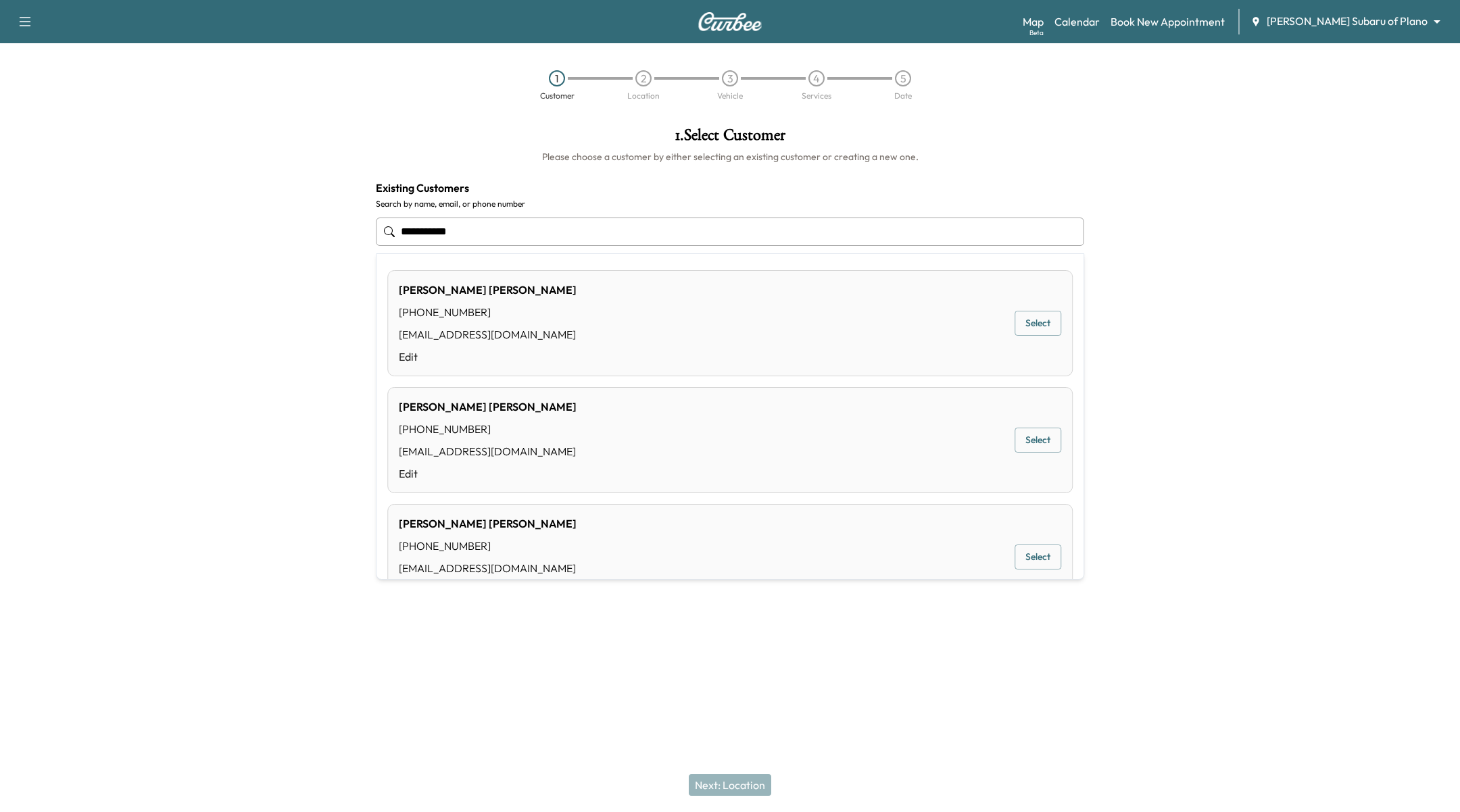
click at [518, 226] on input "**********" at bounding box center [730, 232] width 708 height 28
click at [519, 226] on input "**********" at bounding box center [730, 232] width 708 height 28
click at [519, 226] on input "**********" at bounding box center [730, 232] width 708 height 28
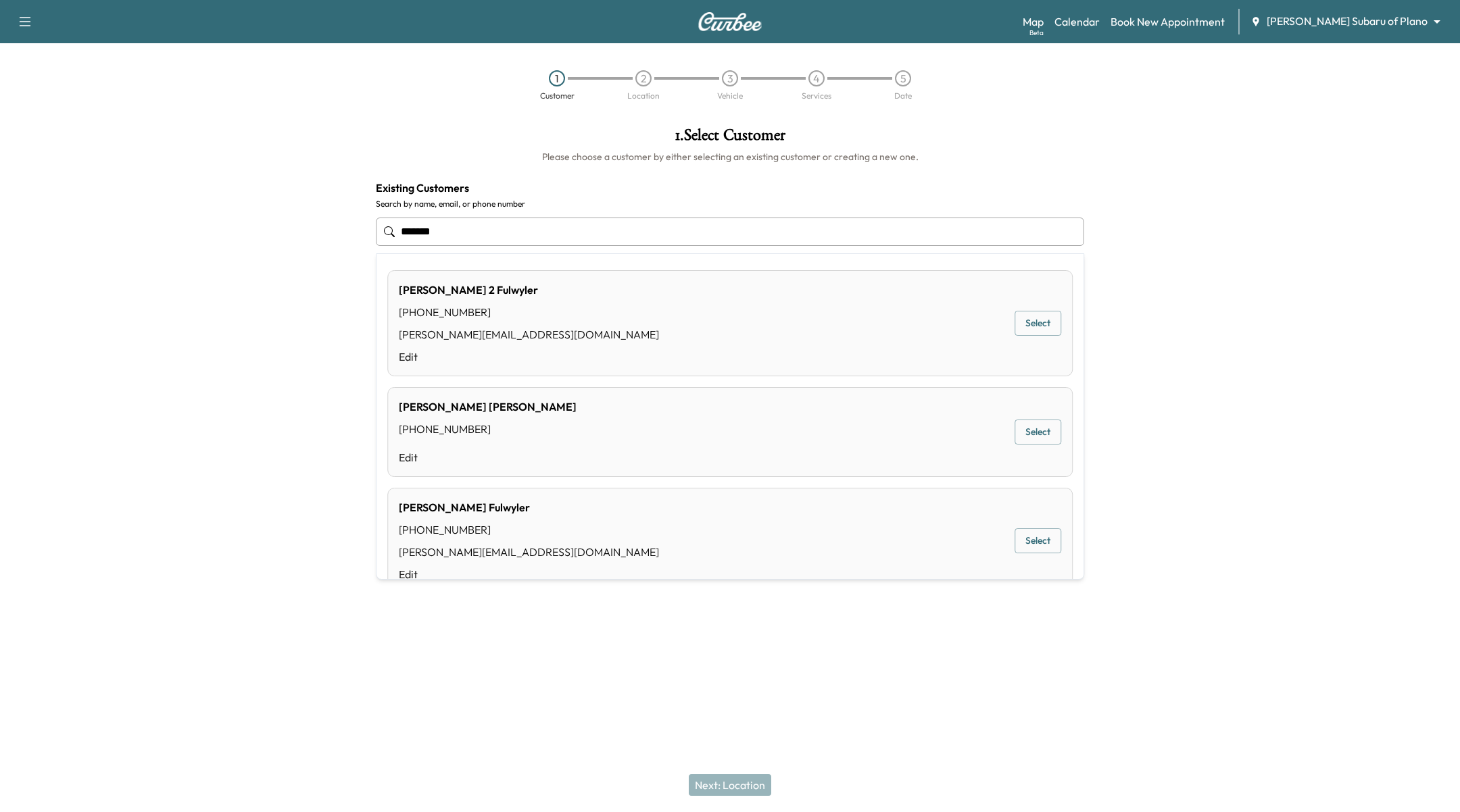
click at [1026, 310] on div "[PERSON_NAME] 2 [PERSON_NAME] [PHONE_NUMBER] [PERSON_NAME][EMAIL_ADDRESS][DOMAI…" at bounding box center [730, 324] width 685 height 106
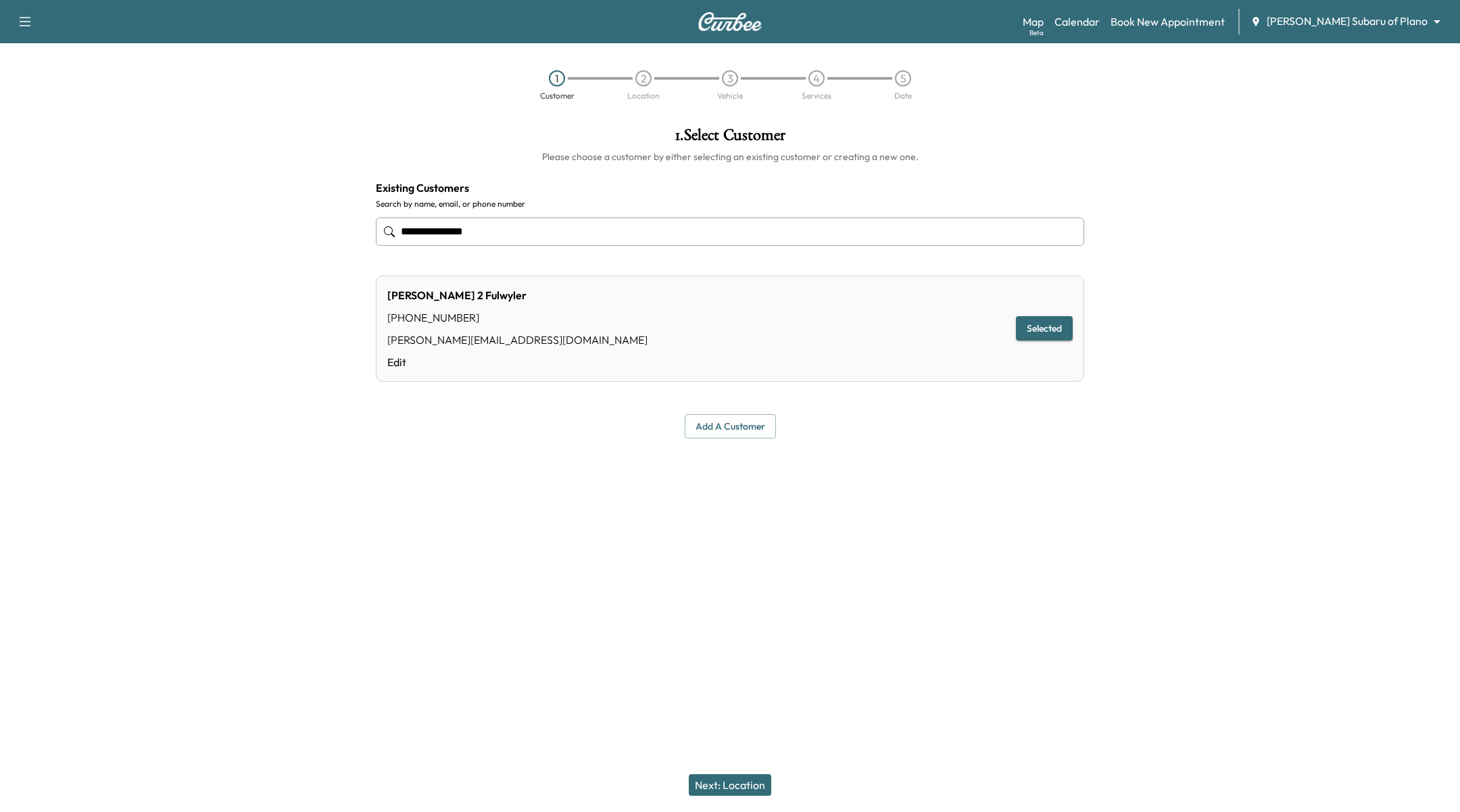
type input "**********"
click at [765, 778] on button "Next: Location" at bounding box center [729, 785] width 82 height 21
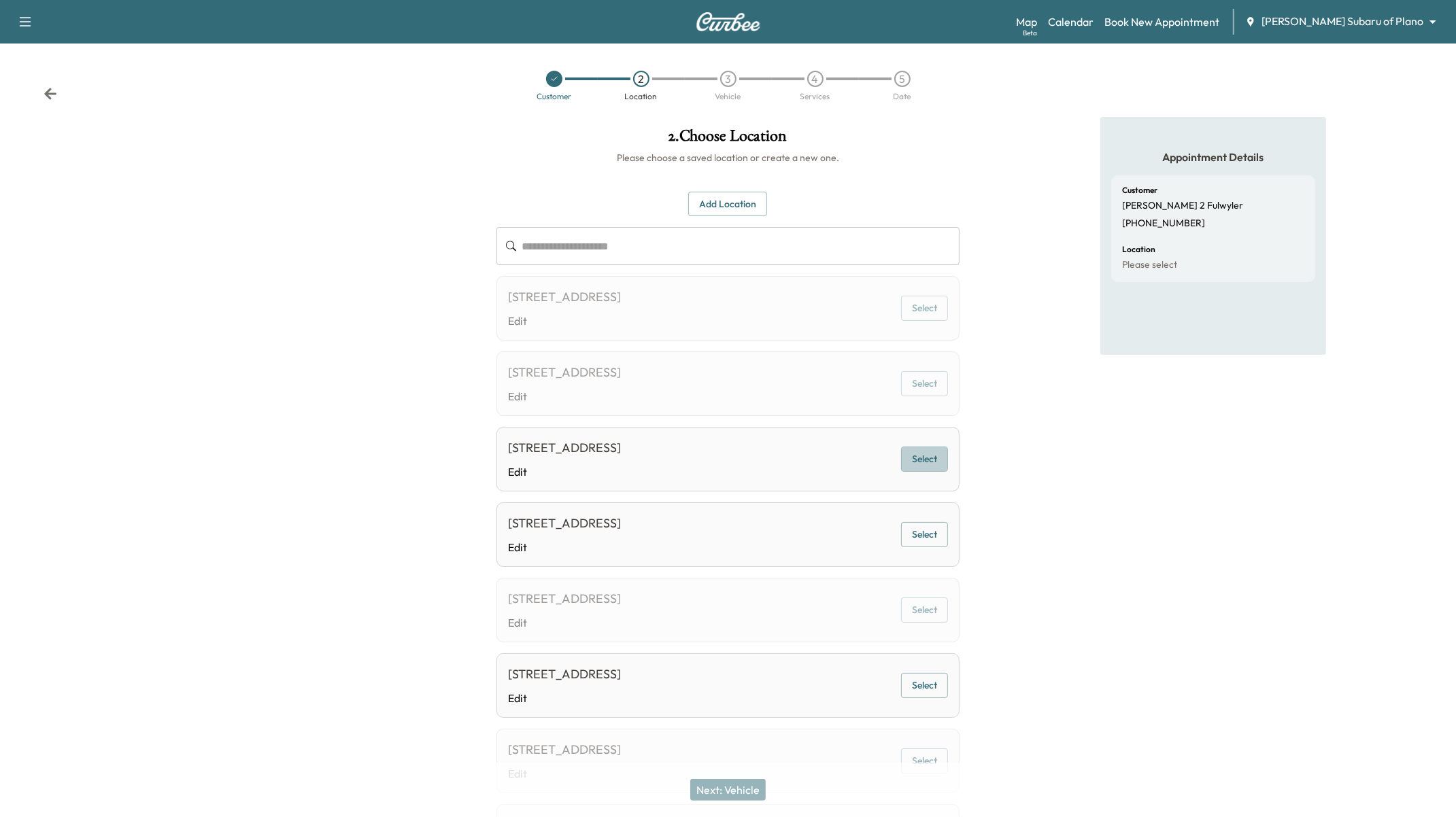
click at [940, 453] on button "Select" at bounding box center [924, 459] width 47 height 25
click at [742, 782] on button "Next: Vehicle" at bounding box center [728, 789] width 76 height 21
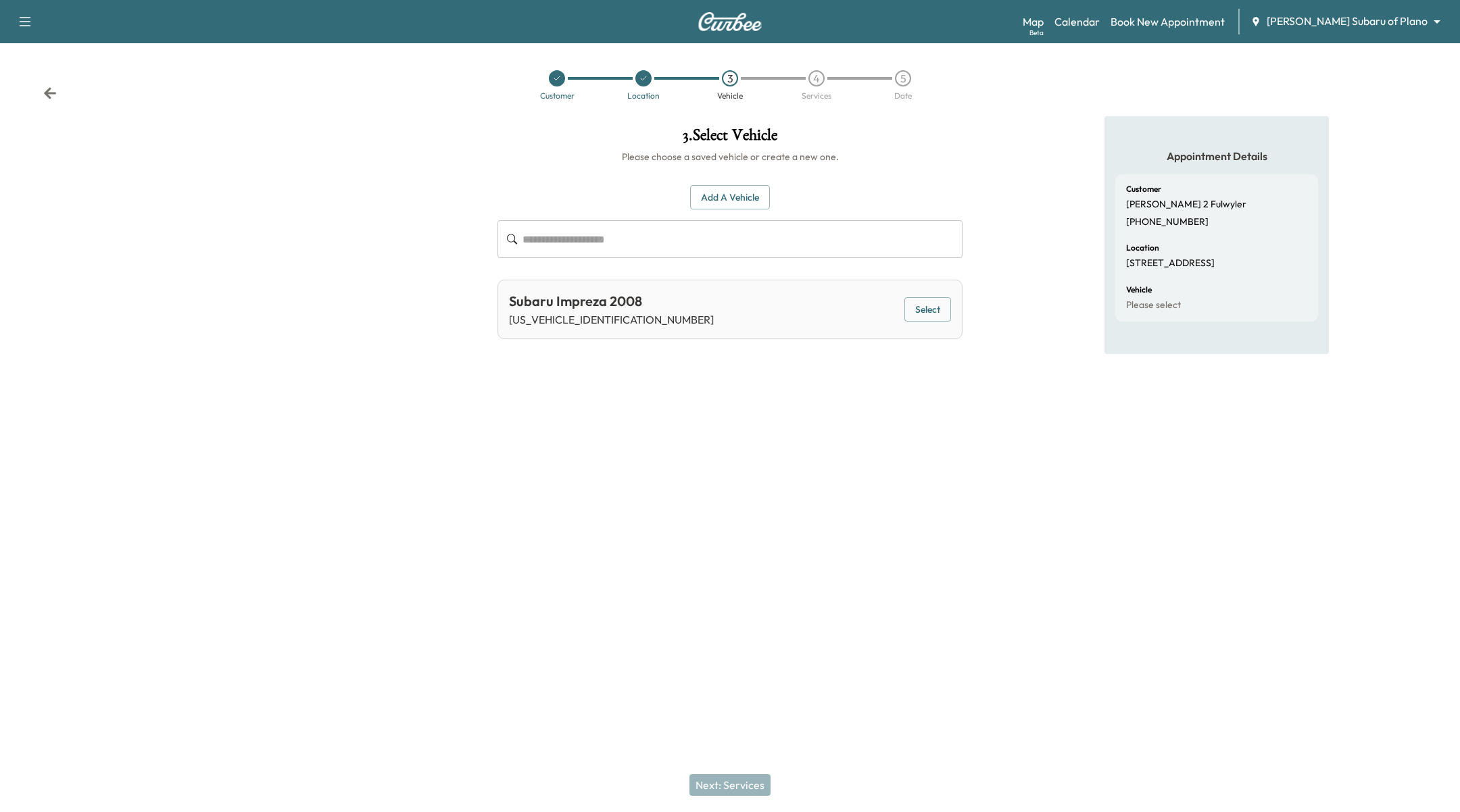
click at [932, 307] on button "Select" at bounding box center [927, 310] width 47 height 25
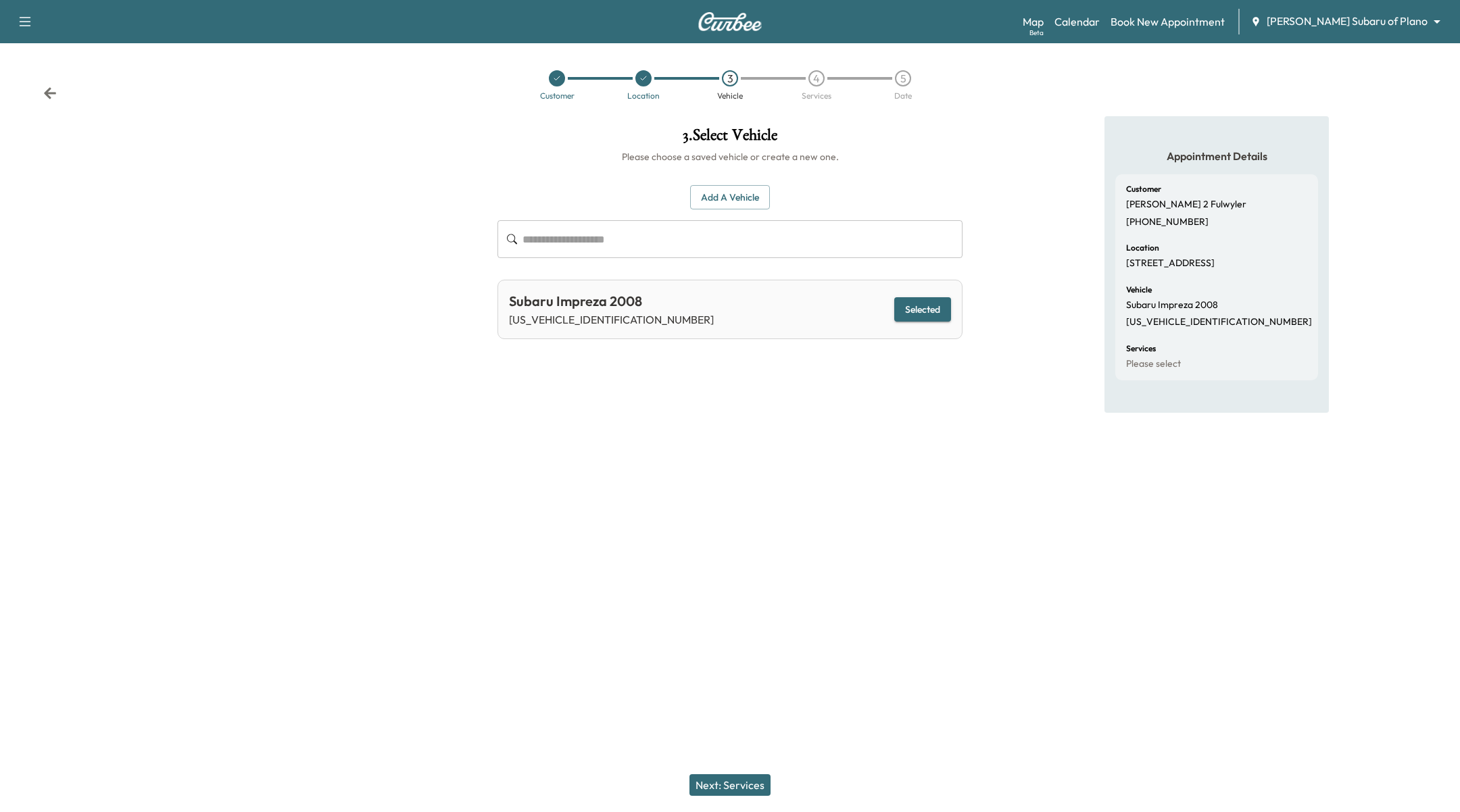
click at [748, 777] on button "Next: Services" at bounding box center [730, 785] width 81 height 21
